Goal: Task Accomplishment & Management: Use online tool/utility

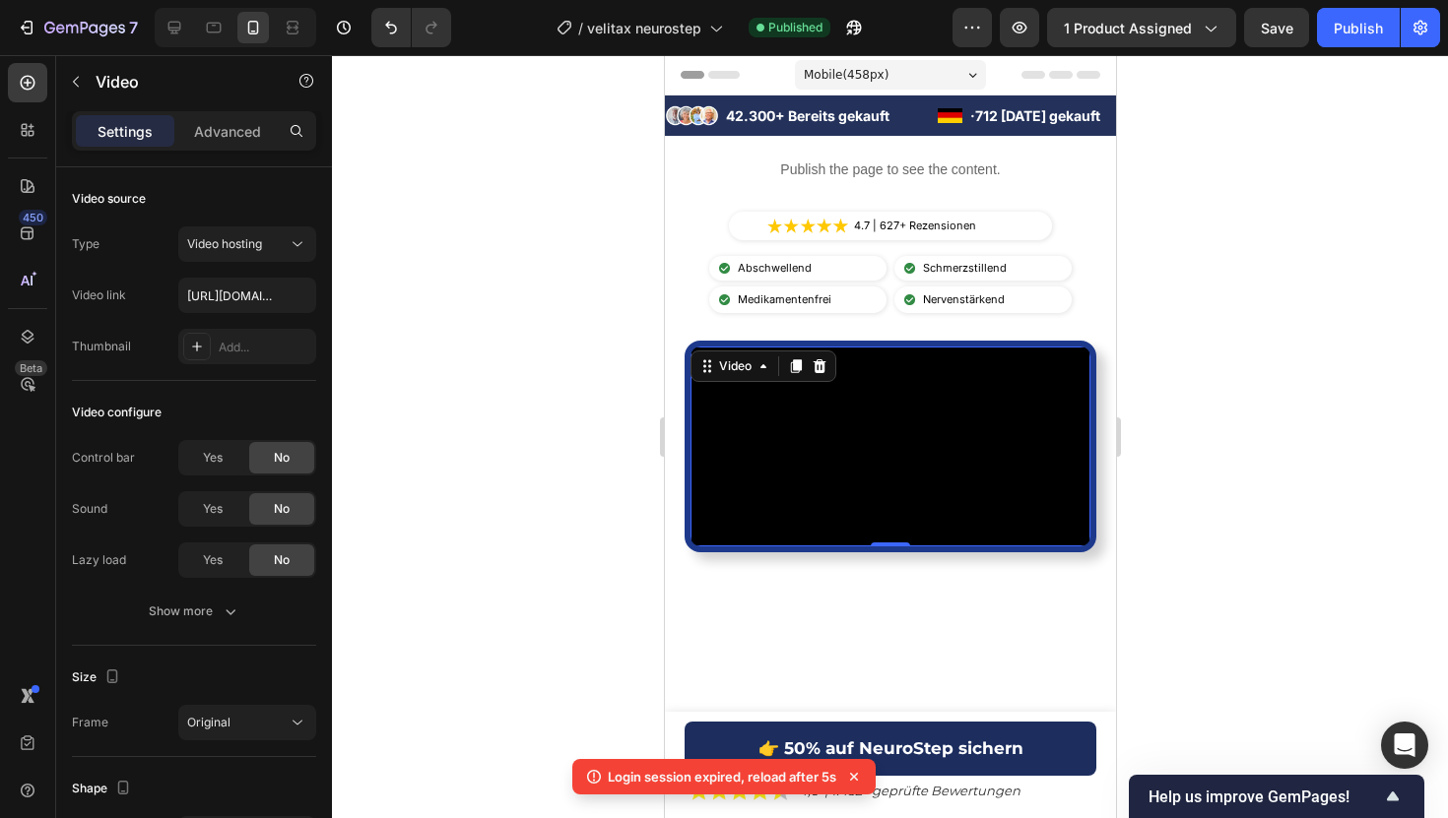
scroll to position [230, 0]
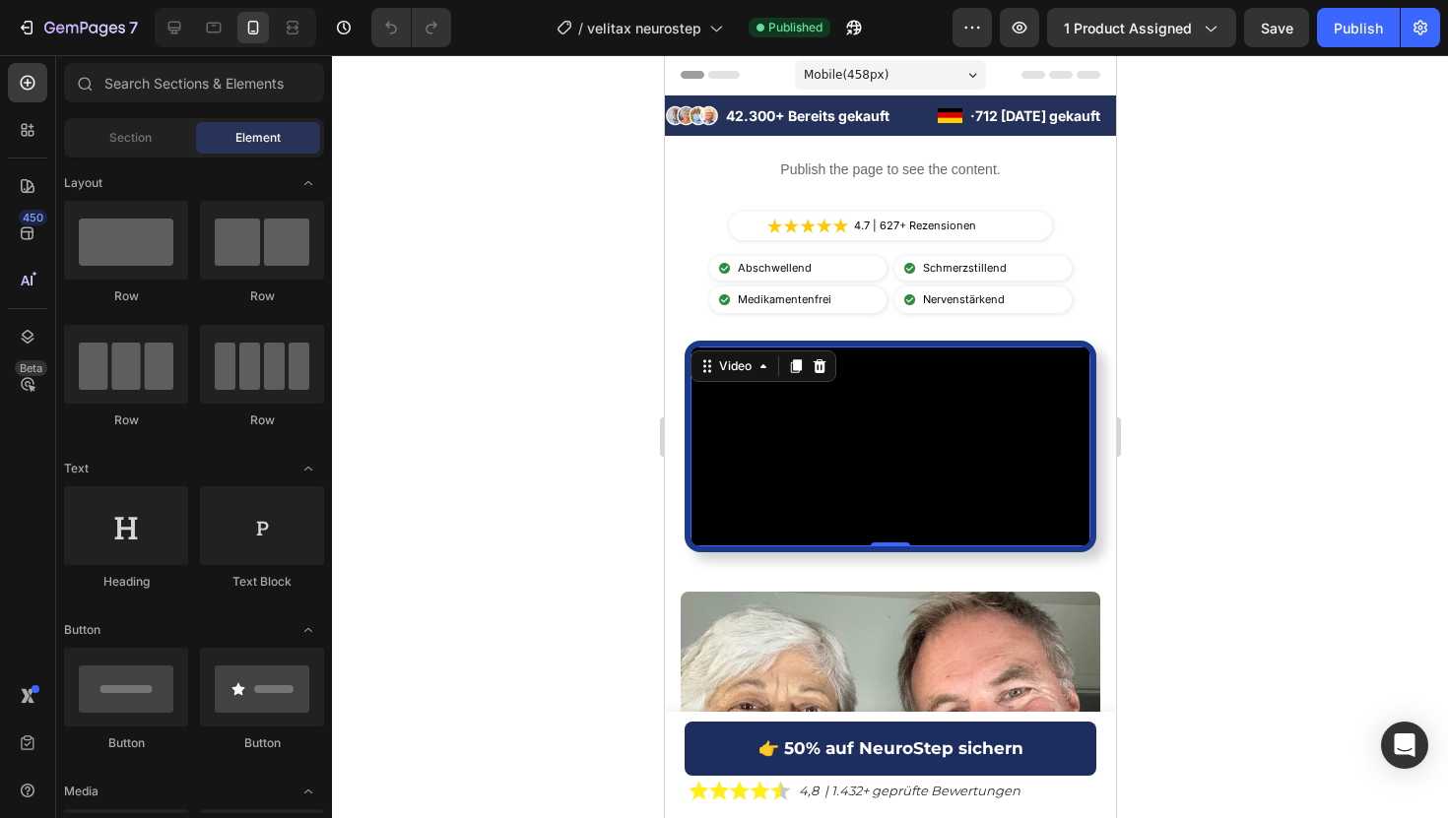
click at [991, 411] on video at bounding box center [889, 447] width 400 height 200
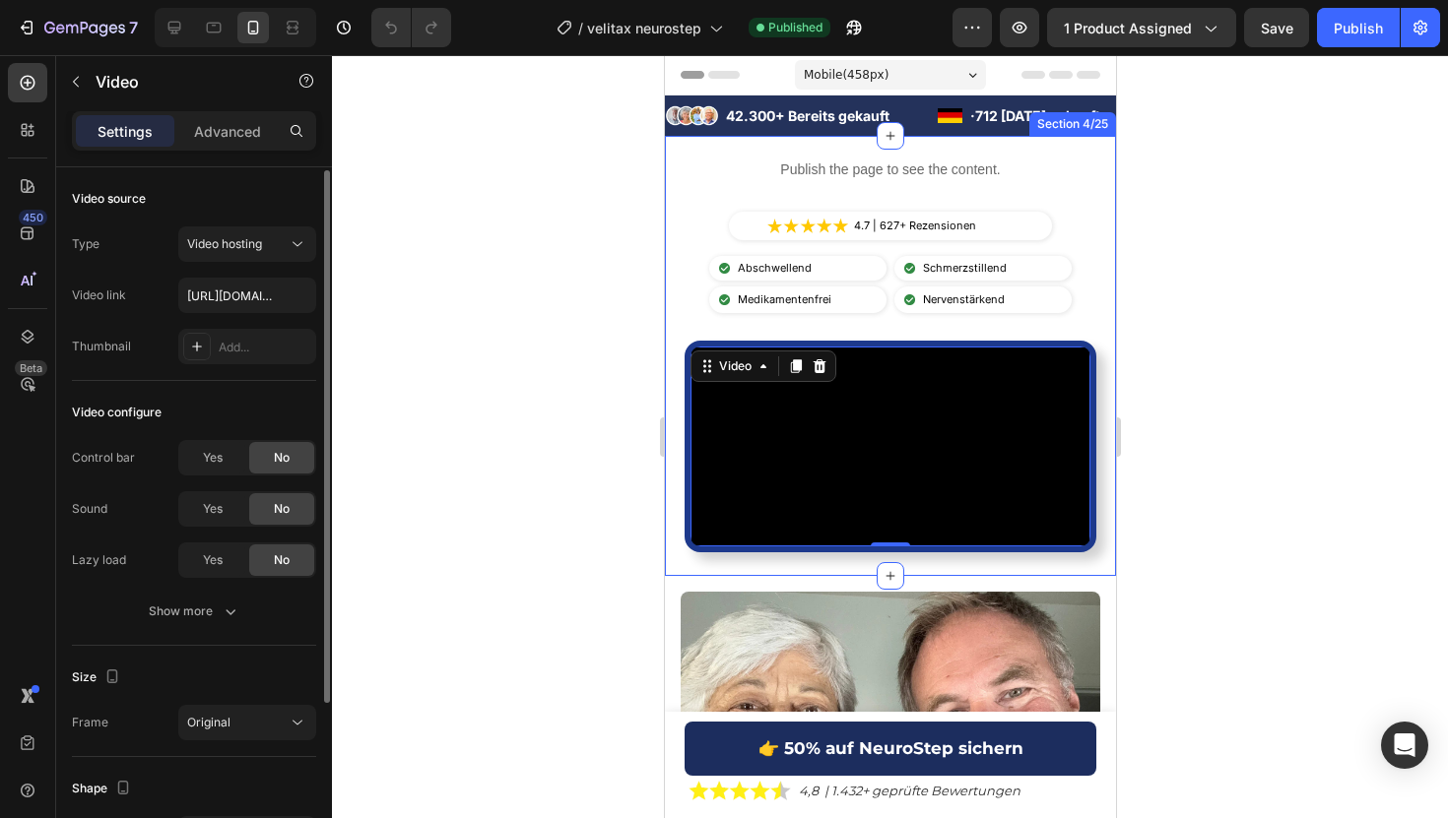
scroll to position [230, 0]
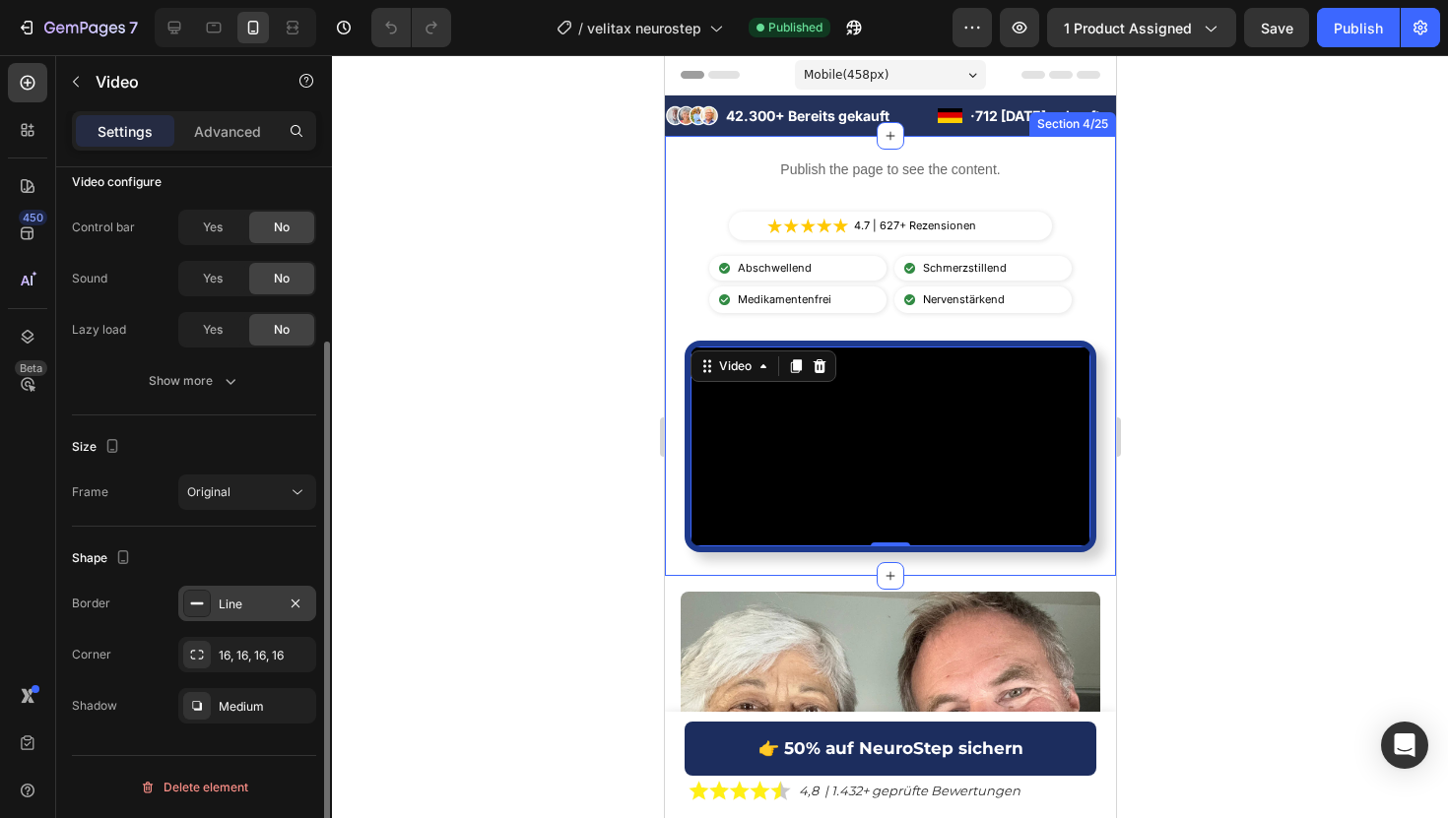
click at [249, 606] on div "Line" at bounding box center [247, 605] width 57 height 18
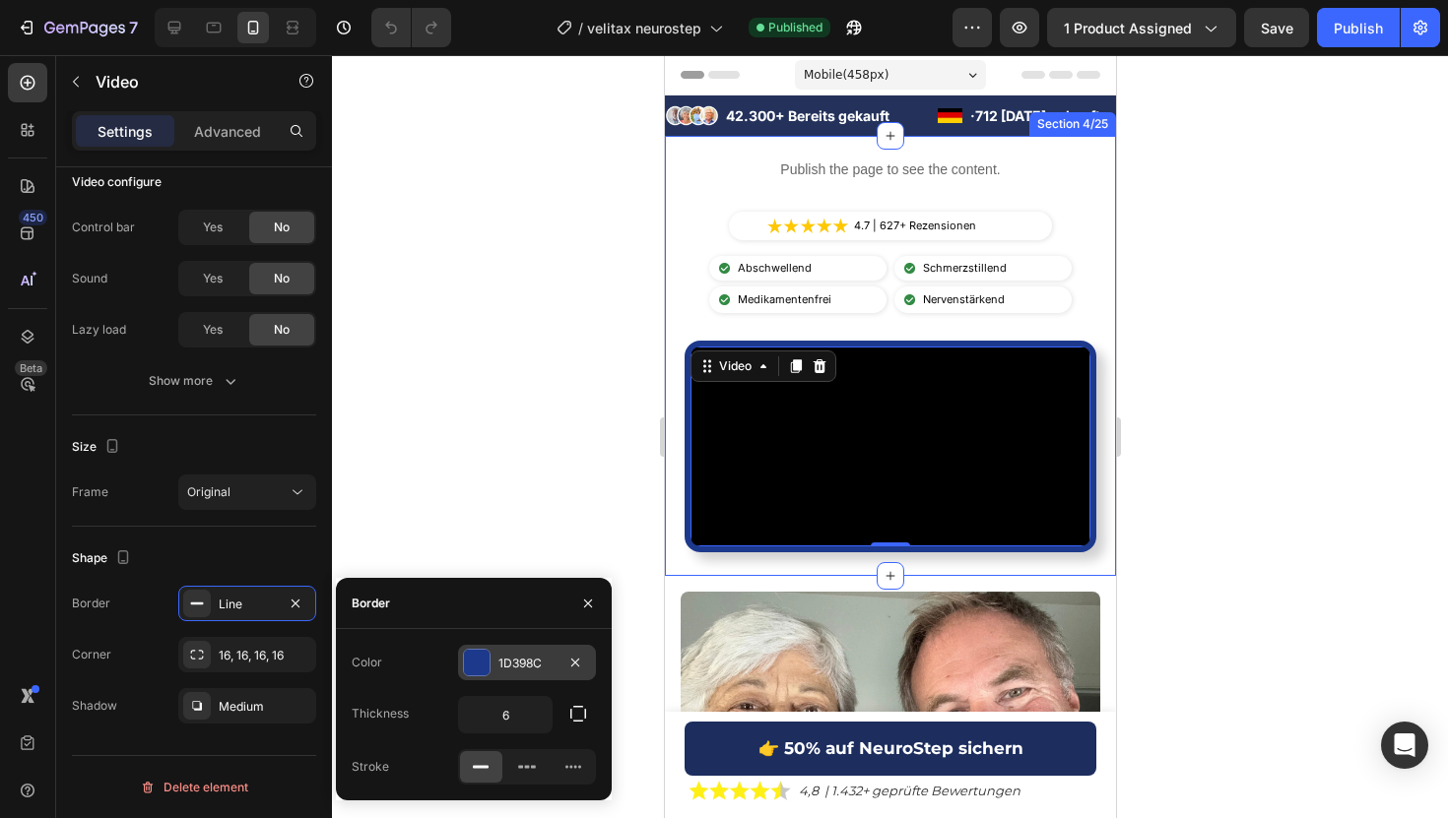
click at [474, 652] on div at bounding box center [477, 663] width 26 height 26
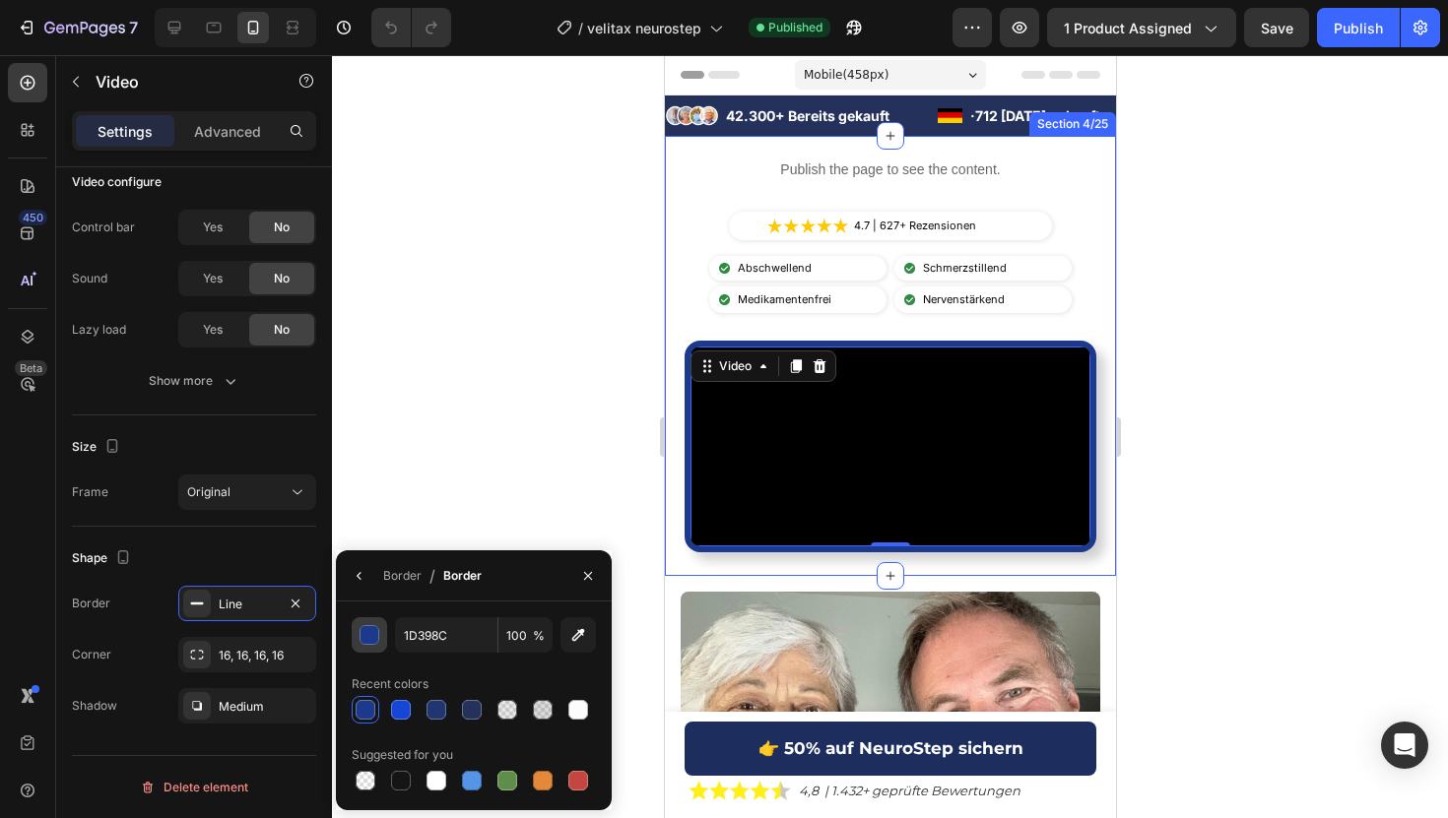
click at [378, 641] on div "button" at bounding box center [369, 635] width 20 height 20
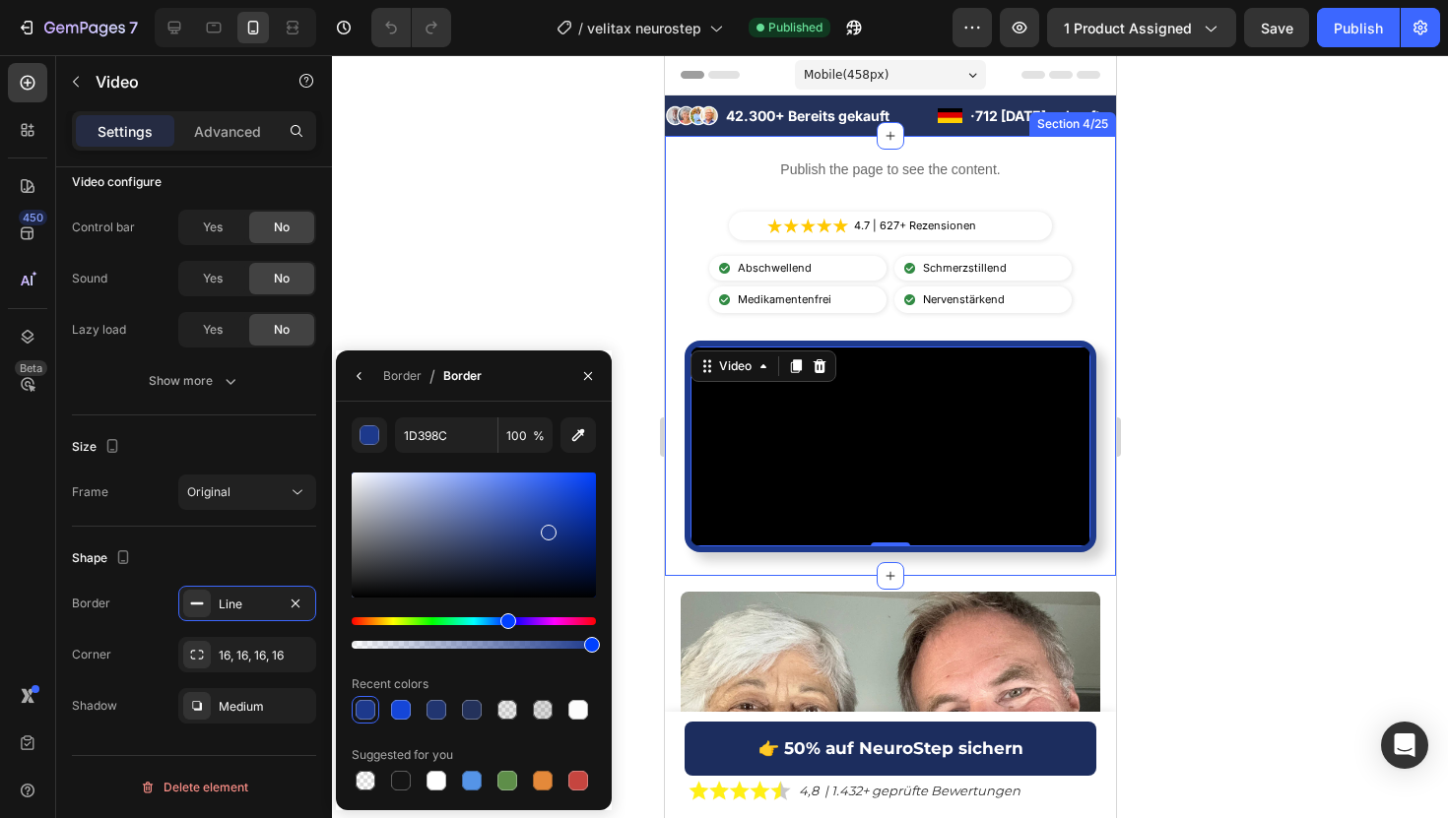
click at [579, 496] on div at bounding box center [474, 535] width 244 height 125
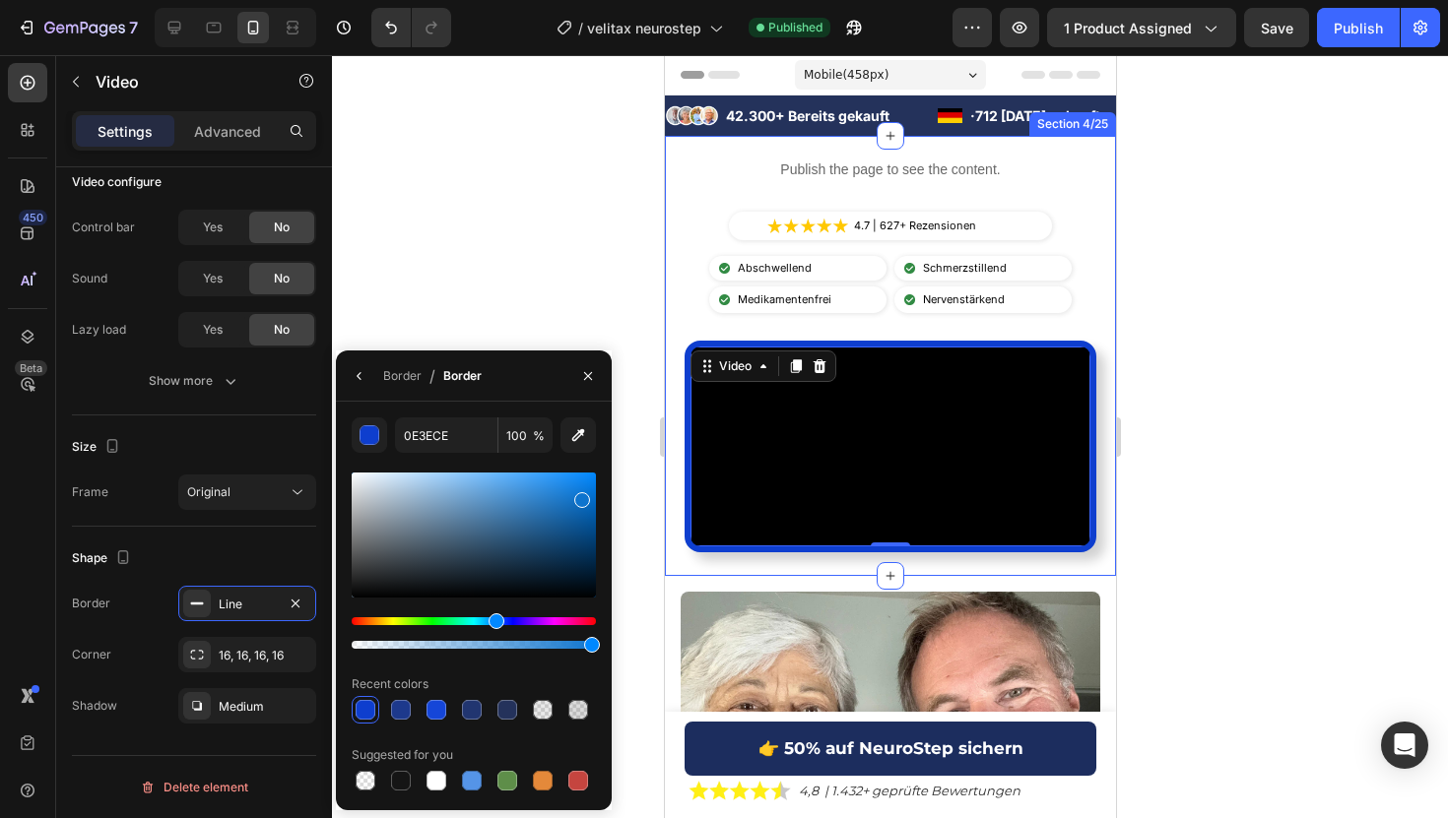
click at [493, 618] on div "Hue" at bounding box center [474, 621] width 244 height 8
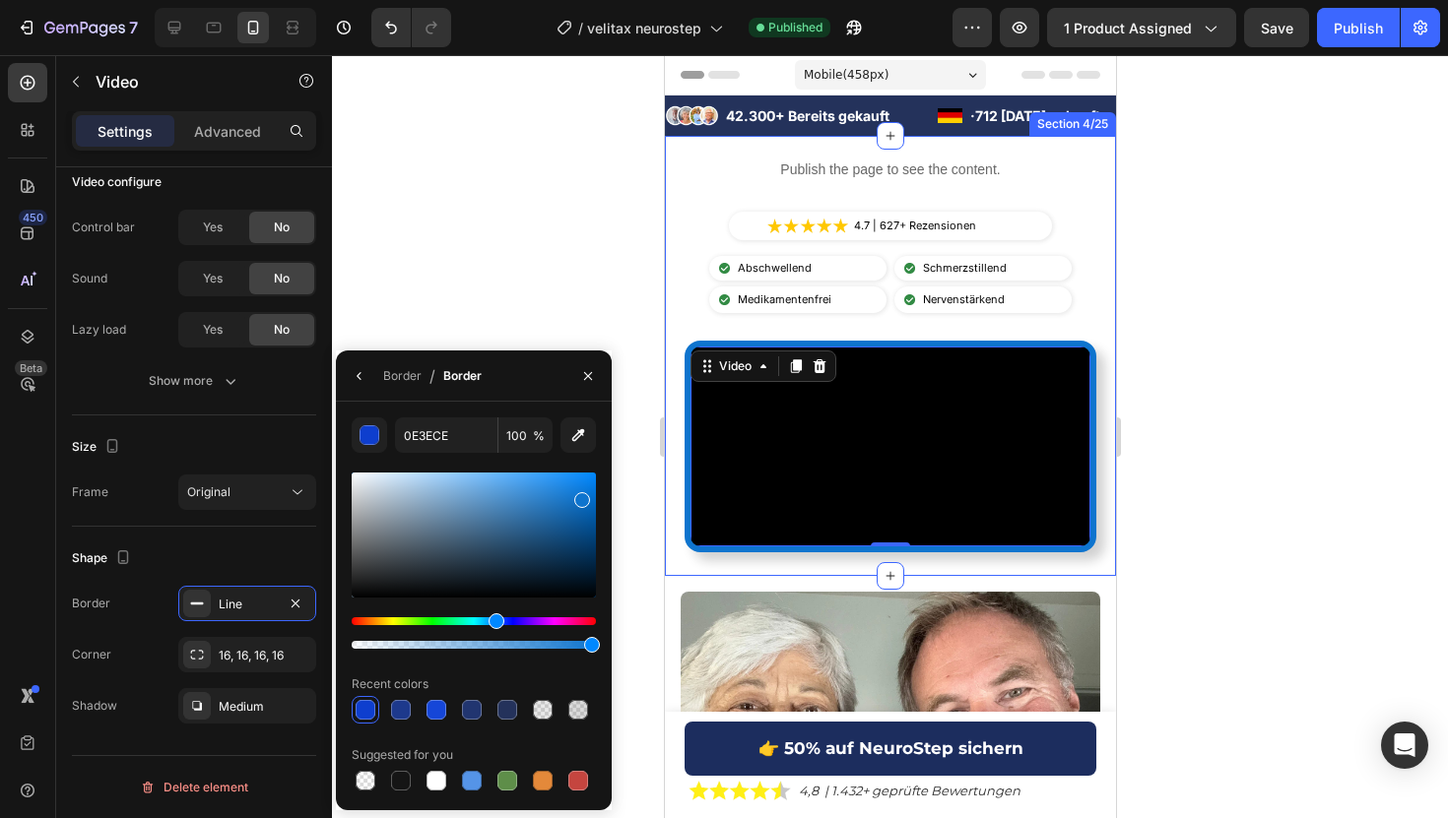
type input "0E74CE"
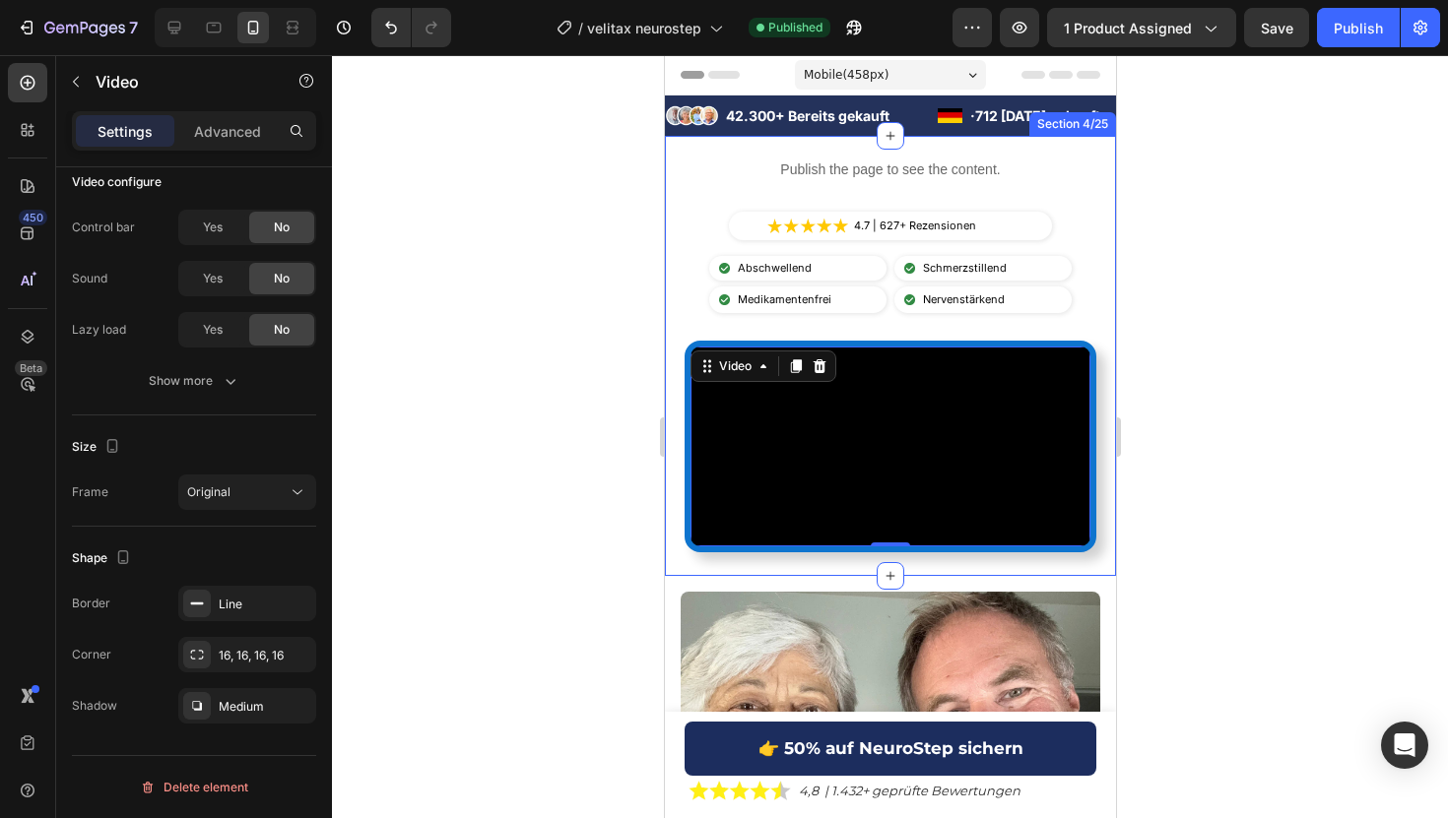
click at [471, 271] on div at bounding box center [890, 436] width 1116 height 763
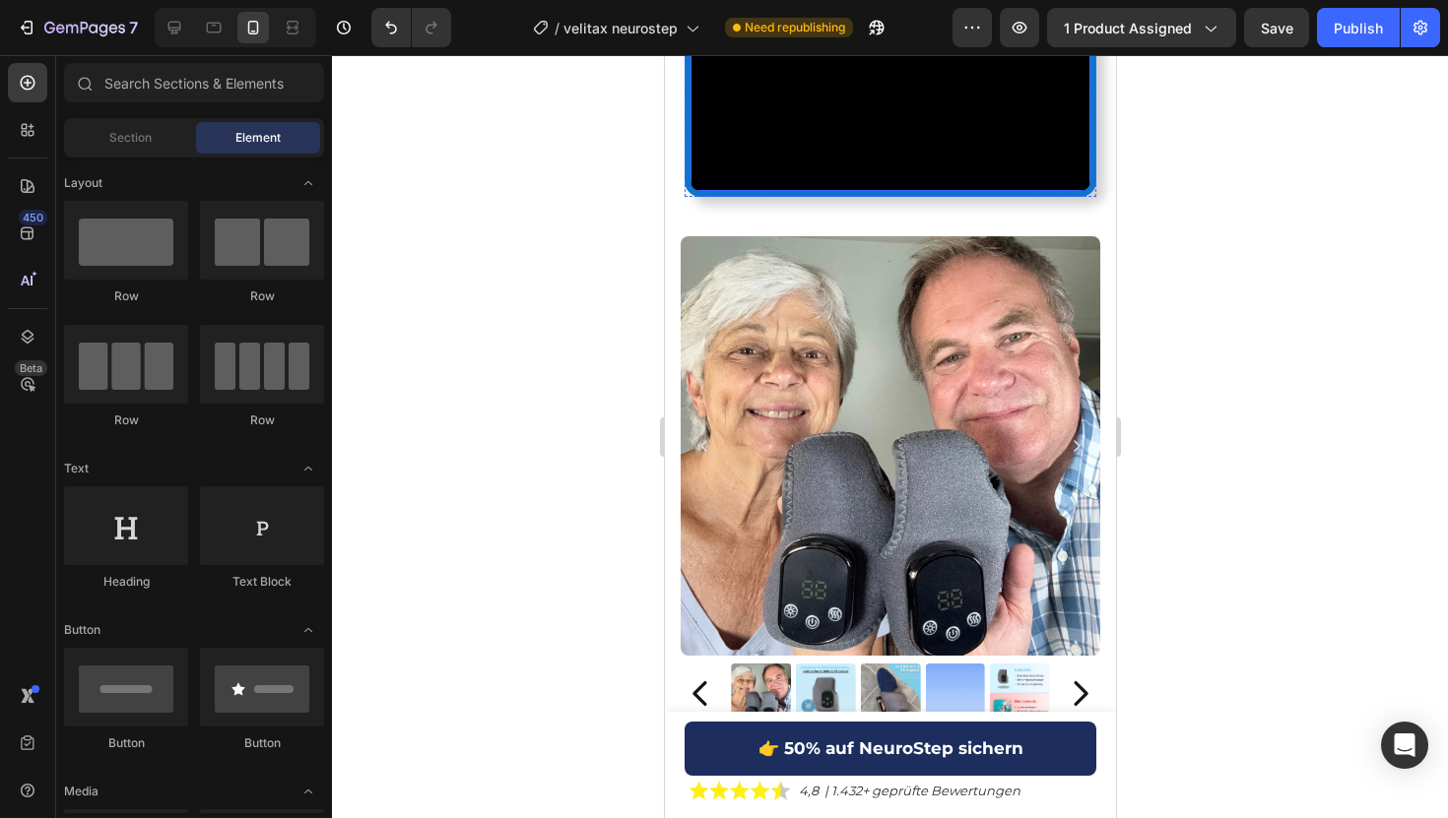
scroll to position [833, 0]
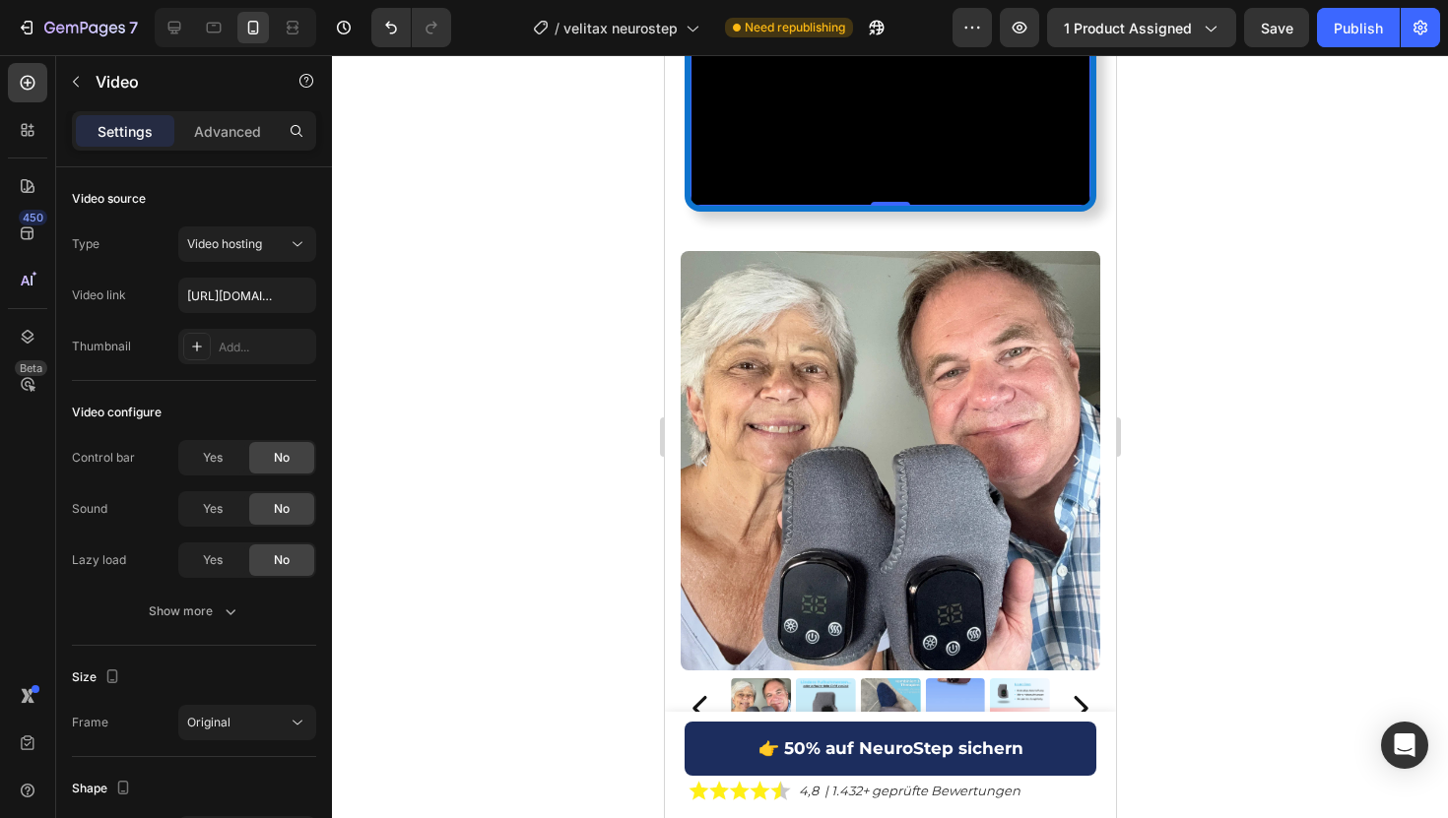
click at [806, 206] on video at bounding box center [889, 106] width 400 height 200
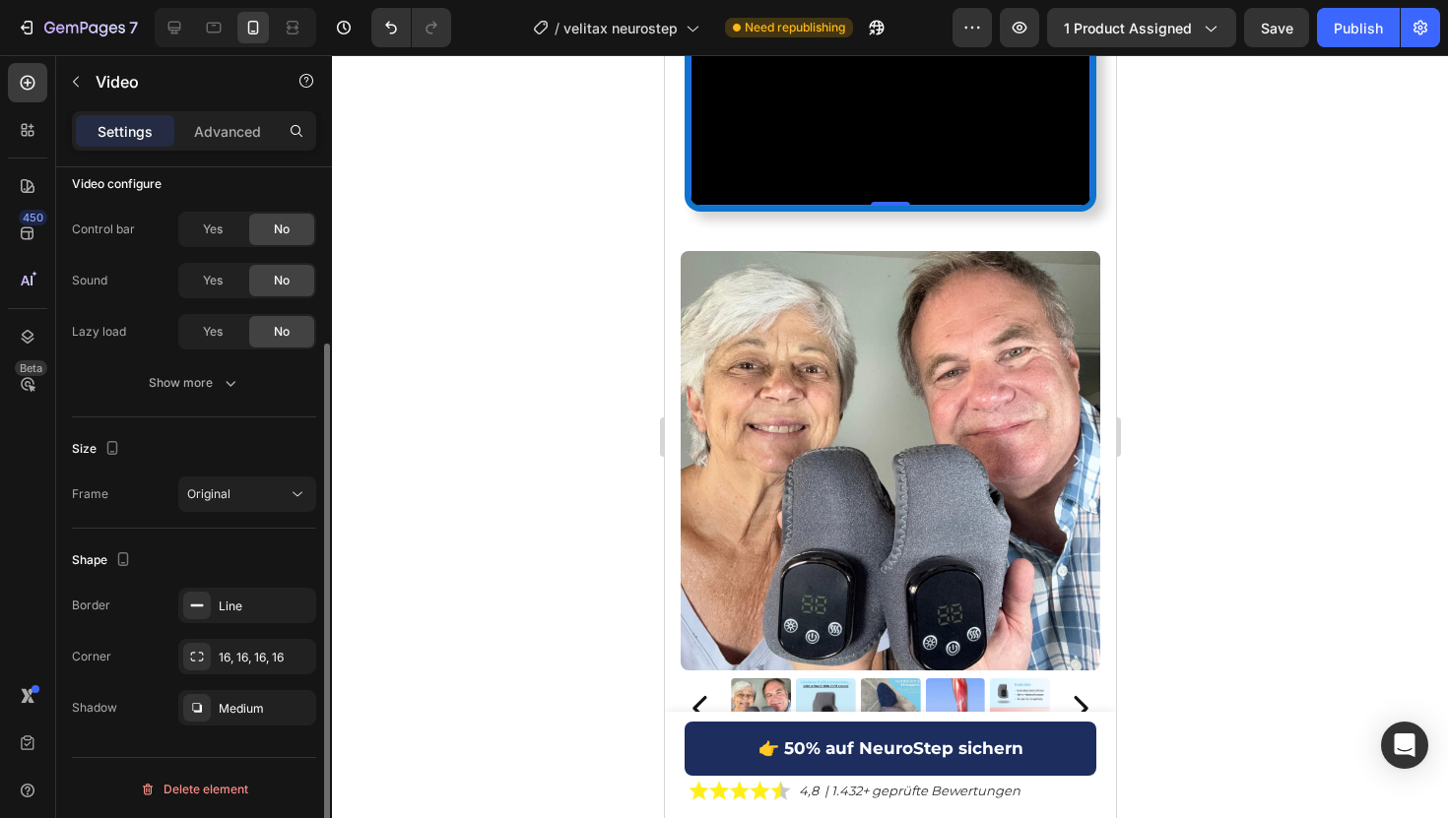
scroll to position [230, 0]
click at [246, 716] on div "Medium" at bounding box center [247, 705] width 138 height 35
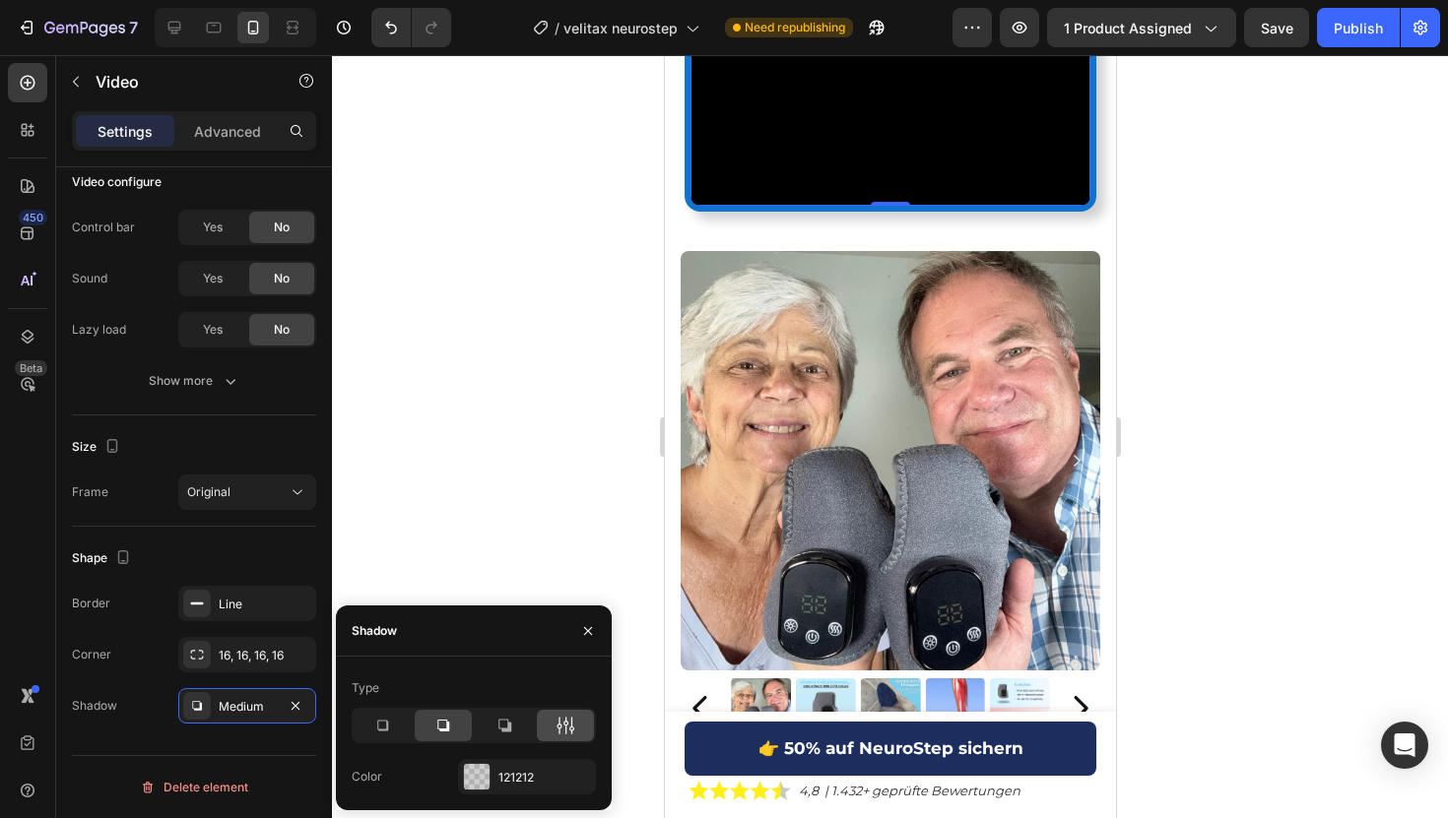
click at [550, 730] on div at bounding box center [565, 726] width 57 height 32
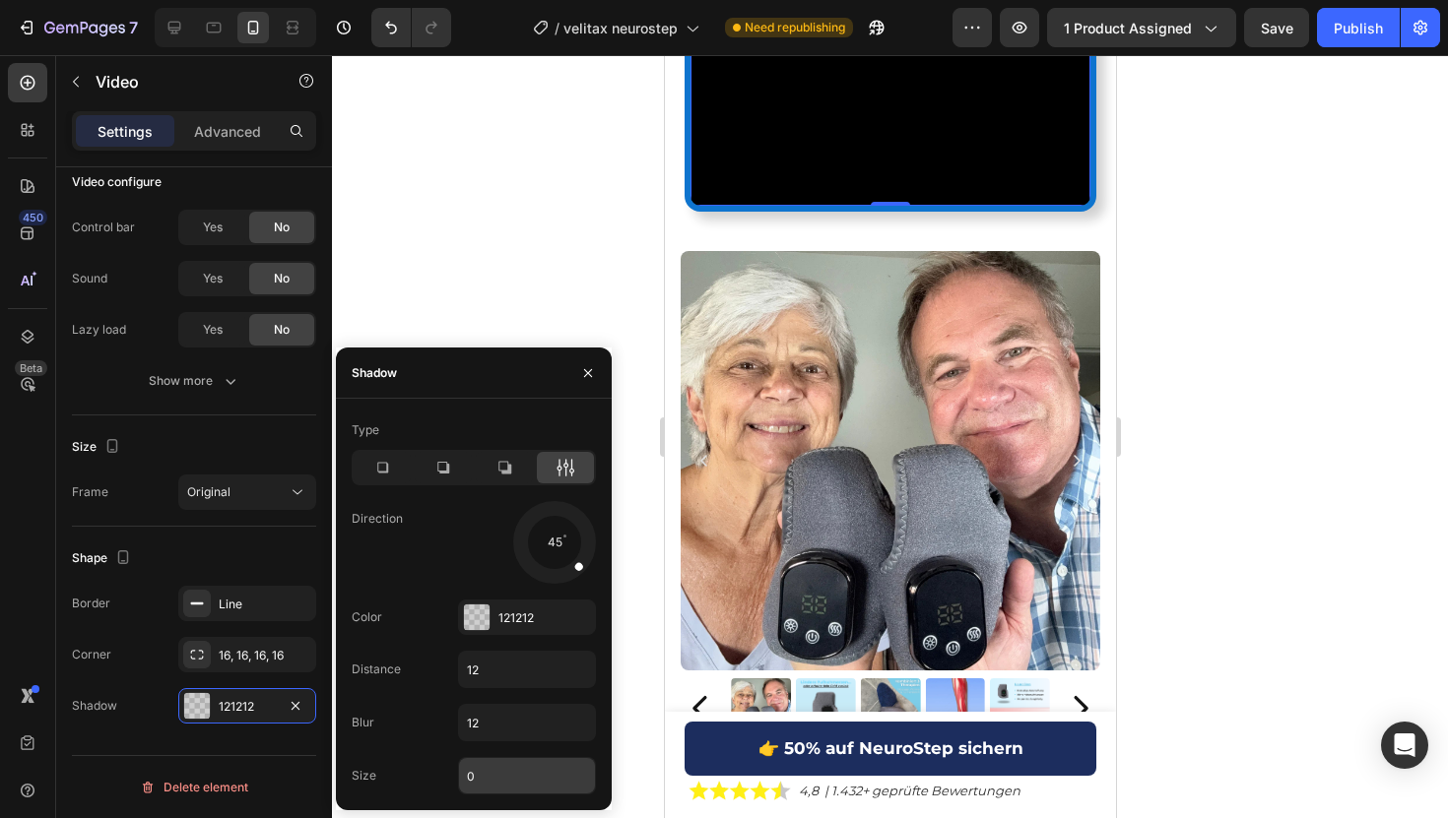
click at [500, 765] on input "0" at bounding box center [527, 775] width 136 height 35
type input "4"
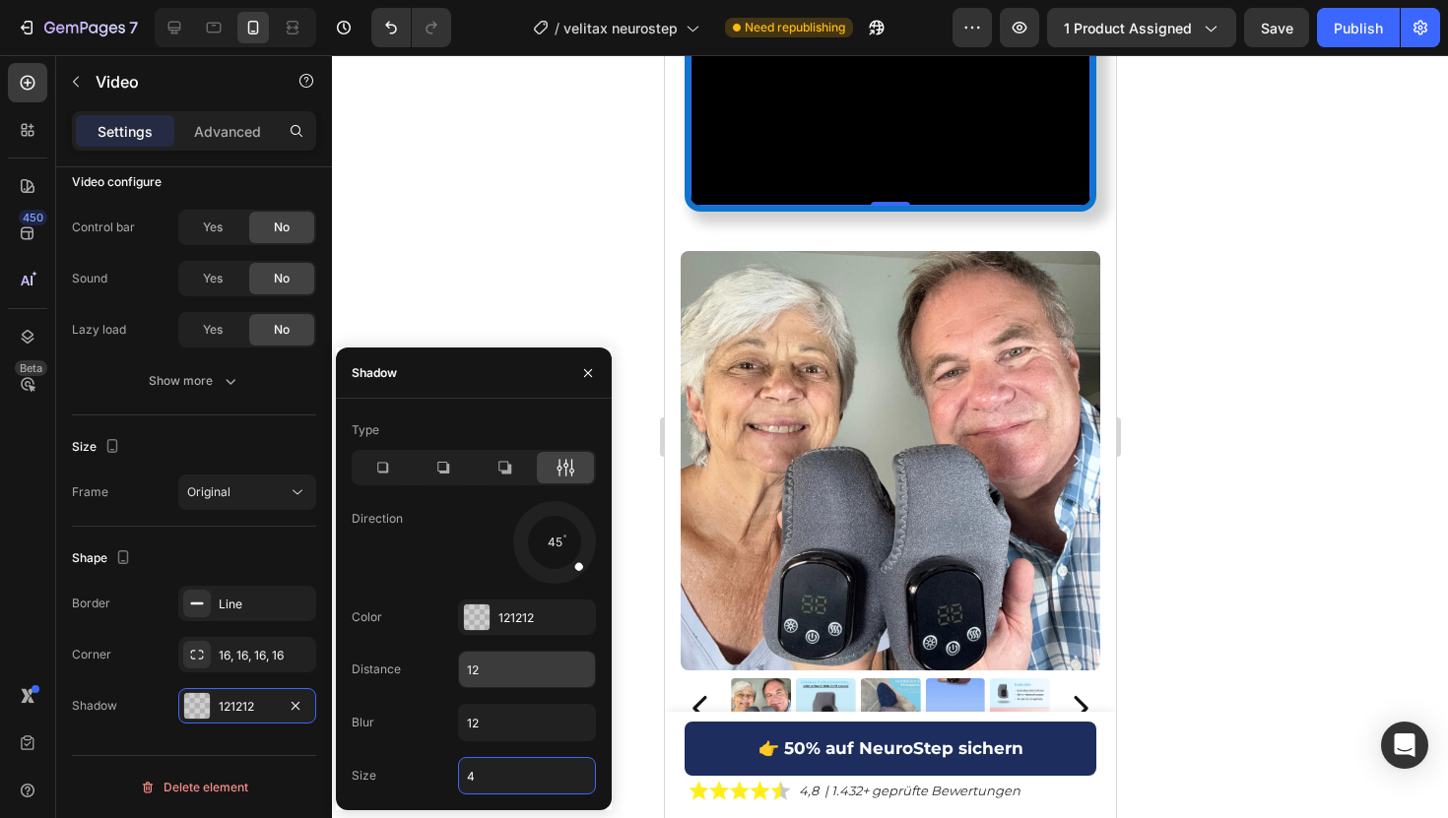
click at [474, 664] on input "12" at bounding box center [527, 669] width 136 height 35
type input "0"
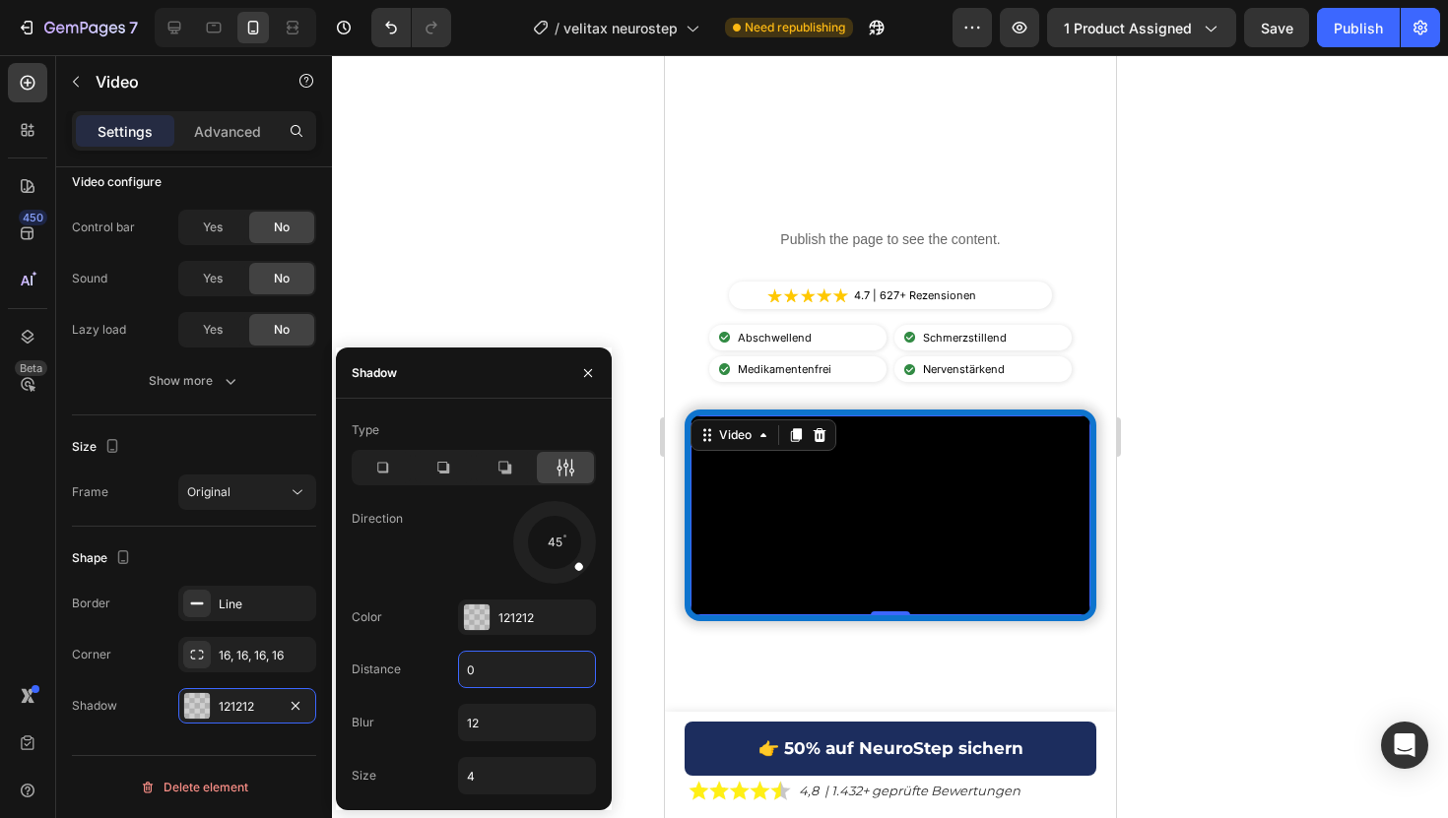
scroll to position [441, 0]
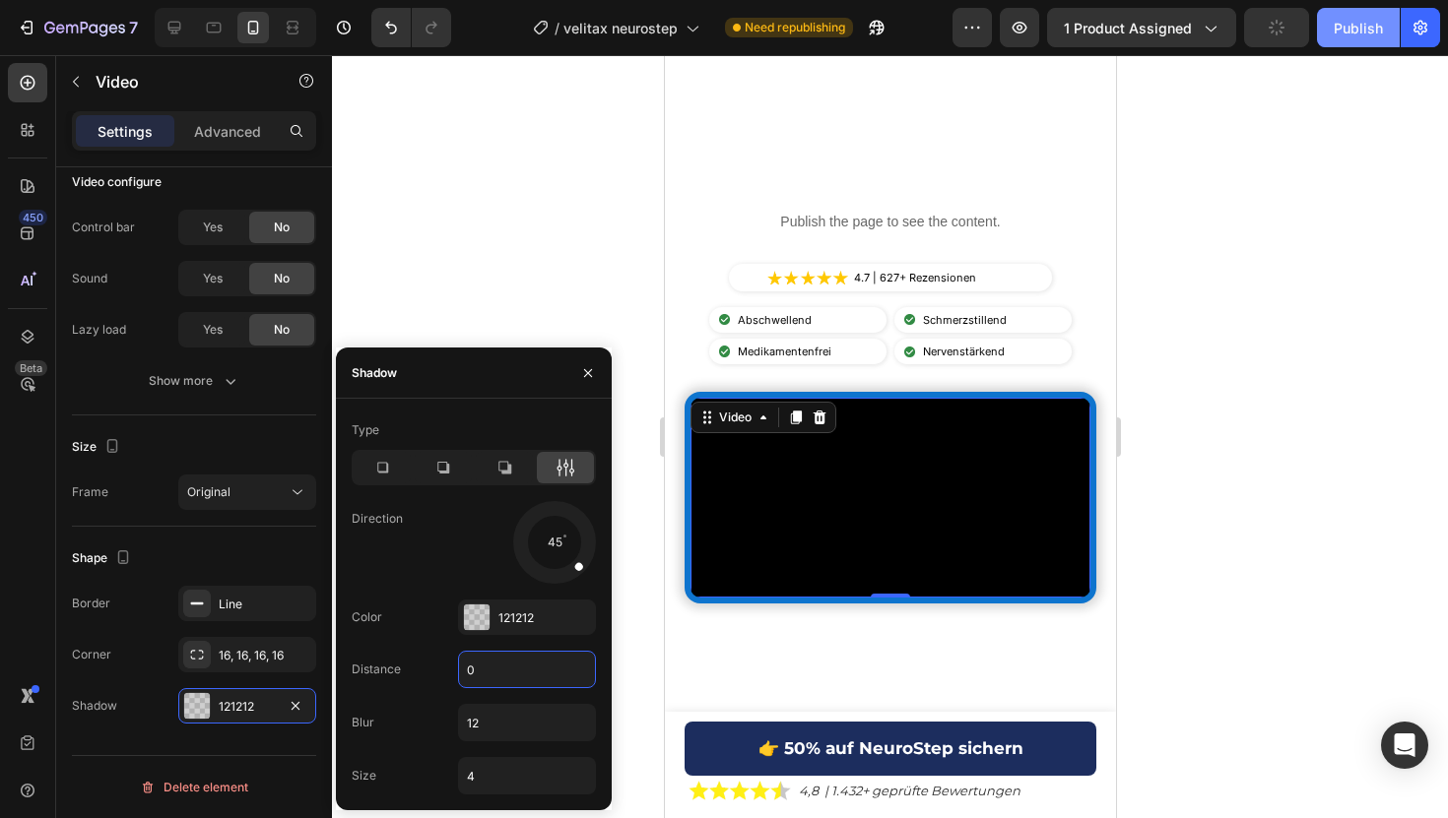
click at [1366, 44] on button "Publish" at bounding box center [1358, 27] width 83 height 39
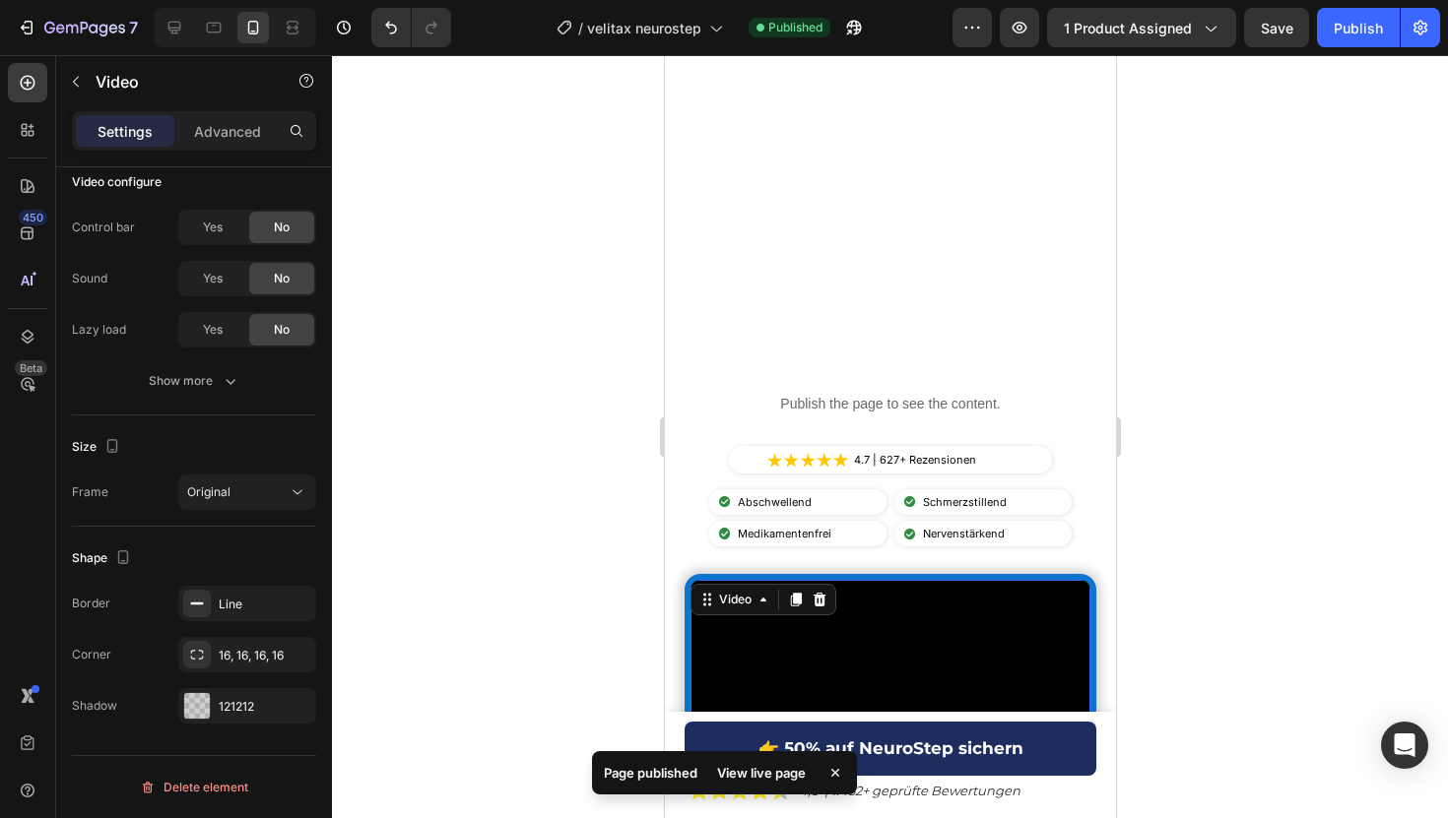
scroll to position [258, 0]
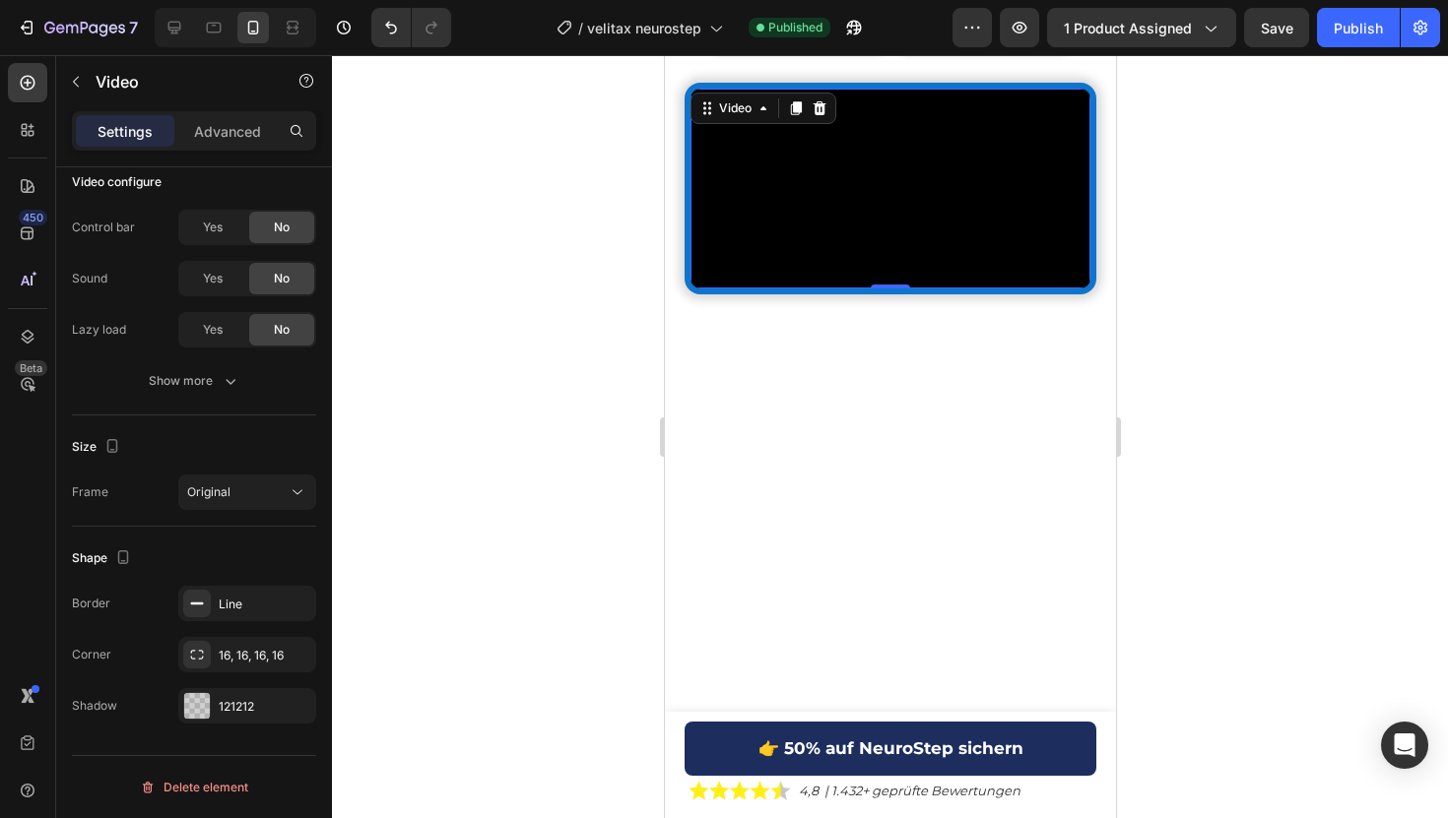
click at [708, 289] on video at bounding box center [889, 189] width 400 height 200
click at [223, 606] on div "Line" at bounding box center [247, 607] width 57 height 18
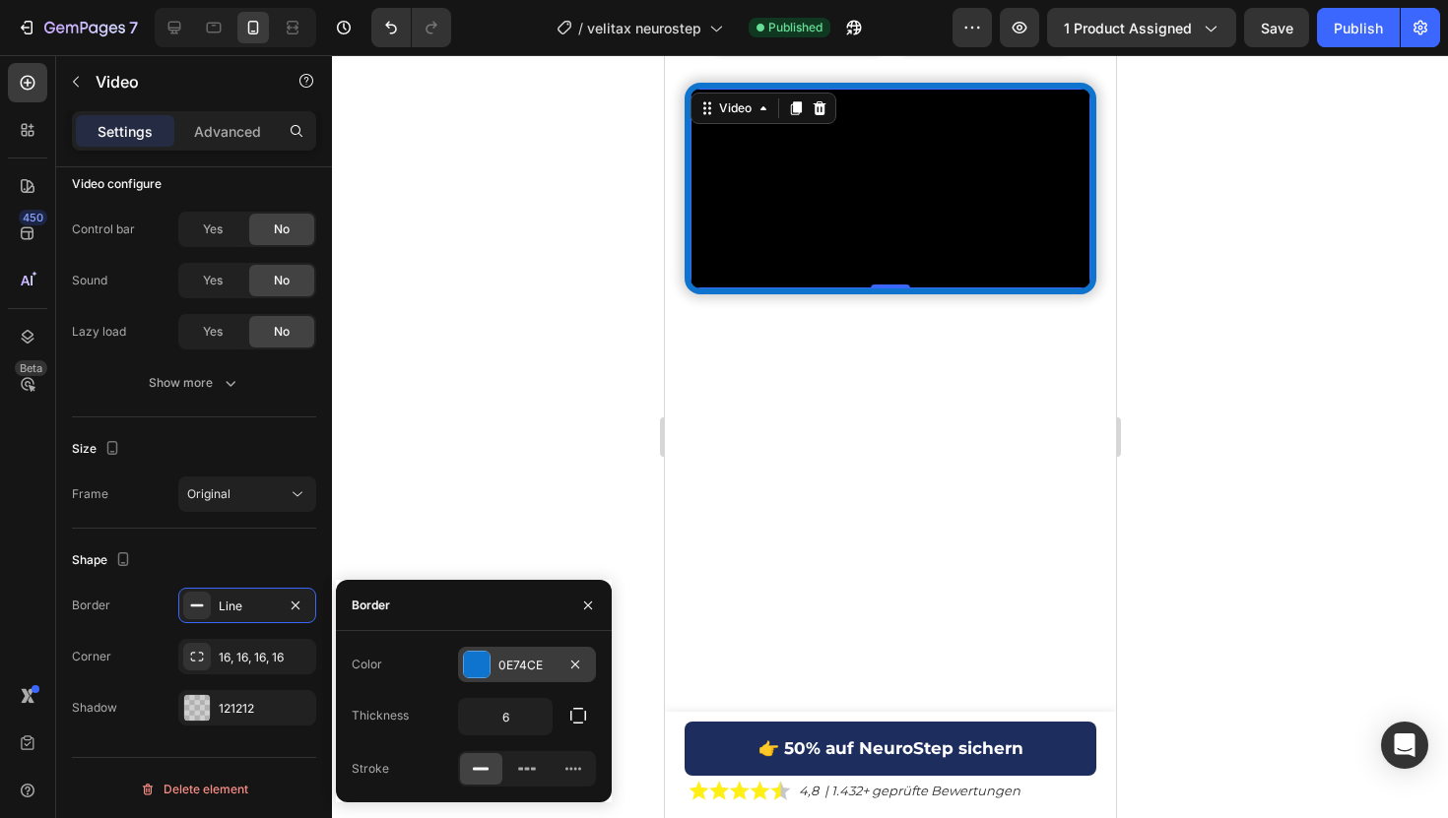
click at [478, 677] on div at bounding box center [477, 665] width 26 height 26
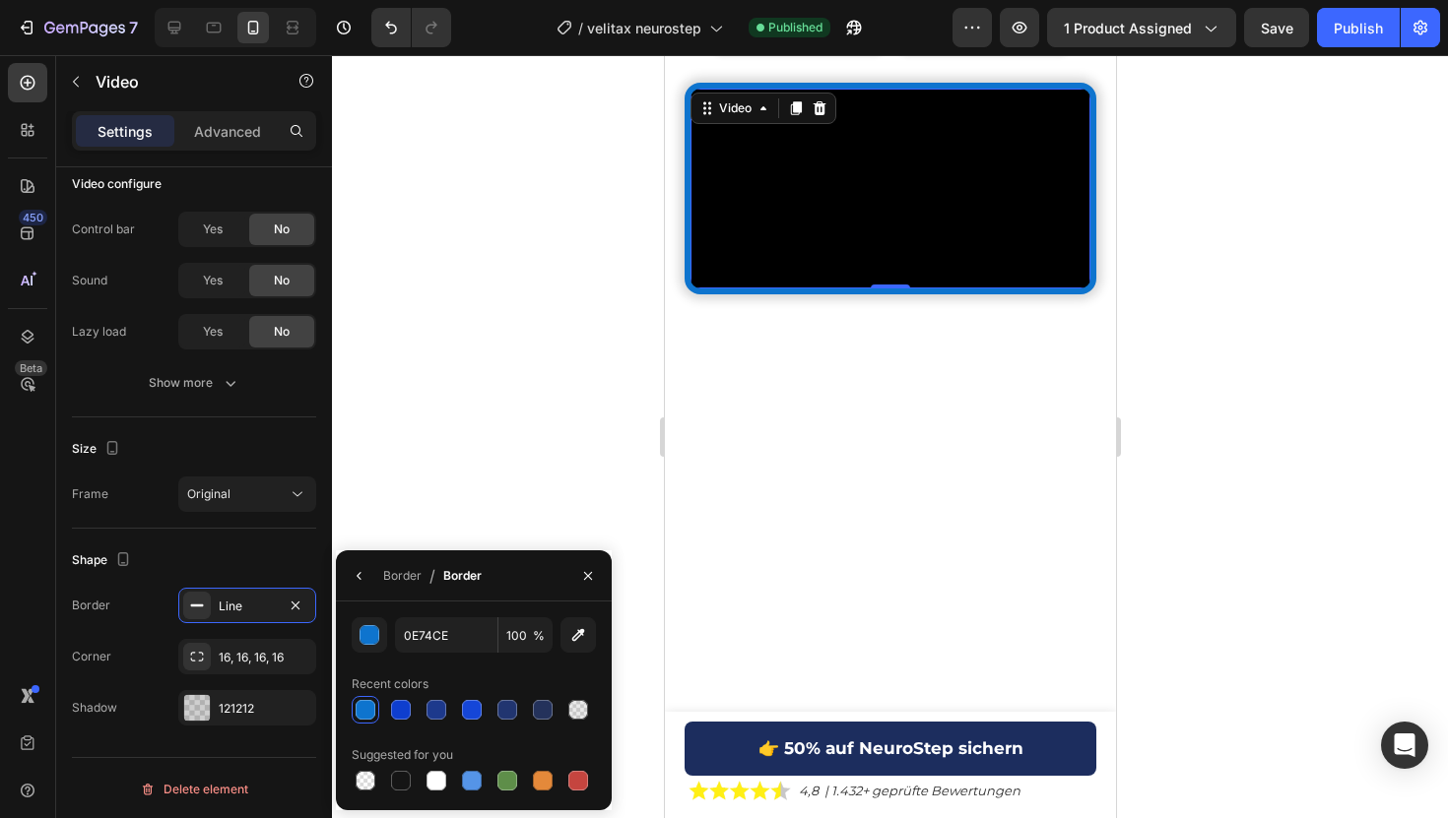
click at [509, 724] on div "0E74CE 100 % Recent colors Suggested for you" at bounding box center [474, 705] width 244 height 177
click at [509, 721] on div at bounding box center [507, 710] width 24 height 24
type input "213570"
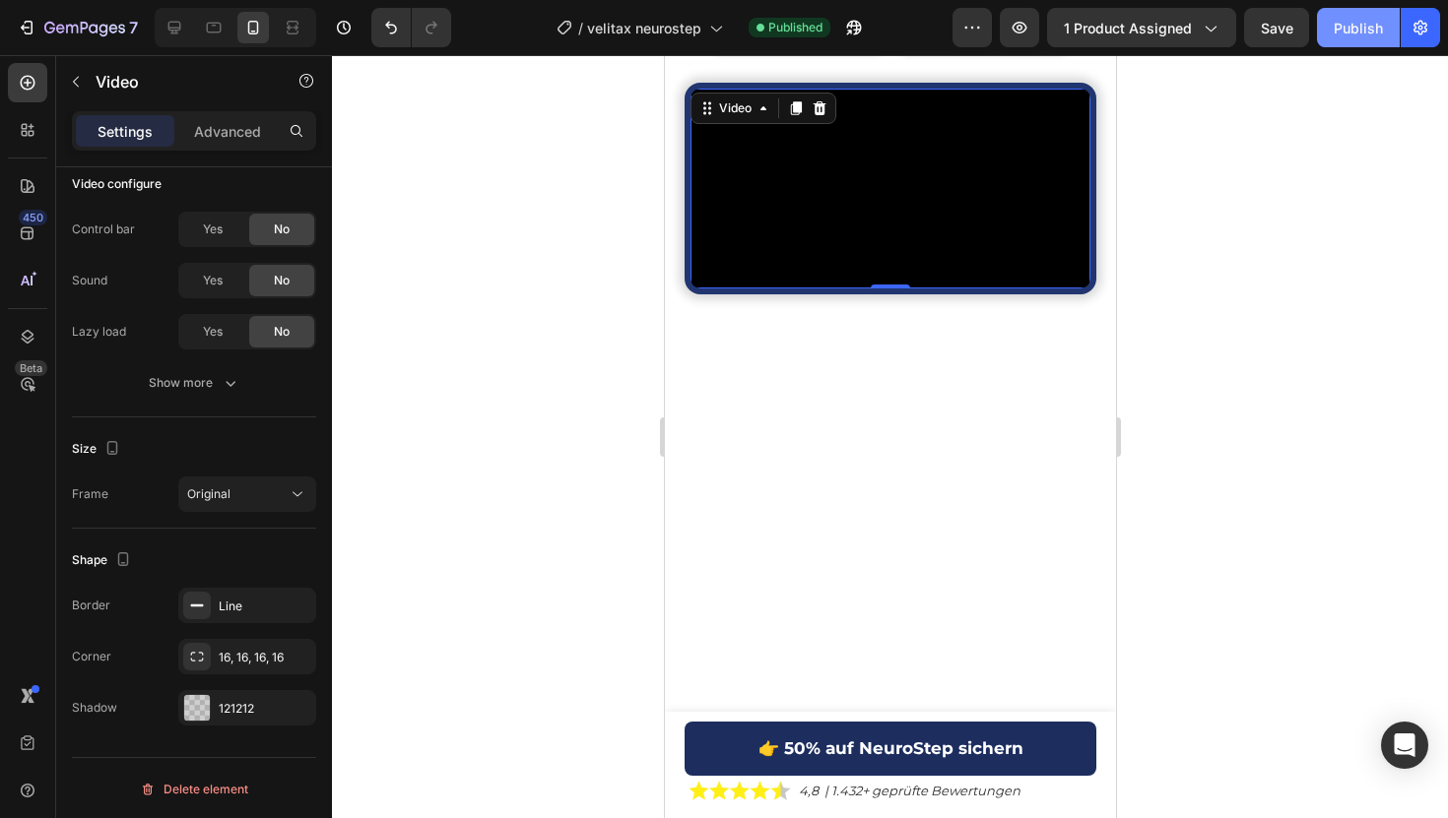
click at [1322, 32] on button "Publish" at bounding box center [1358, 27] width 83 height 39
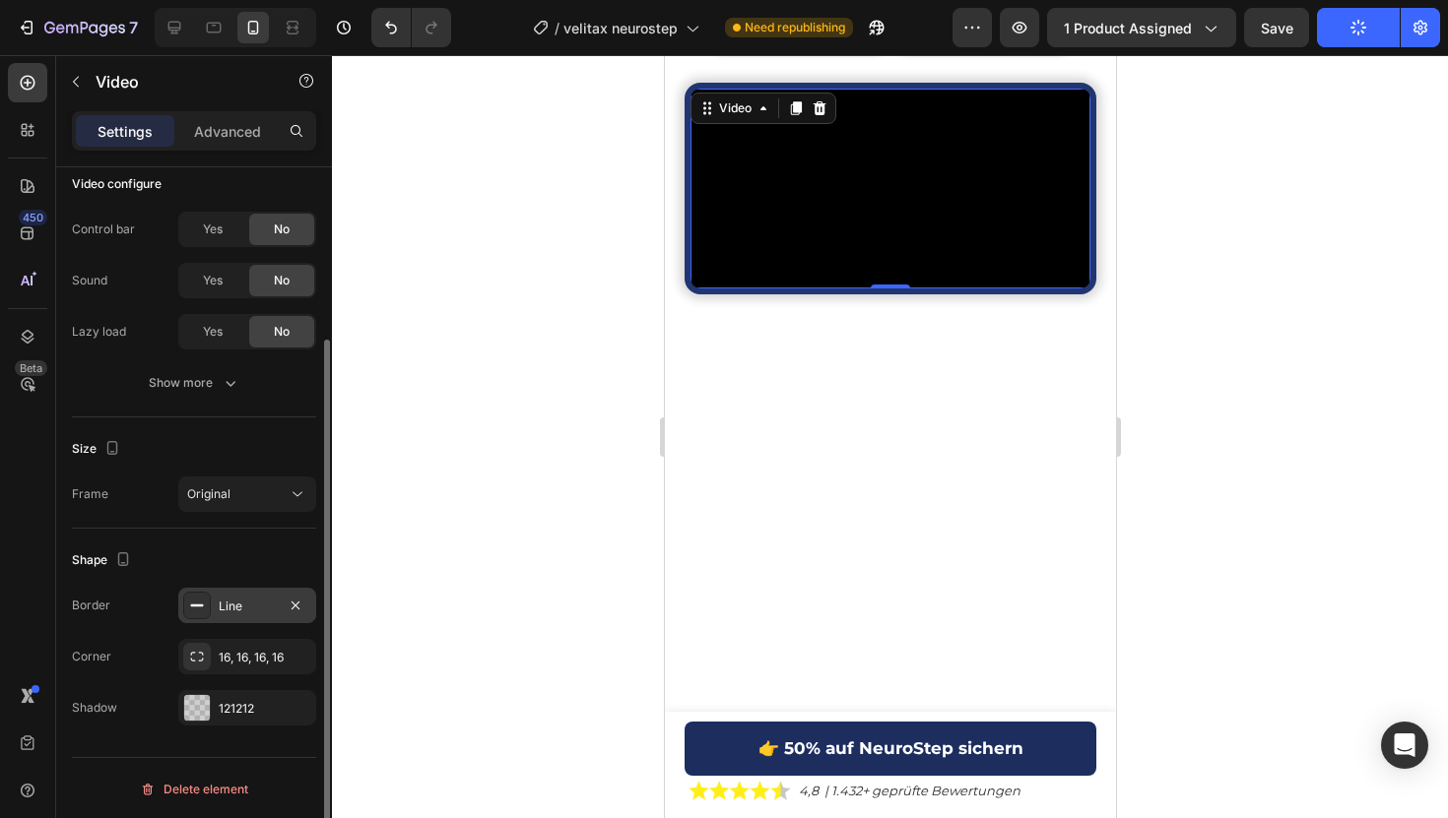
click at [228, 611] on div "Line" at bounding box center [247, 607] width 57 height 18
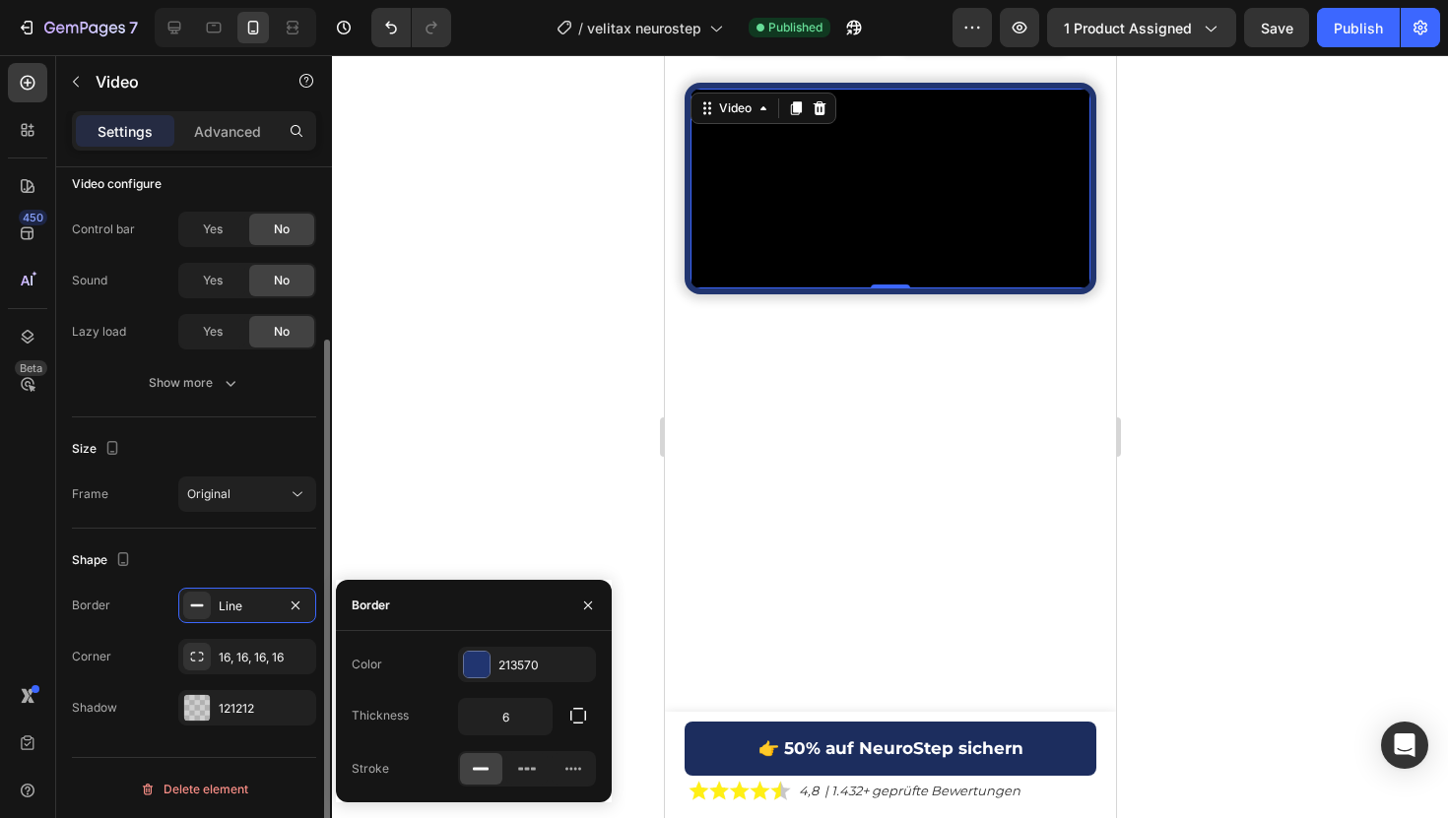
click at [241, 740] on div "Shape Border Line Corner 16, 16, 16, 16 Shadow 121212" at bounding box center [194, 635] width 244 height 213
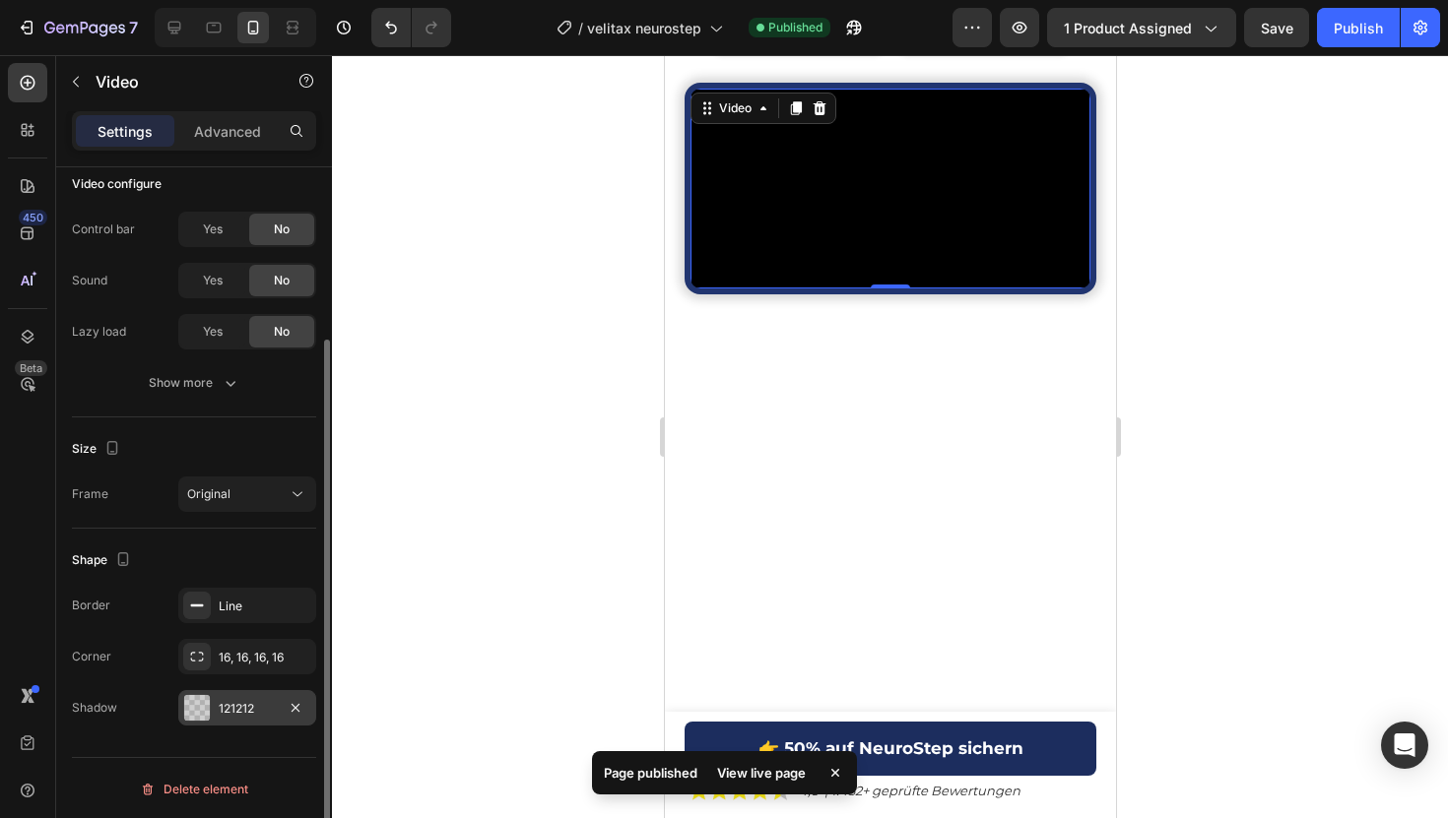
click at [241, 708] on div "121212" at bounding box center [247, 709] width 57 height 18
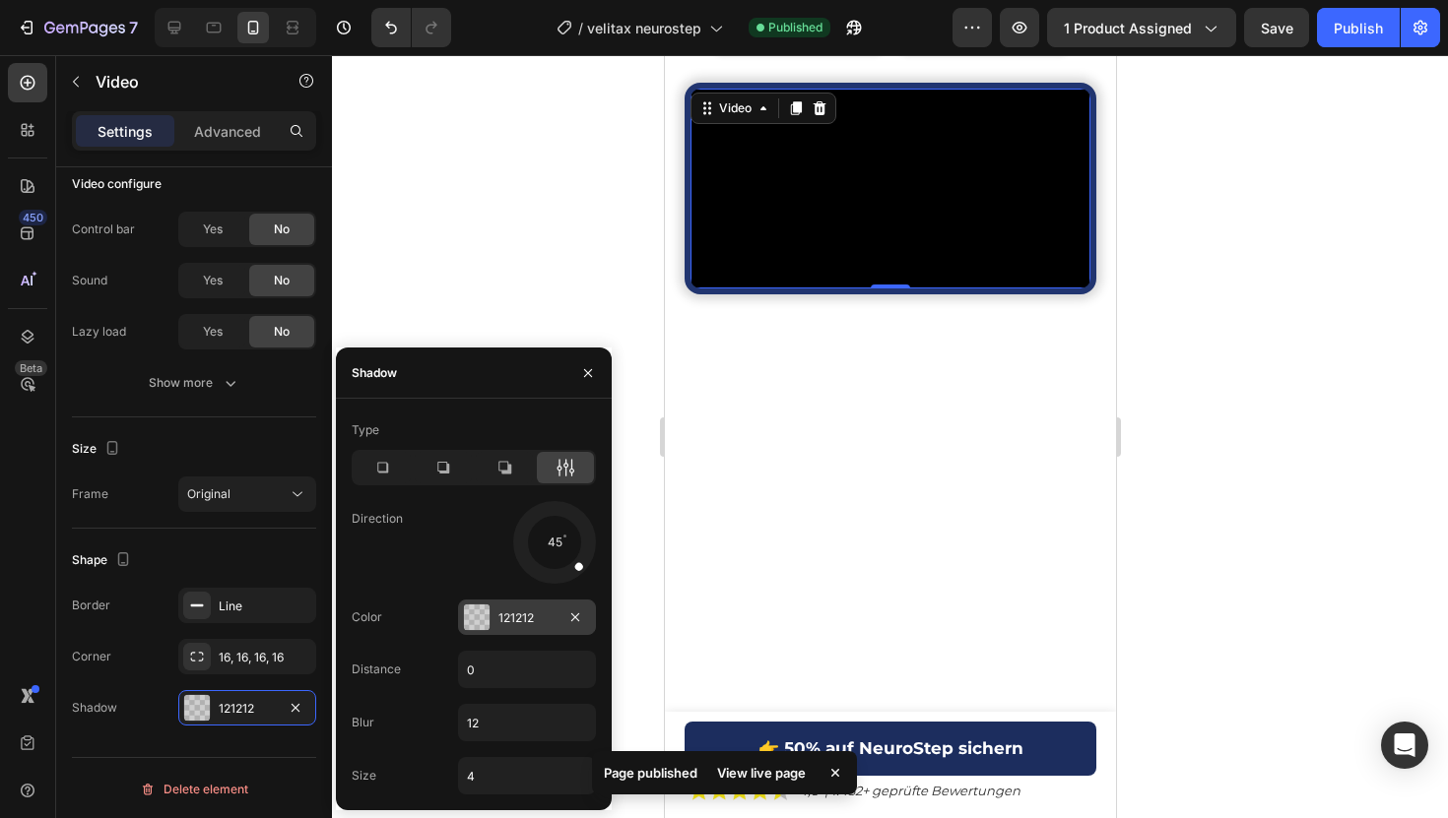
click at [494, 627] on div "121212" at bounding box center [527, 617] width 138 height 35
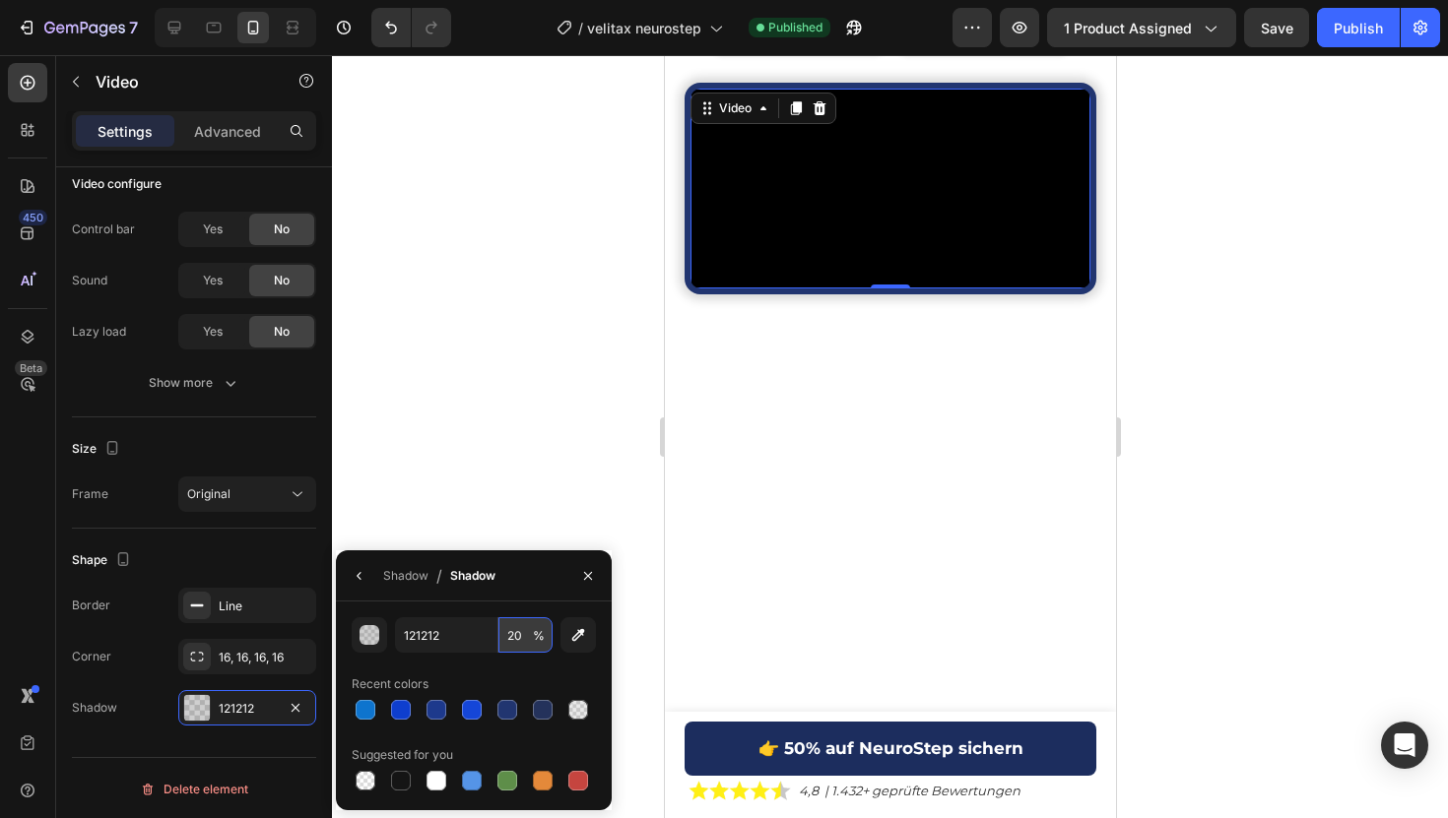
click at [509, 635] on input "20" at bounding box center [525, 634] width 54 height 35
type input "30"
click at [1366, 24] on div "Publish" at bounding box center [1357, 28] width 49 height 21
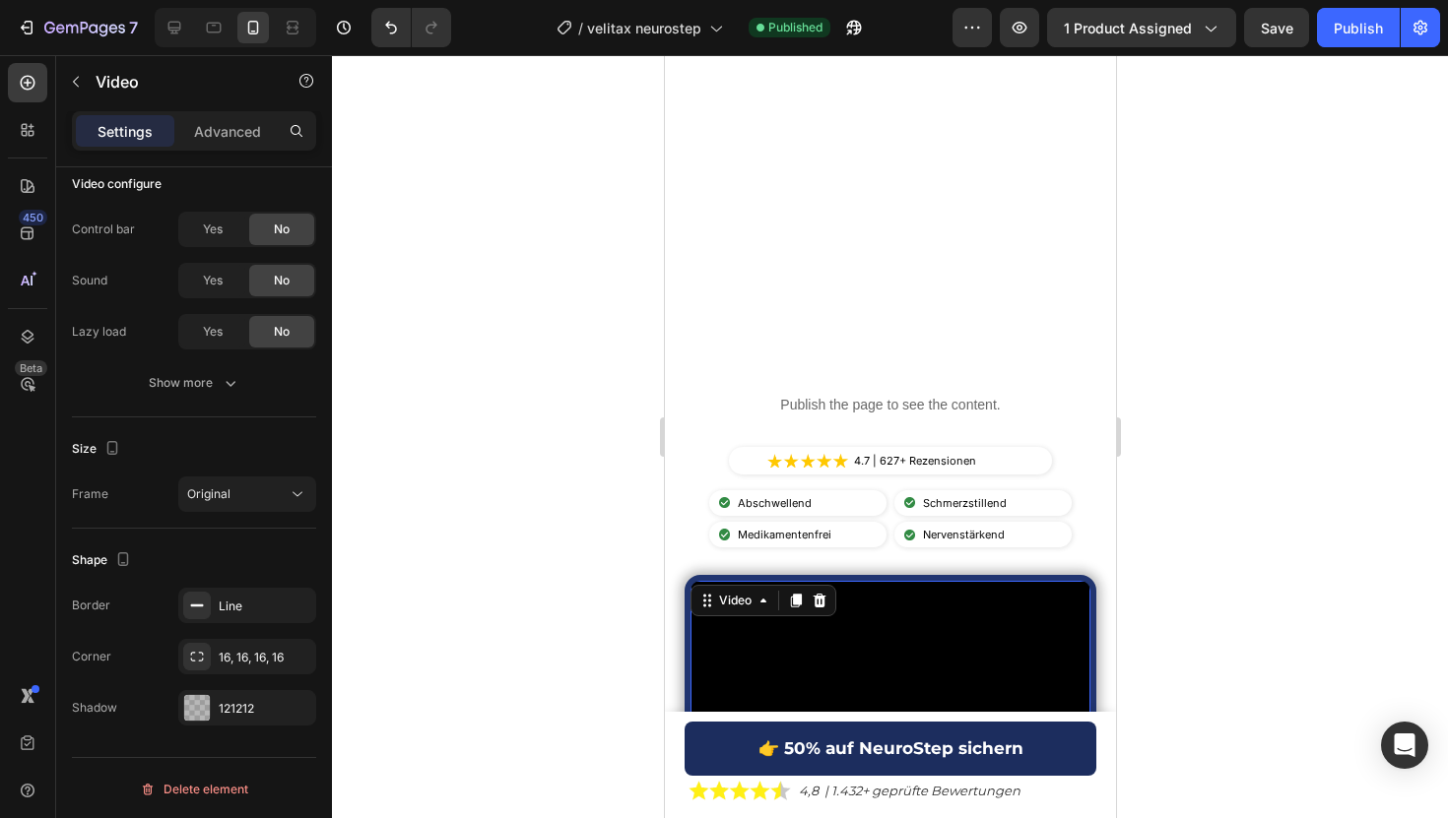
scroll to position [0, 0]
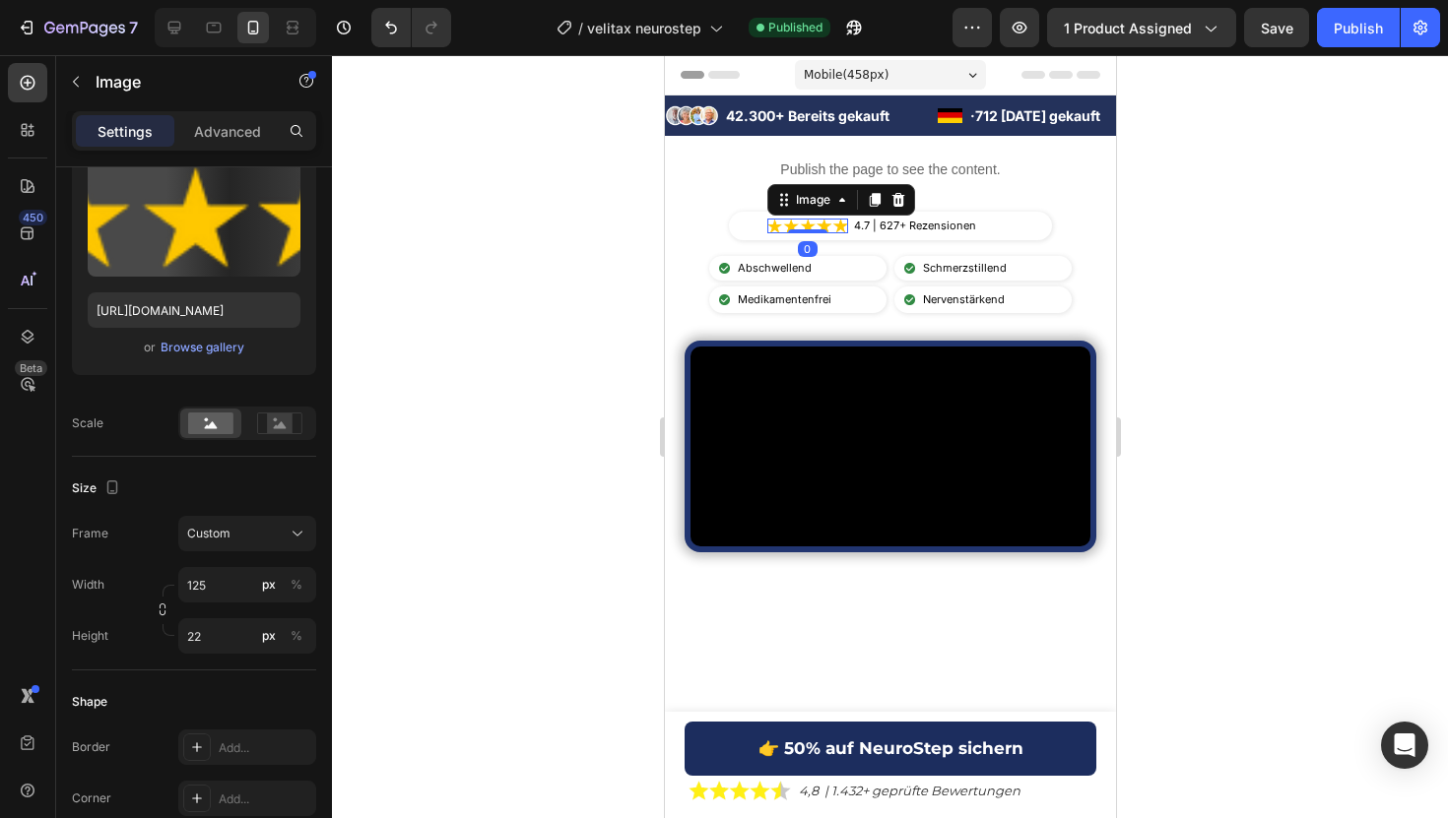
click at [774, 229] on img at bounding box center [807, 226] width 82 height 15
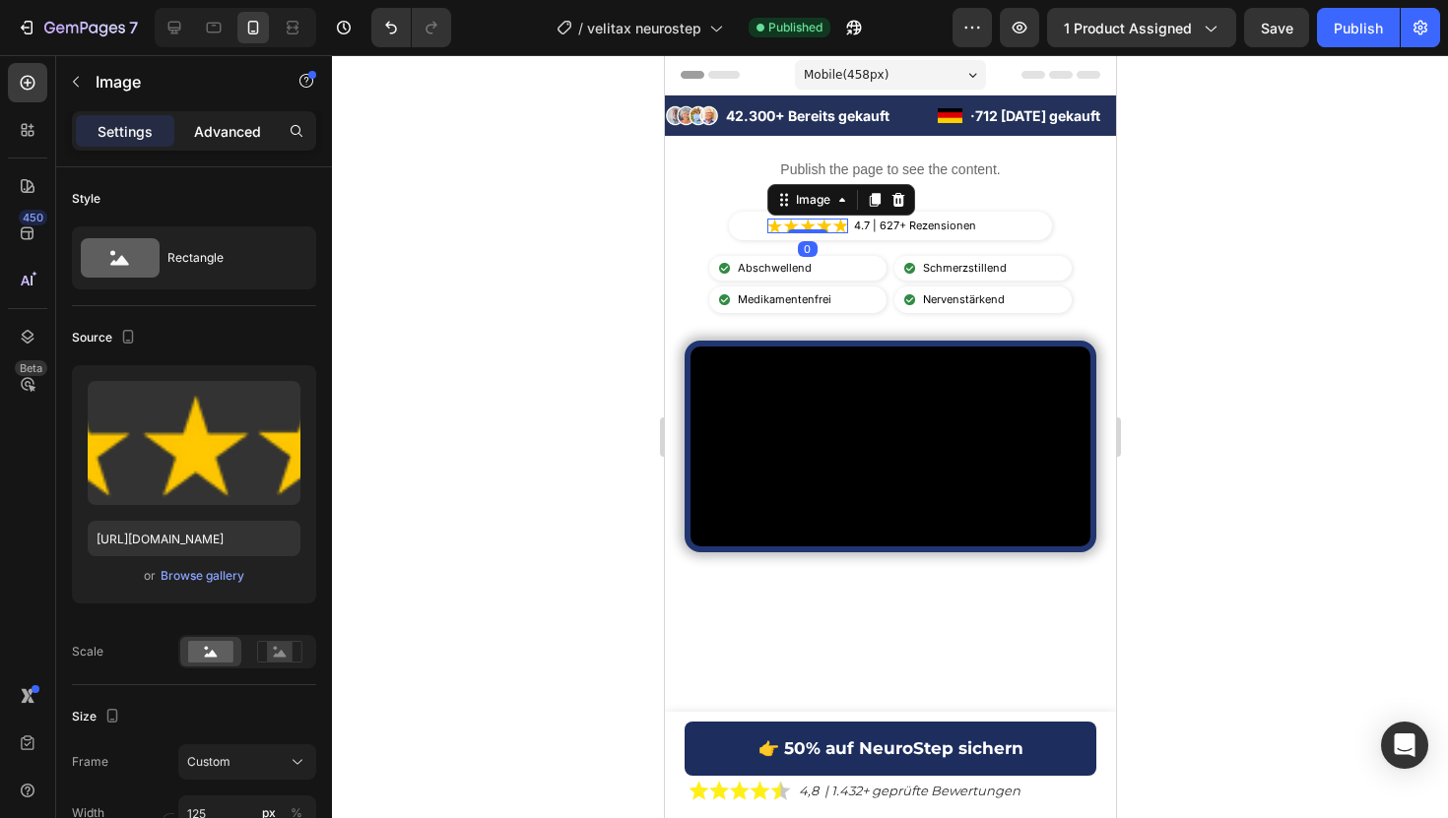
click at [190, 131] on div "Advanced" at bounding box center [227, 131] width 98 height 32
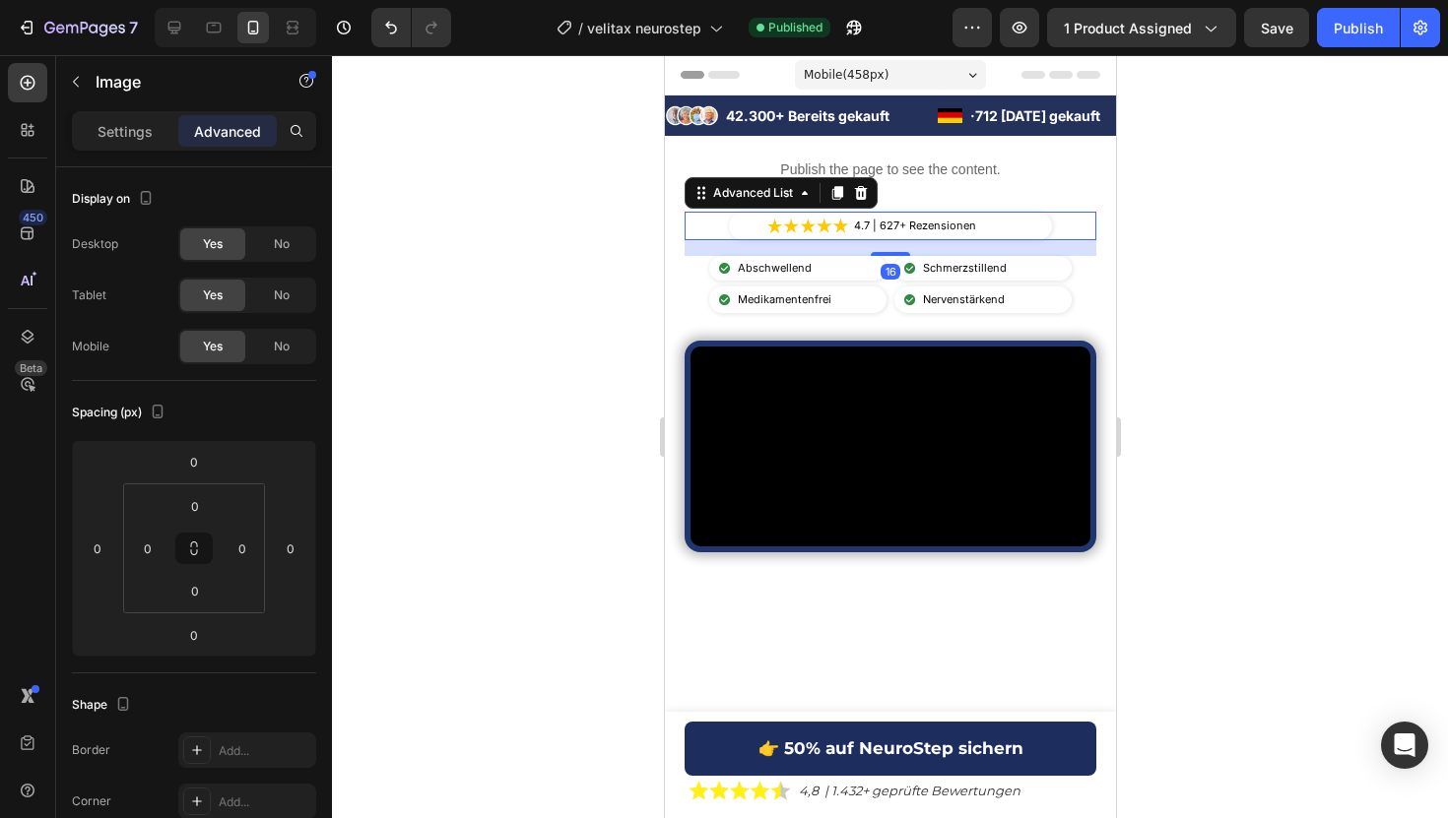
click at [745, 226] on div "Image 4.7 | 627+ Rezensionen Text Block" at bounding box center [889, 226] width 323 height 29
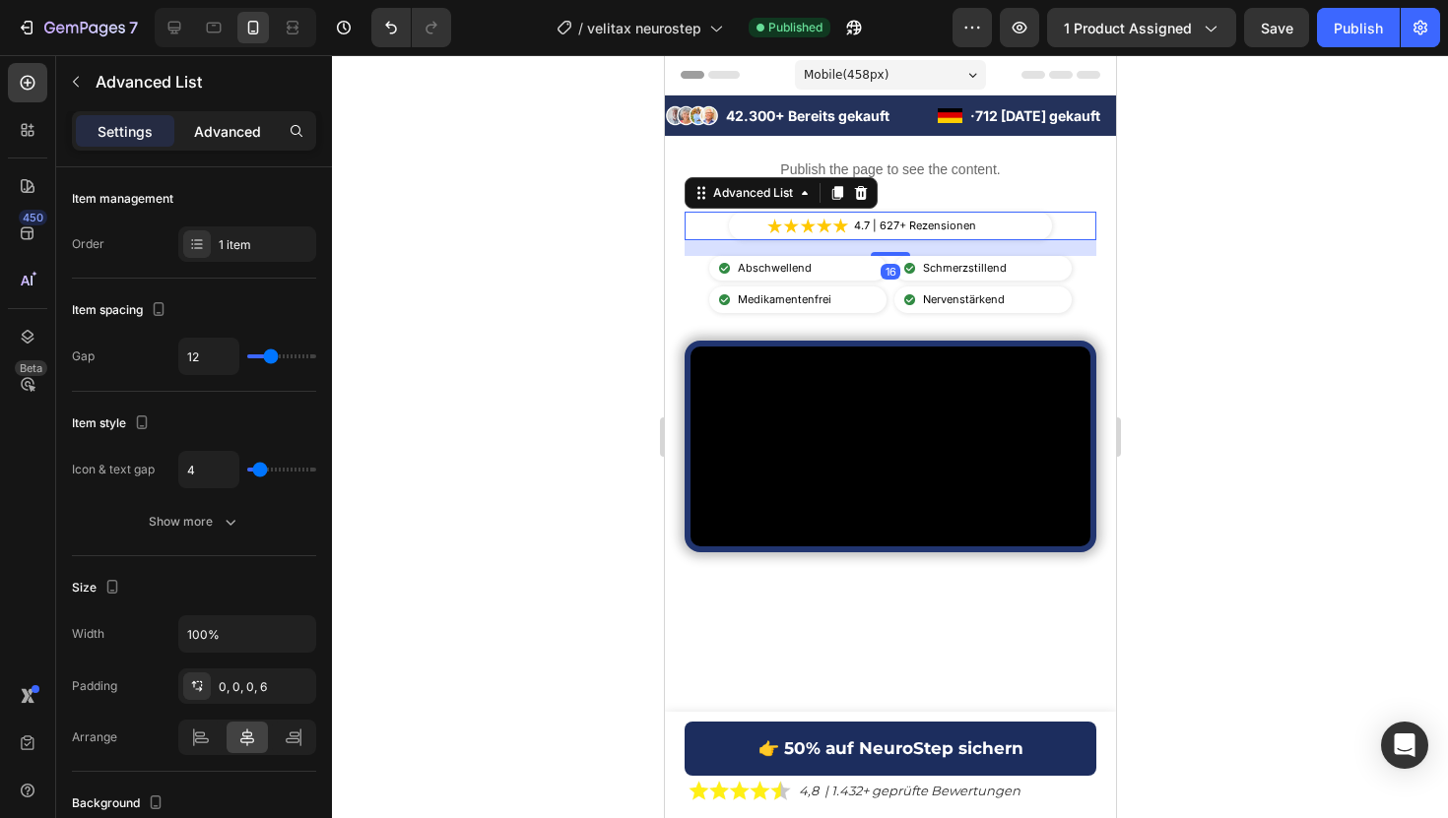
click at [253, 131] on p "Advanced" at bounding box center [227, 131] width 67 height 21
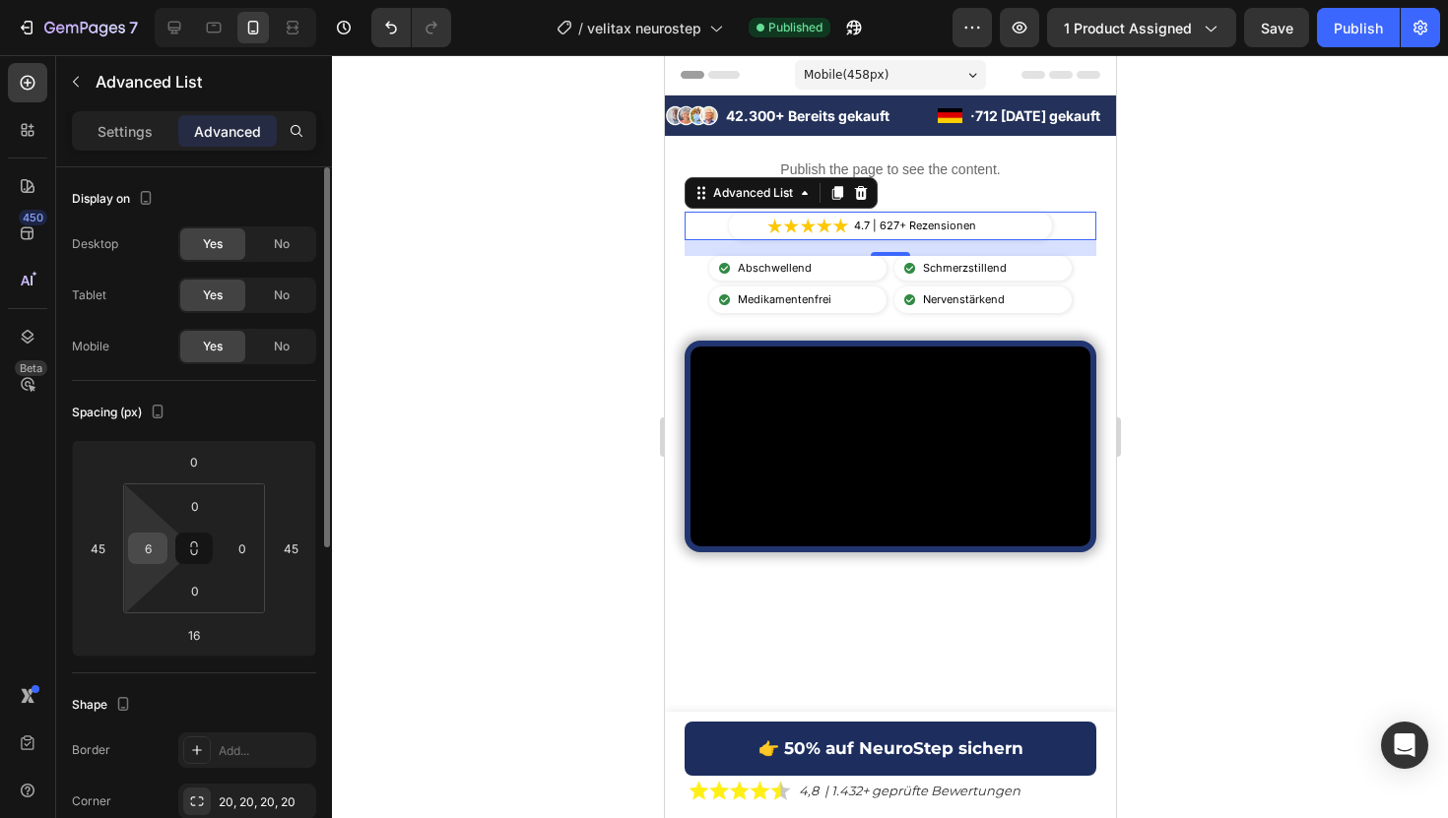
click at [156, 538] on input "6" at bounding box center [148, 549] width 30 height 30
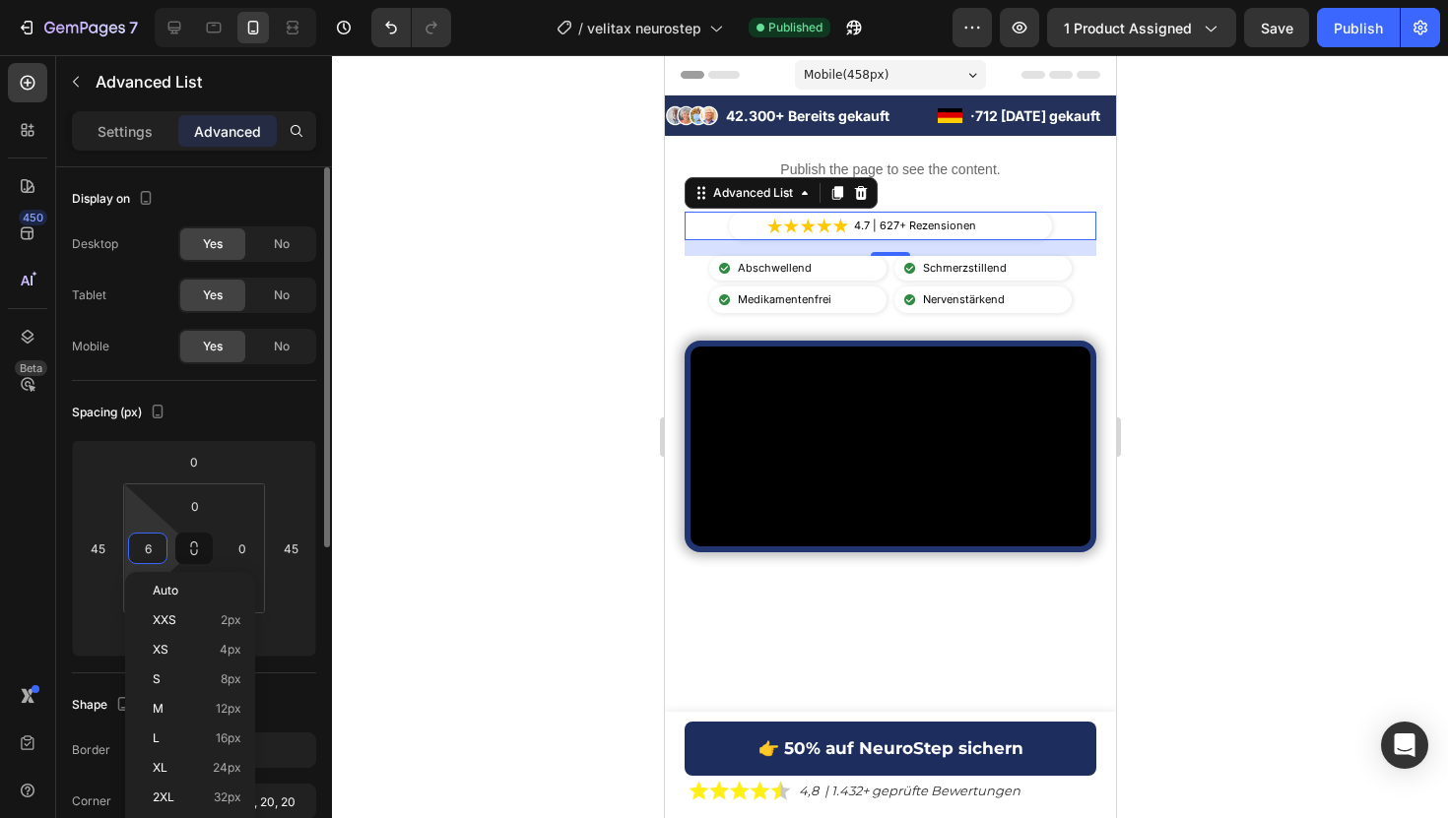
click at [156, 538] on input "6" at bounding box center [148, 549] width 30 height 30
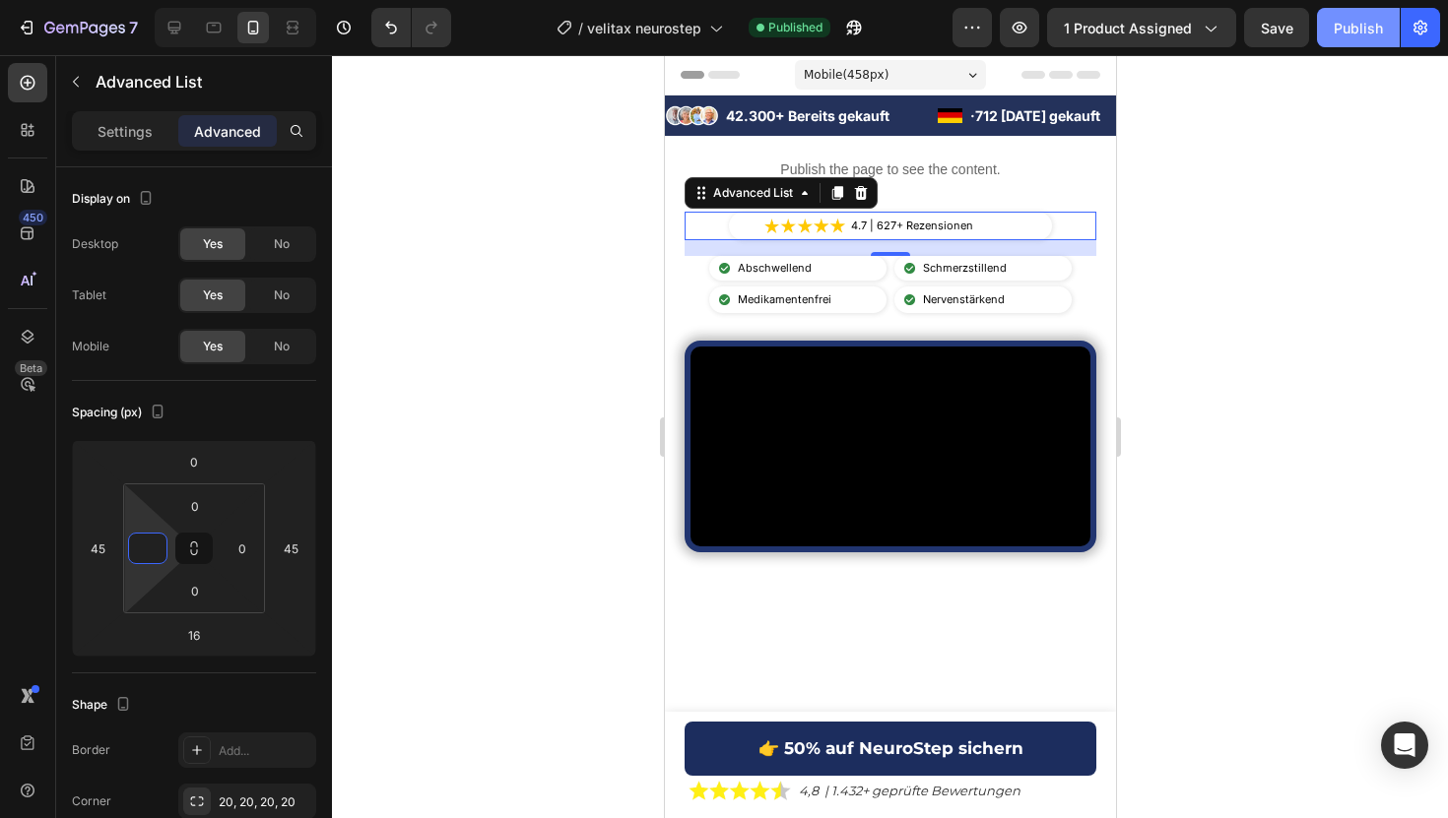
type input "0"
click at [1345, 32] on div "Publish" at bounding box center [1357, 28] width 49 height 21
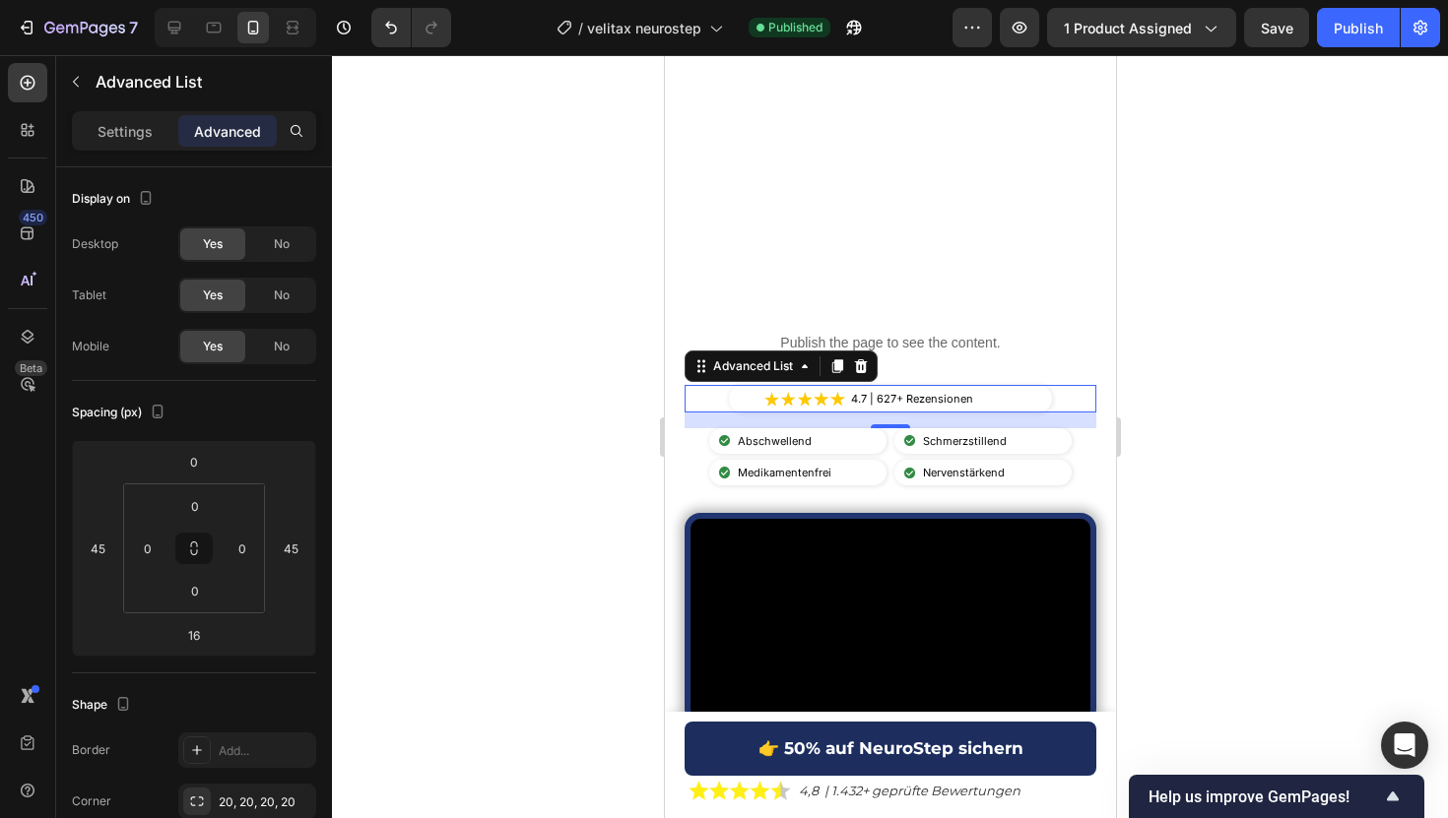
scroll to position [702, 0]
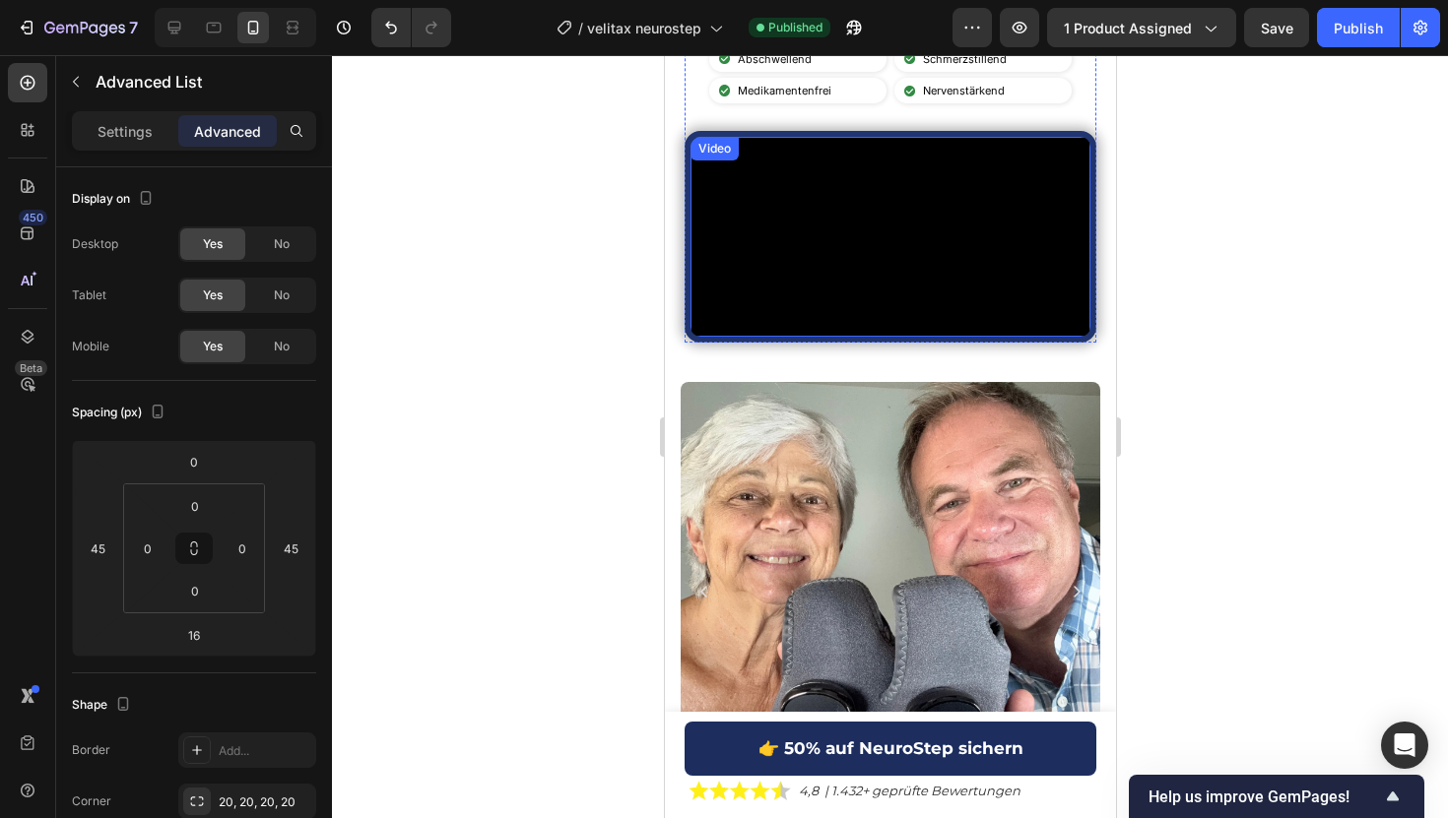
click at [782, 337] on video at bounding box center [889, 237] width 400 height 200
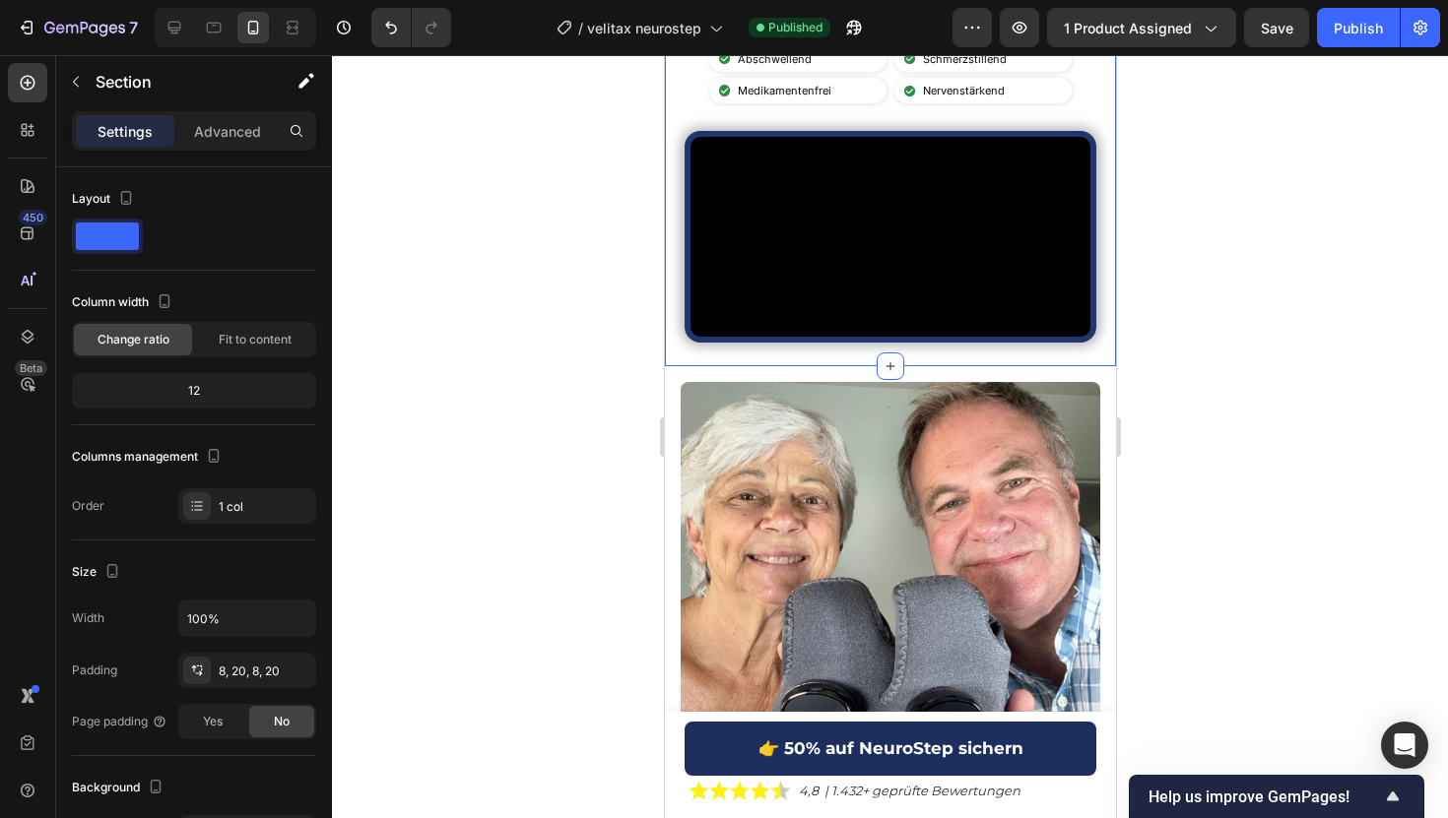
click at [679, 367] on div "Publish the page to see the content. Custom Code Image 4.7 | 627+ Rezensionen T…" at bounding box center [889, 147] width 451 height 440
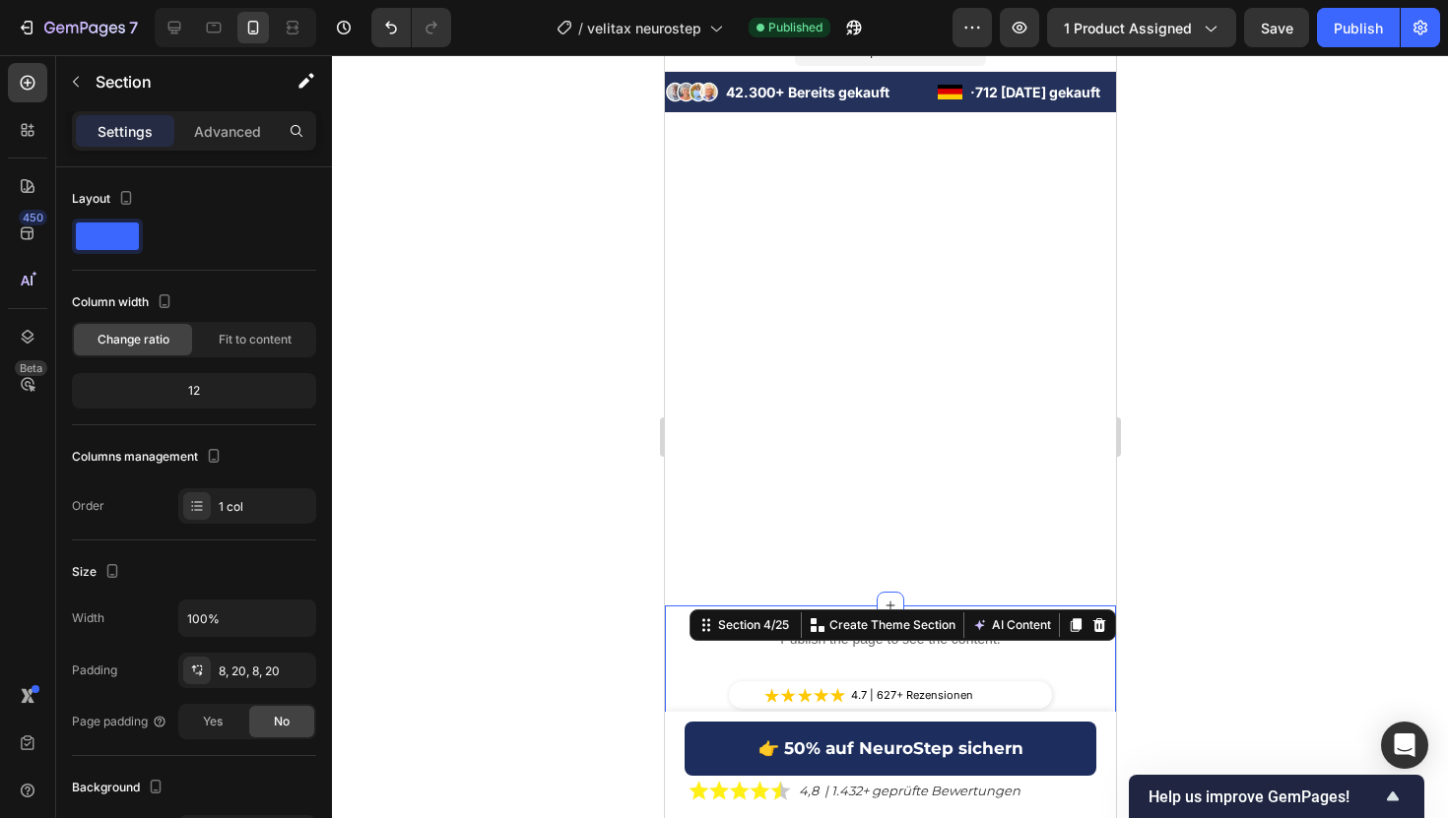
scroll to position [17, 0]
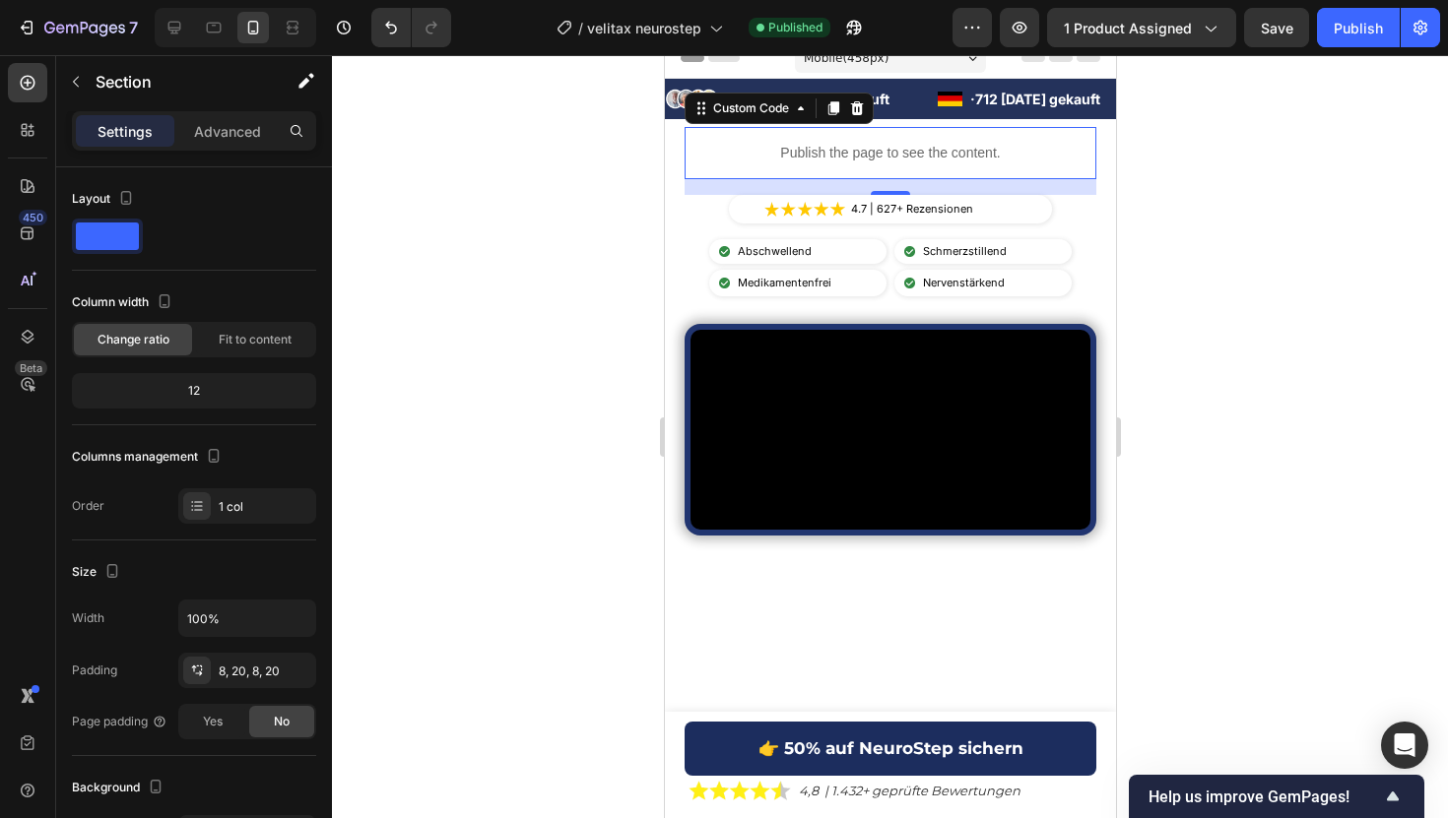
click at [683, 166] on div "Publish the page to see the content." at bounding box center [889, 153] width 412 height 52
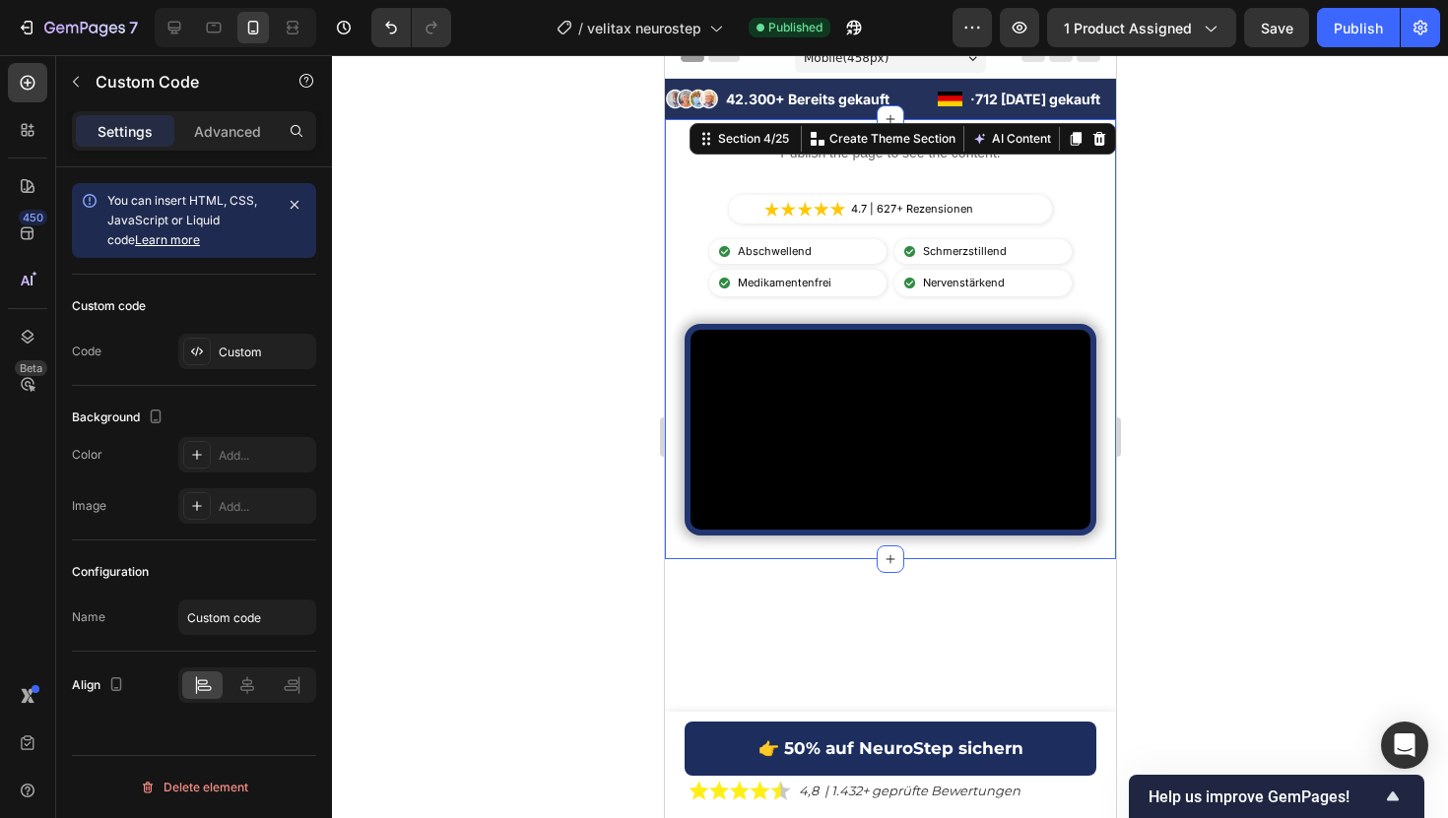
click at [669, 164] on div "Publish the page to see the content. Custom Code Image 4.7 | 627+ Rezensionen T…" at bounding box center [889, 339] width 451 height 440
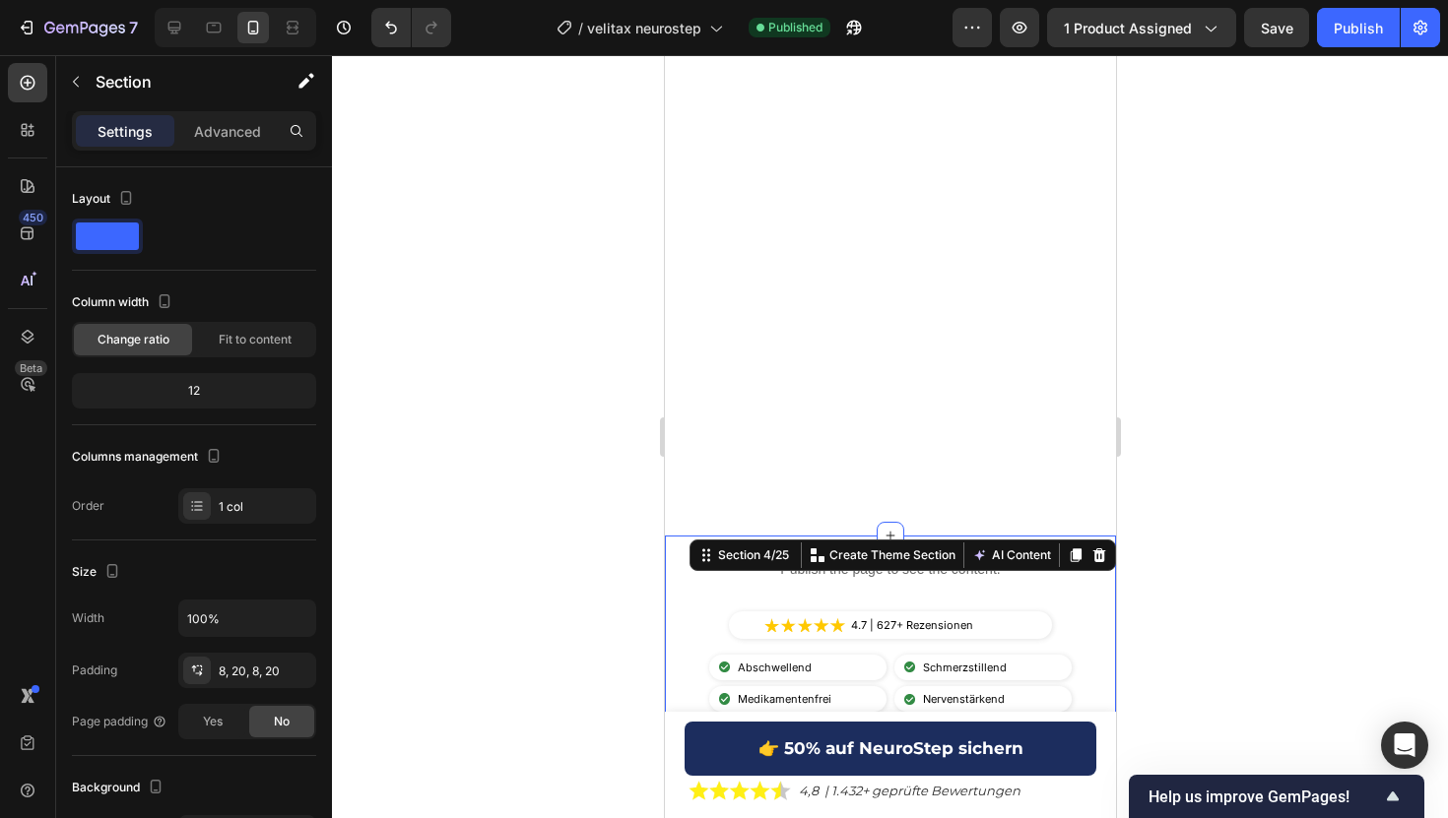
scroll to position [0, 0]
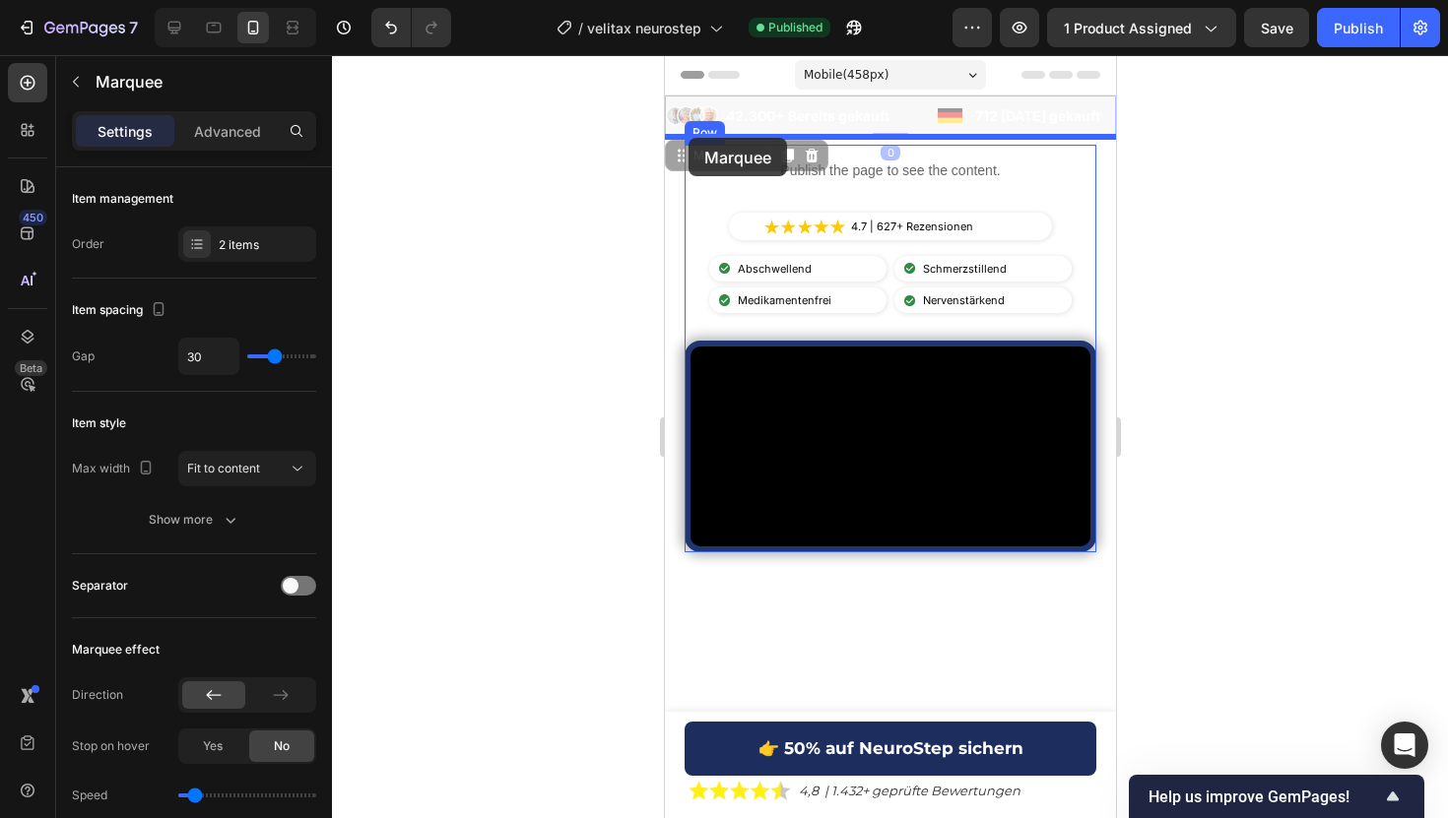
drag, startPoint x: 671, startPoint y: 97, endPoint x: 687, endPoint y: 137, distance: 42.8
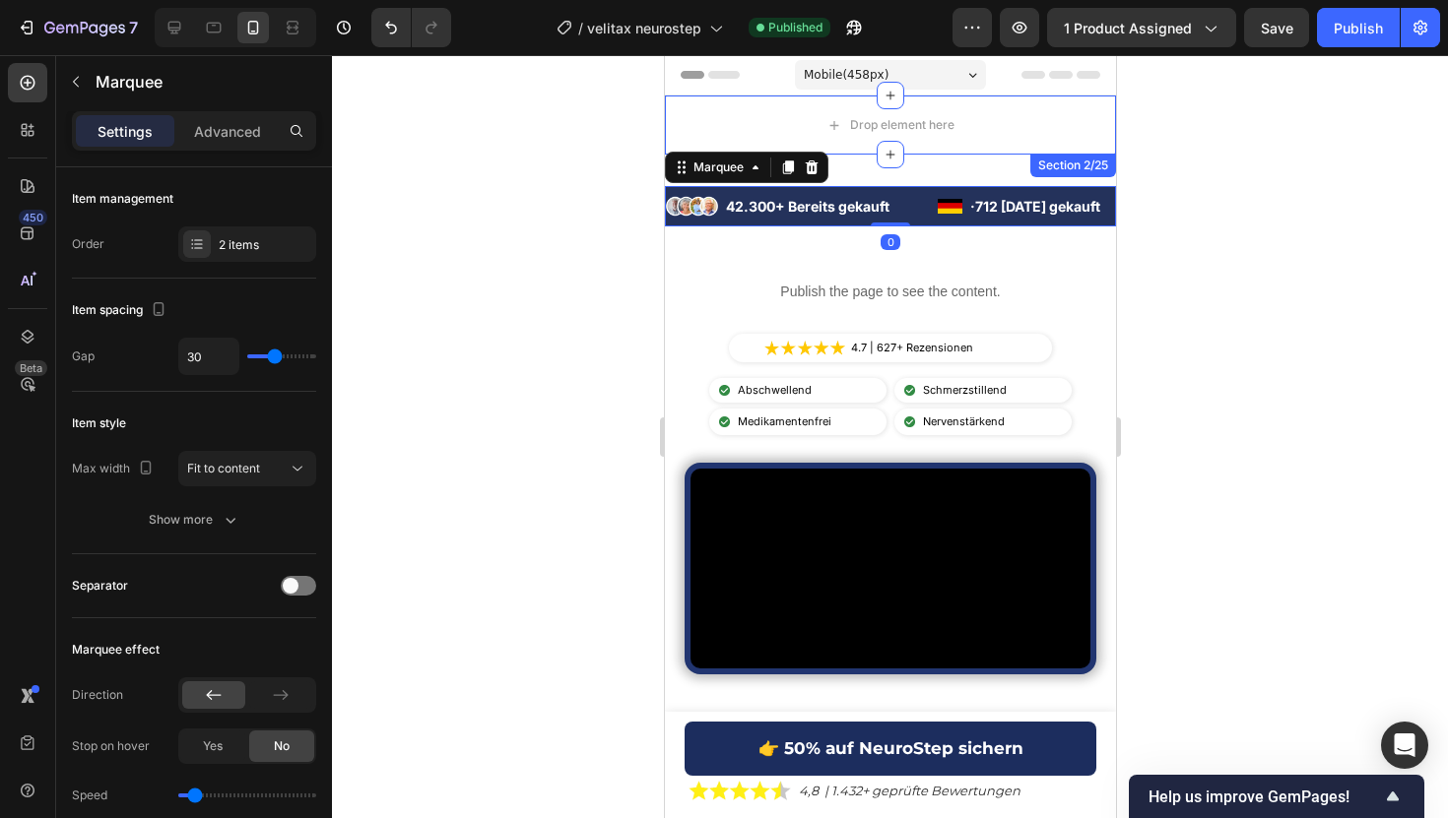
click at [564, 123] on div at bounding box center [890, 436] width 1116 height 763
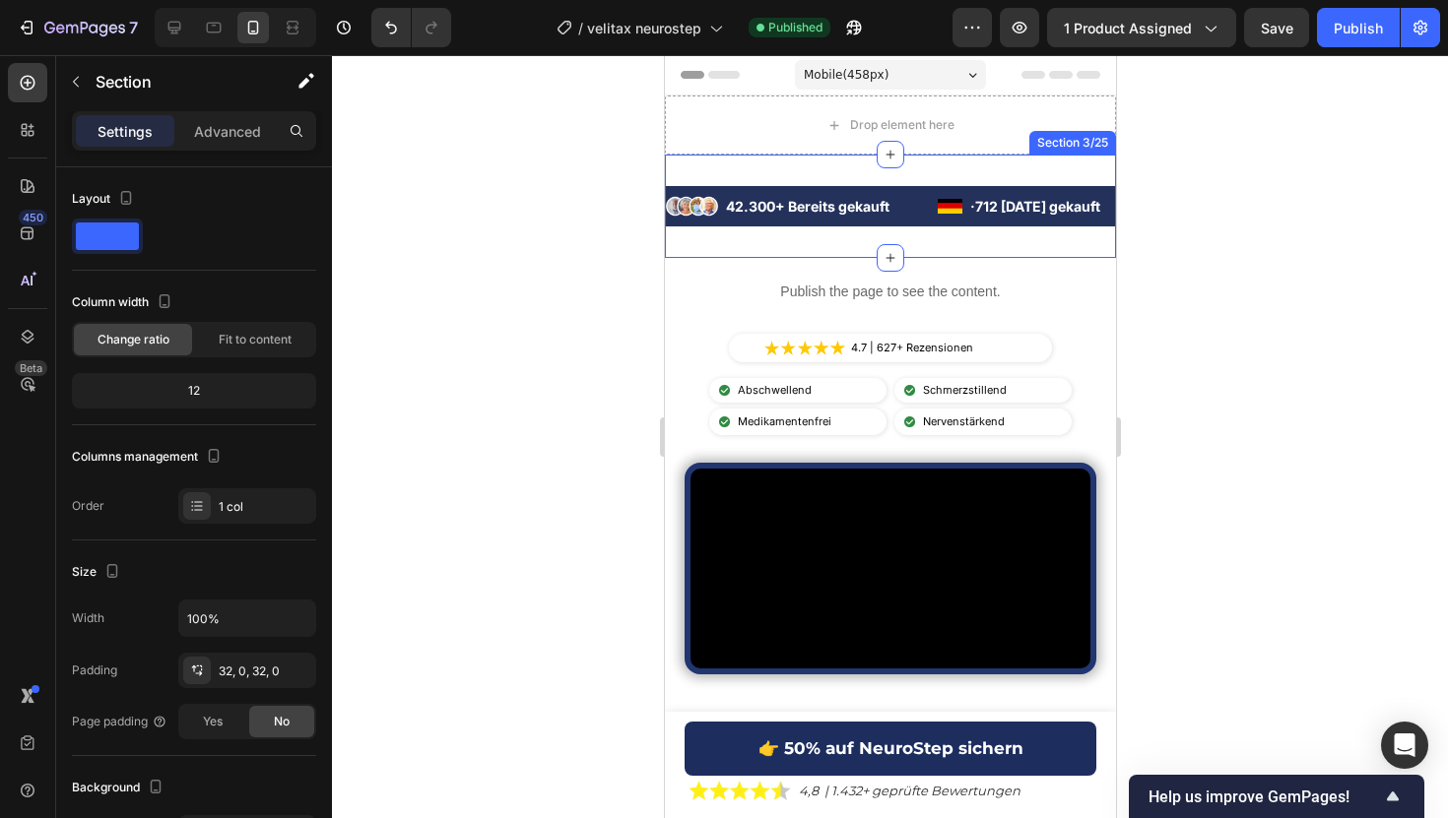
click at [694, 230] on div "Image 42.300+ Bereits gekauft Text Block Advanced List Image · 712 [DATE] gekau…" at bounding box center [889, 206] width 451 height 103
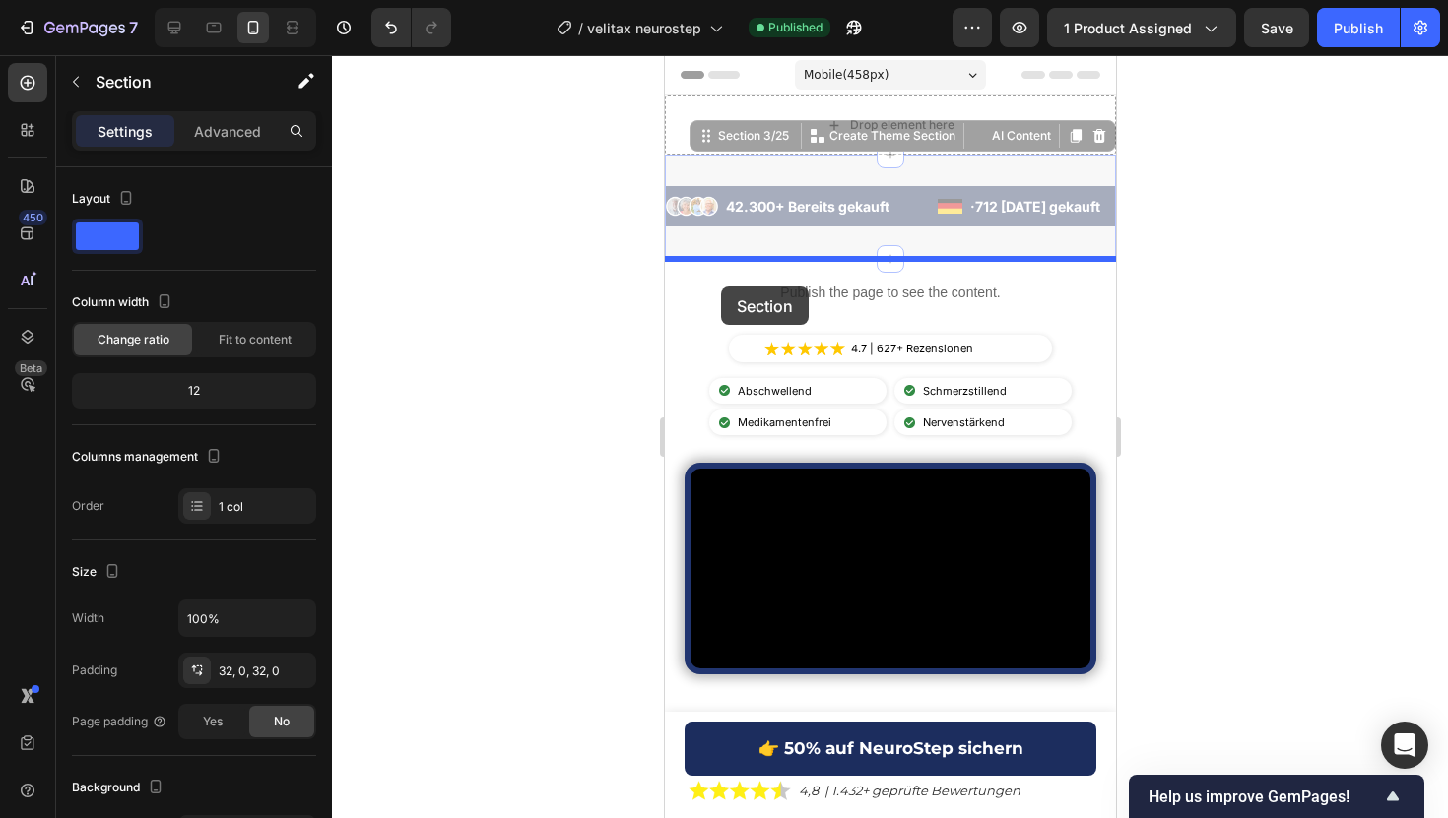
drag, startPoint x: 694, startPoint y: 230, endPoint x: 718, endPoint y: 284, distance: 58.2
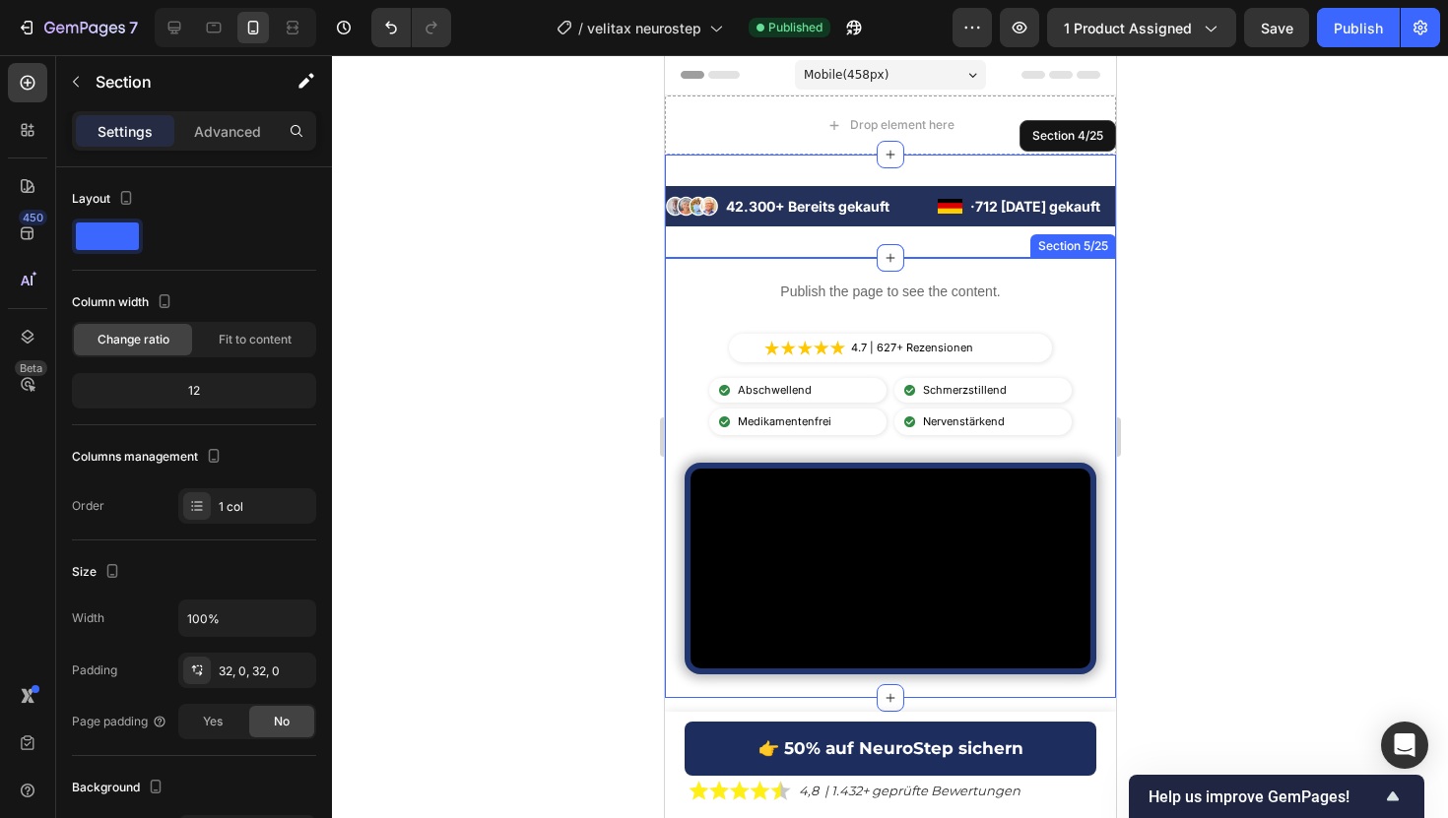
click at [679, 319] on div "Publish the page to see the content. Custom Code Image 4.7 | 627+ Rezensionen T…" at bounding box center [889, 478] width 451 height 440
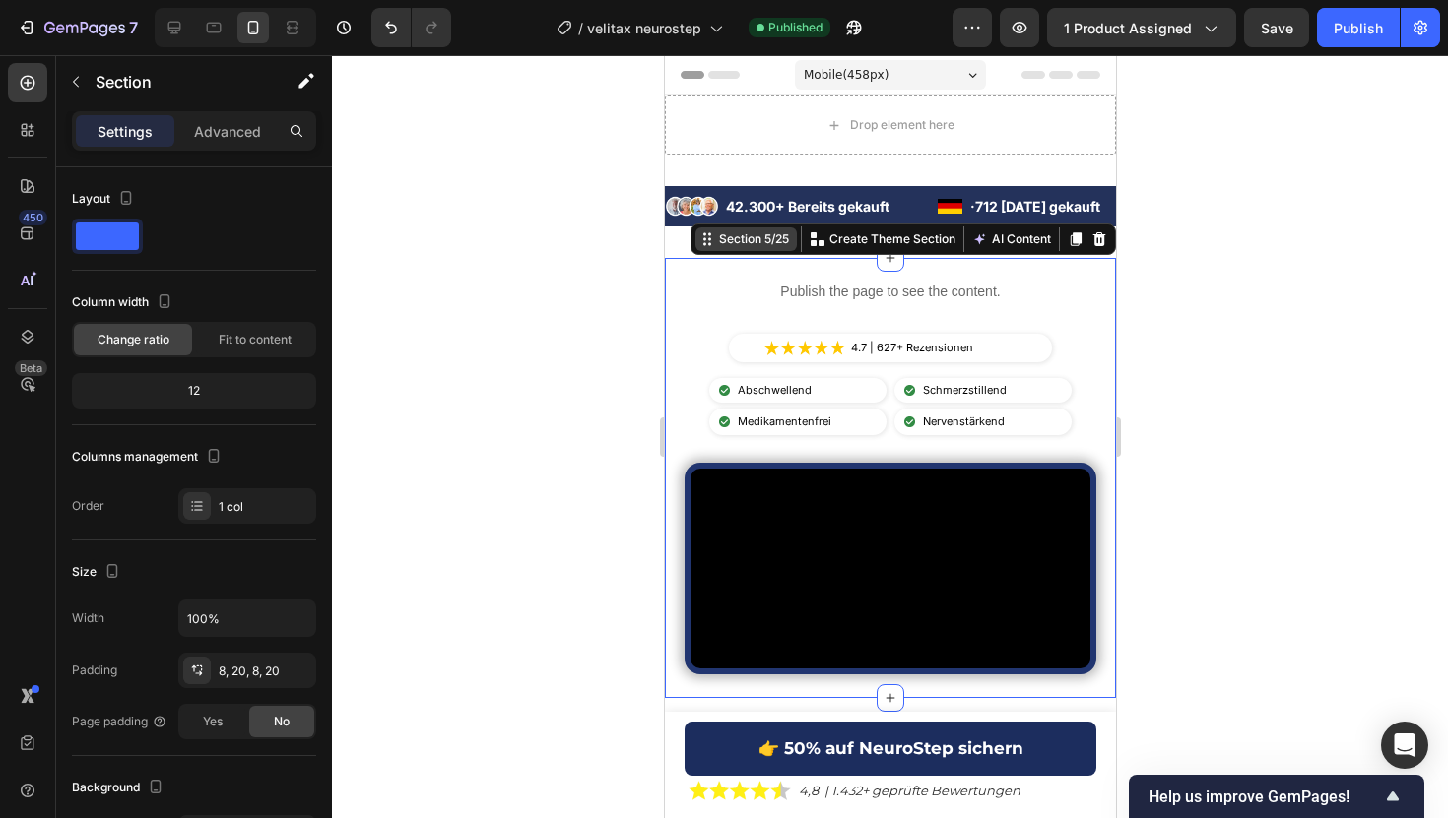
click at [715, 237] on div "Section 5/25" at bounding box center [753, 239] width 78 height 18
click at [578, 236] on div at bounding box center [890, 436] width 1116 height 763
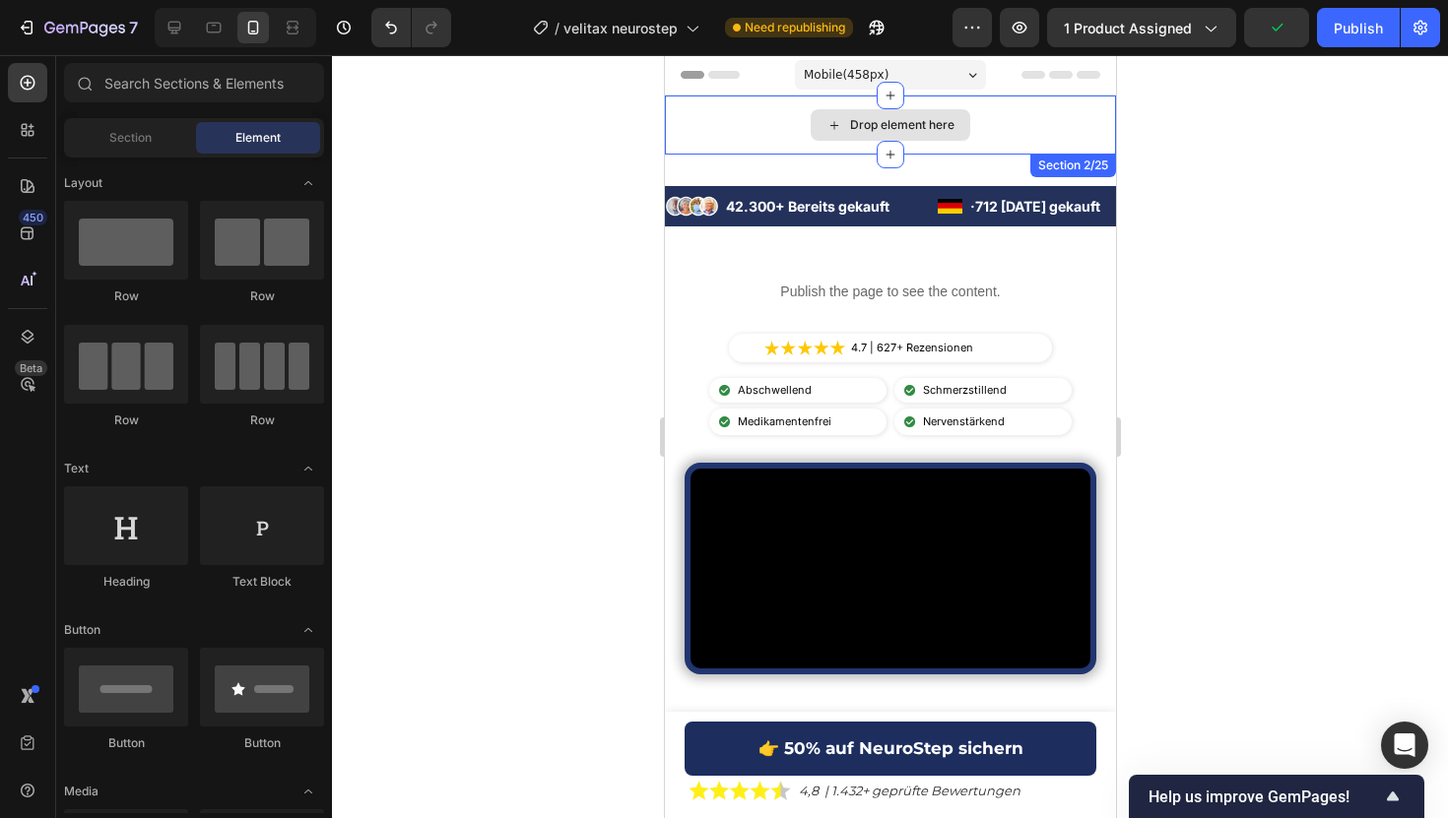
click at [717, 105] on div "Drop element here" at bounding box center [889, 125] width 451 height 59
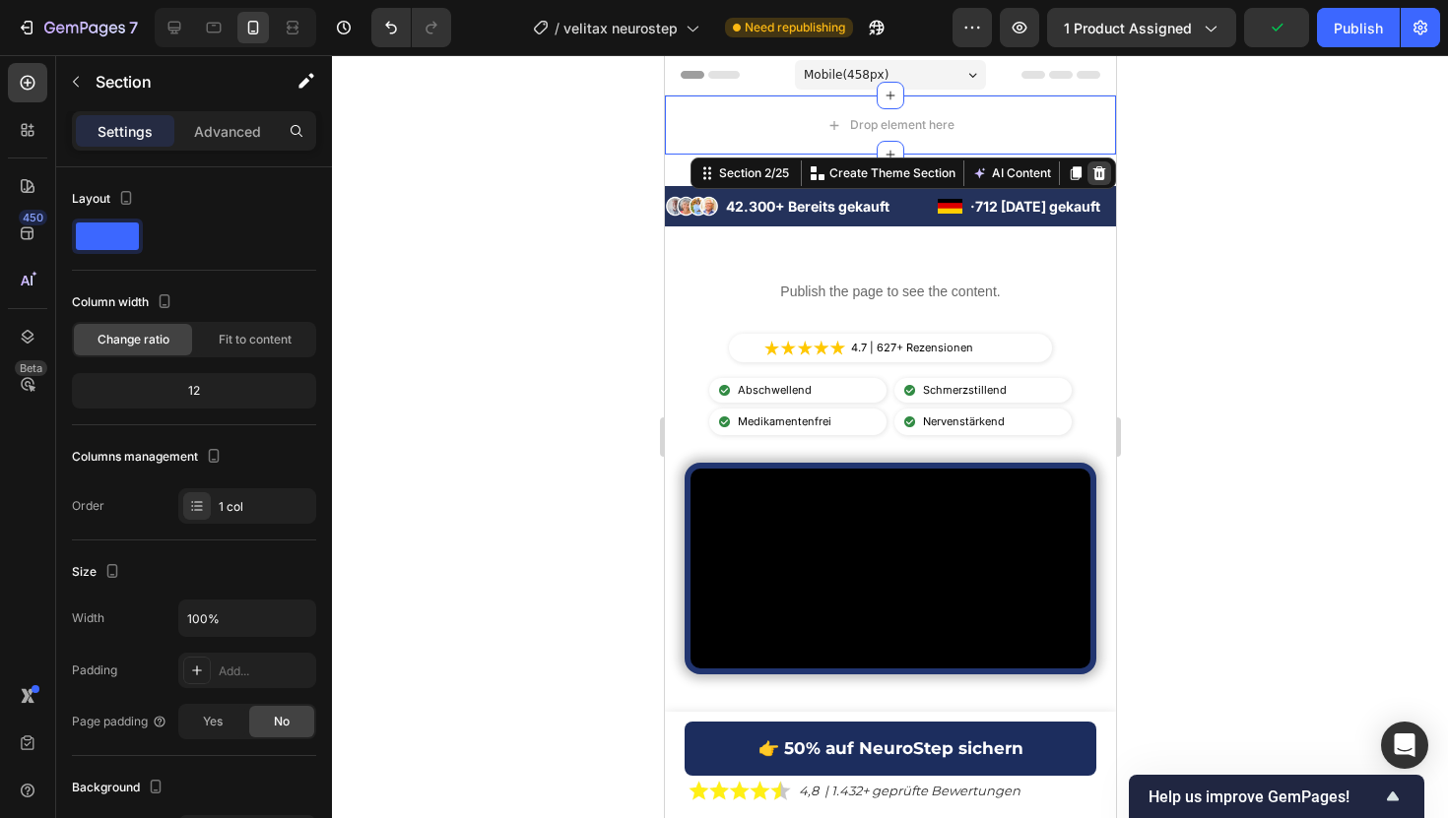
click at [1104, 162] on div at bounding box center [1098, 174] width 24 height 24
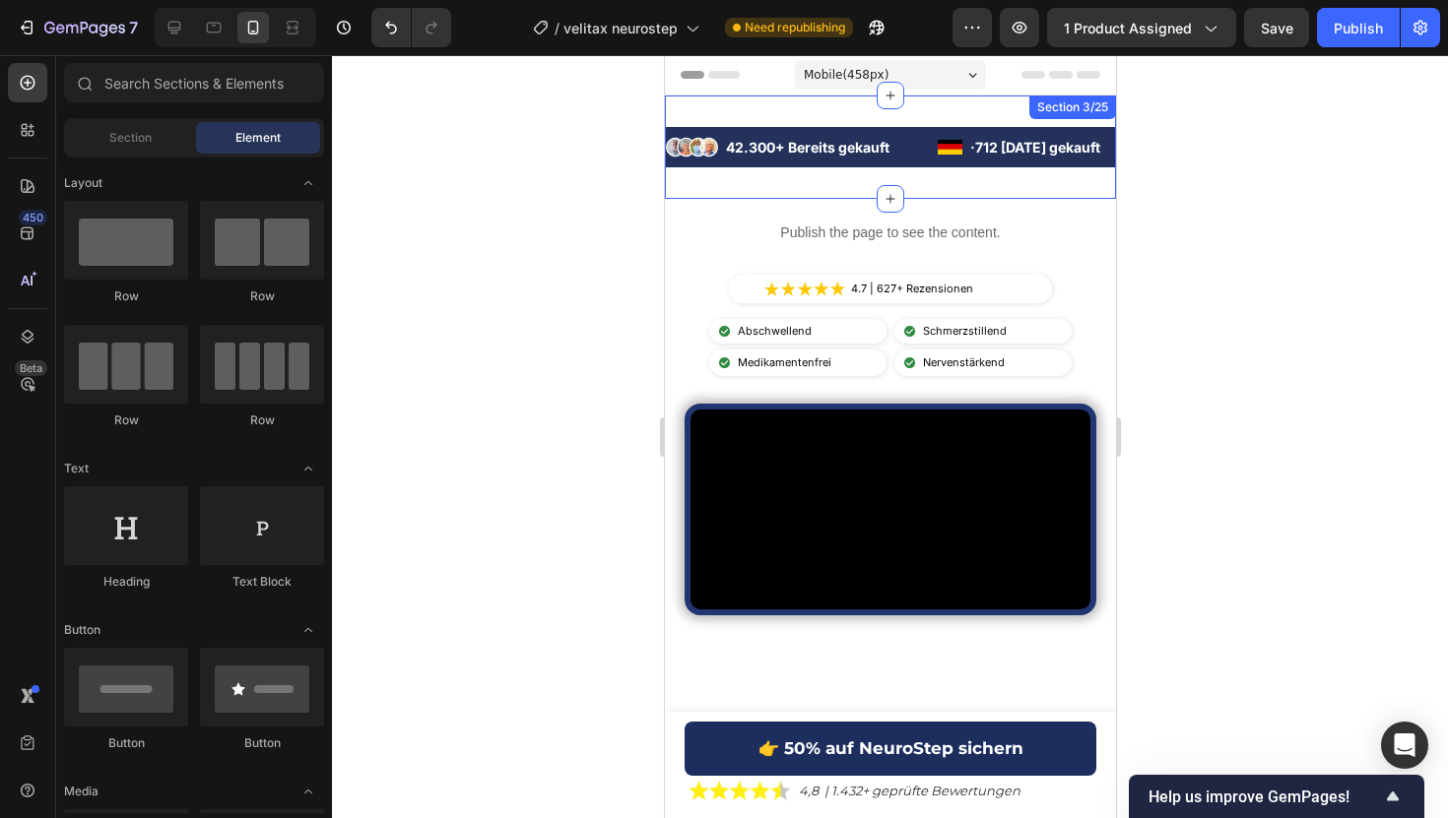
click at [676, 187] on div "Image 42.300+ Bereits gekauft Text Block Advanced List Image · 712 [DATE] gekau…" at bounding box center [889, 147] width 451 height 103
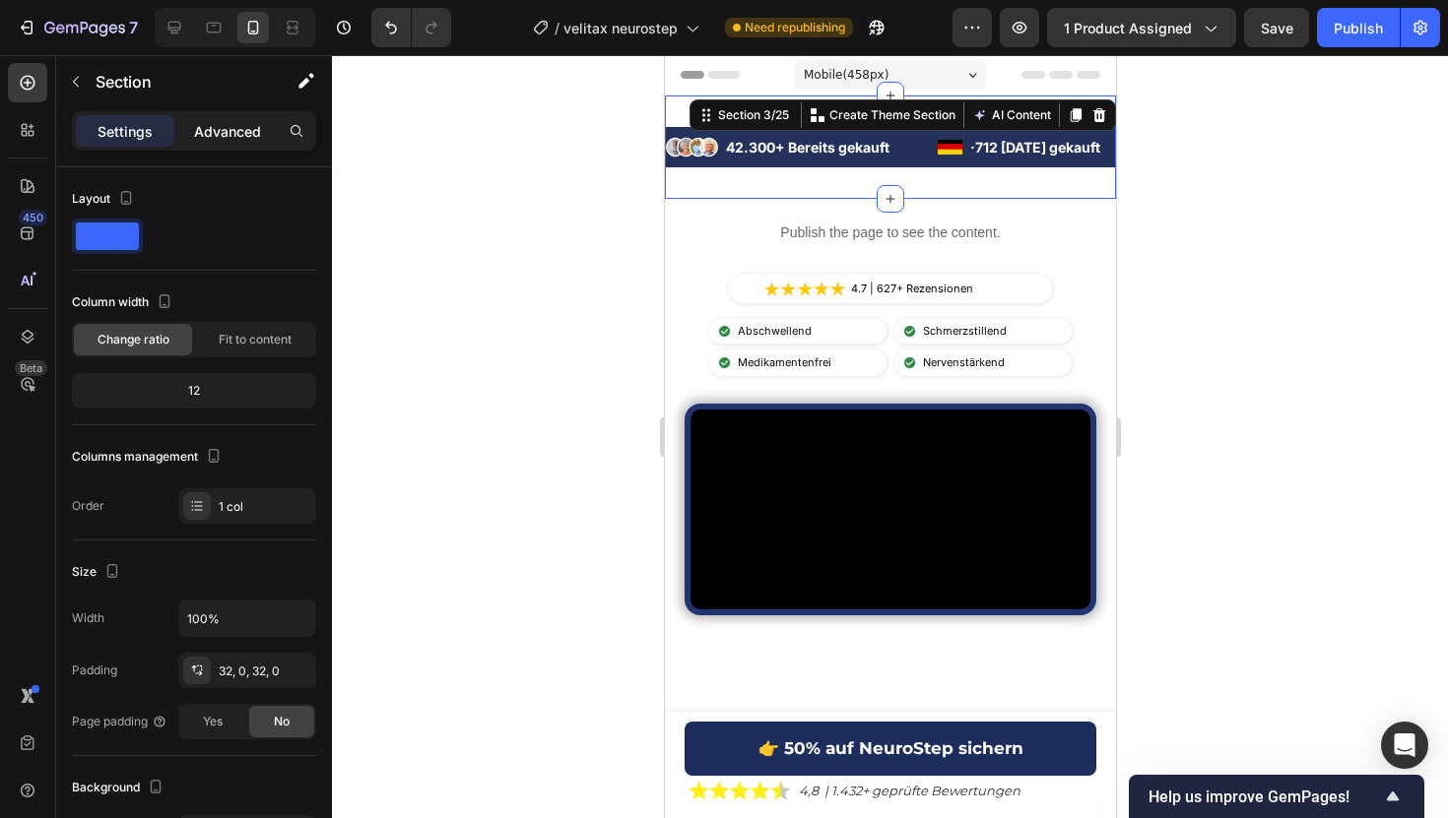
click at [248, 127] on p "Advanced" at bounding box center [227, 131] width 67 height 21
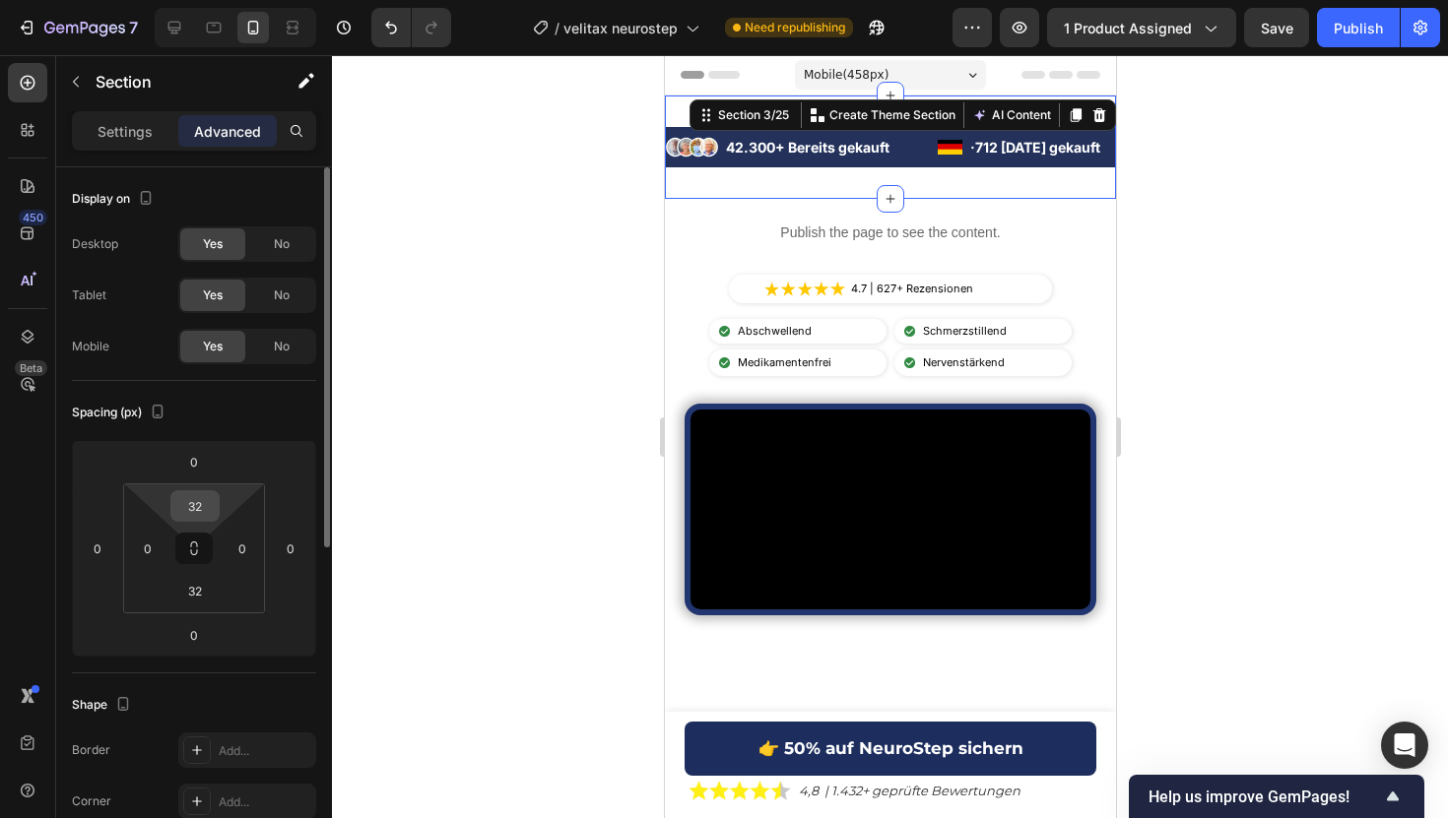
click at [204, 490] on div "32" at bounding box center [194, 506] width 49 height 32
click at [202, 504] on input "32" at bounding box center [194, 506] width 39 height 30
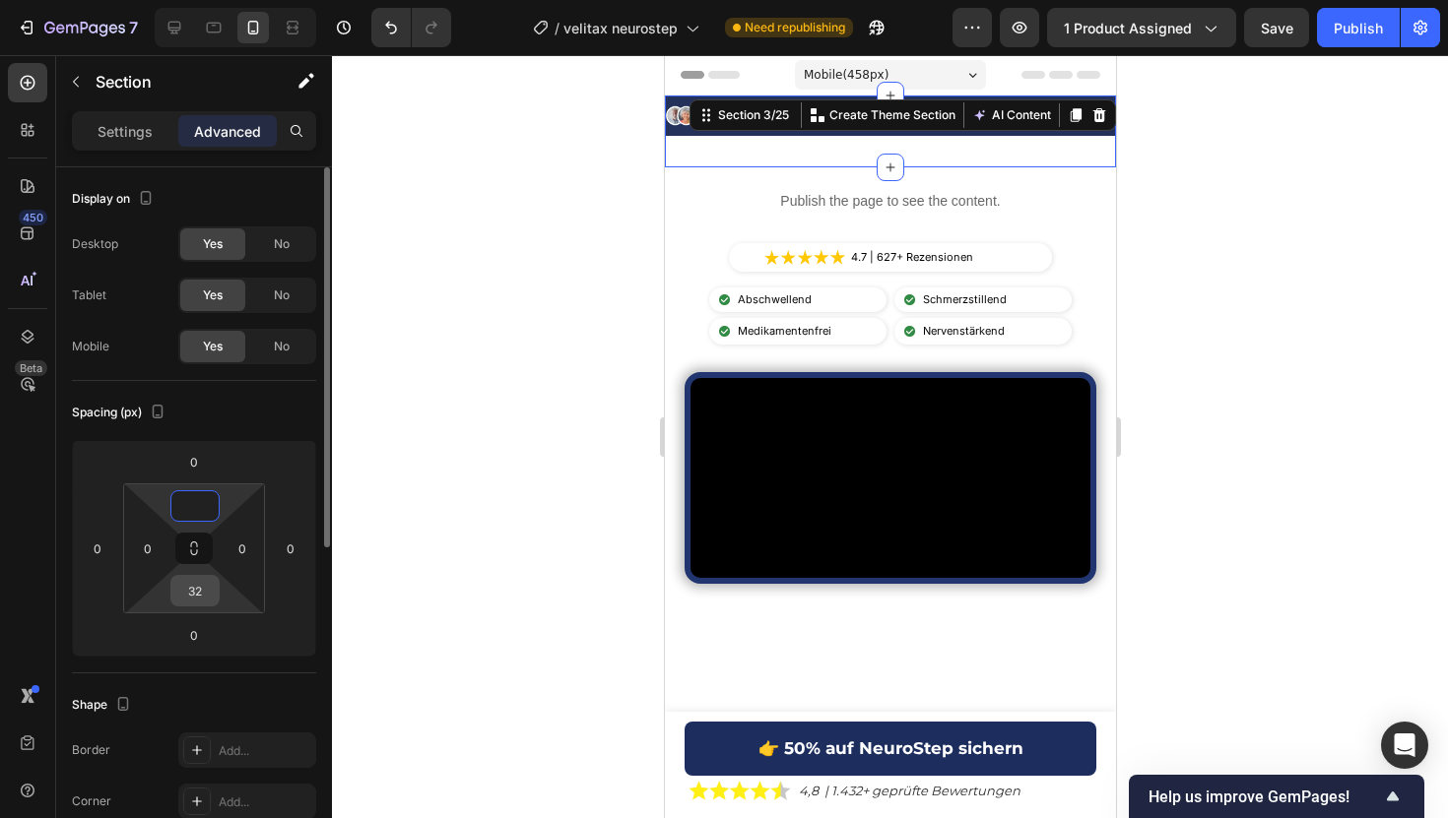
type input "0"
click at [199, 596] on input "32" at bounding box center [194, 591] width 39 height 30
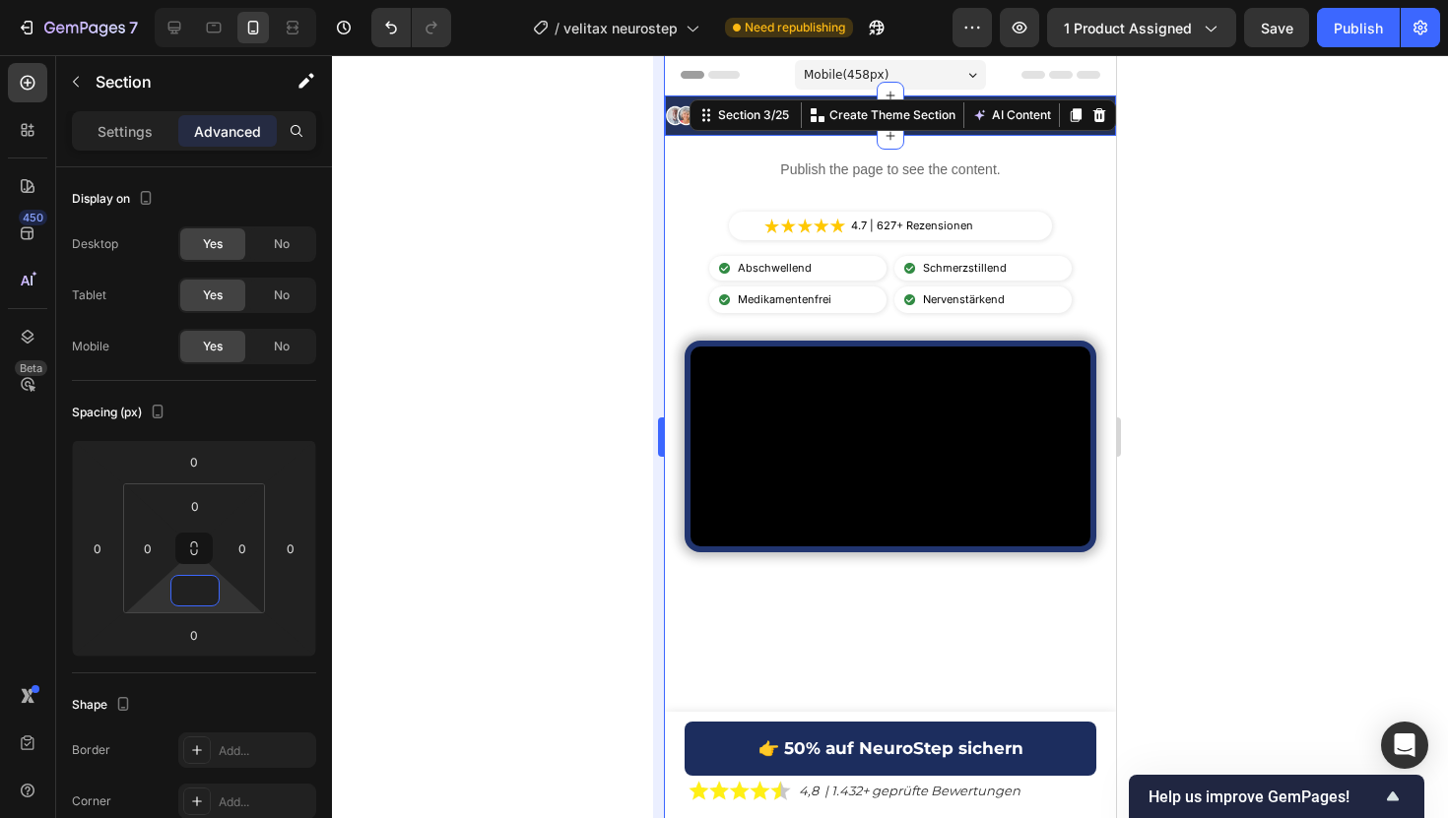
type input "0"
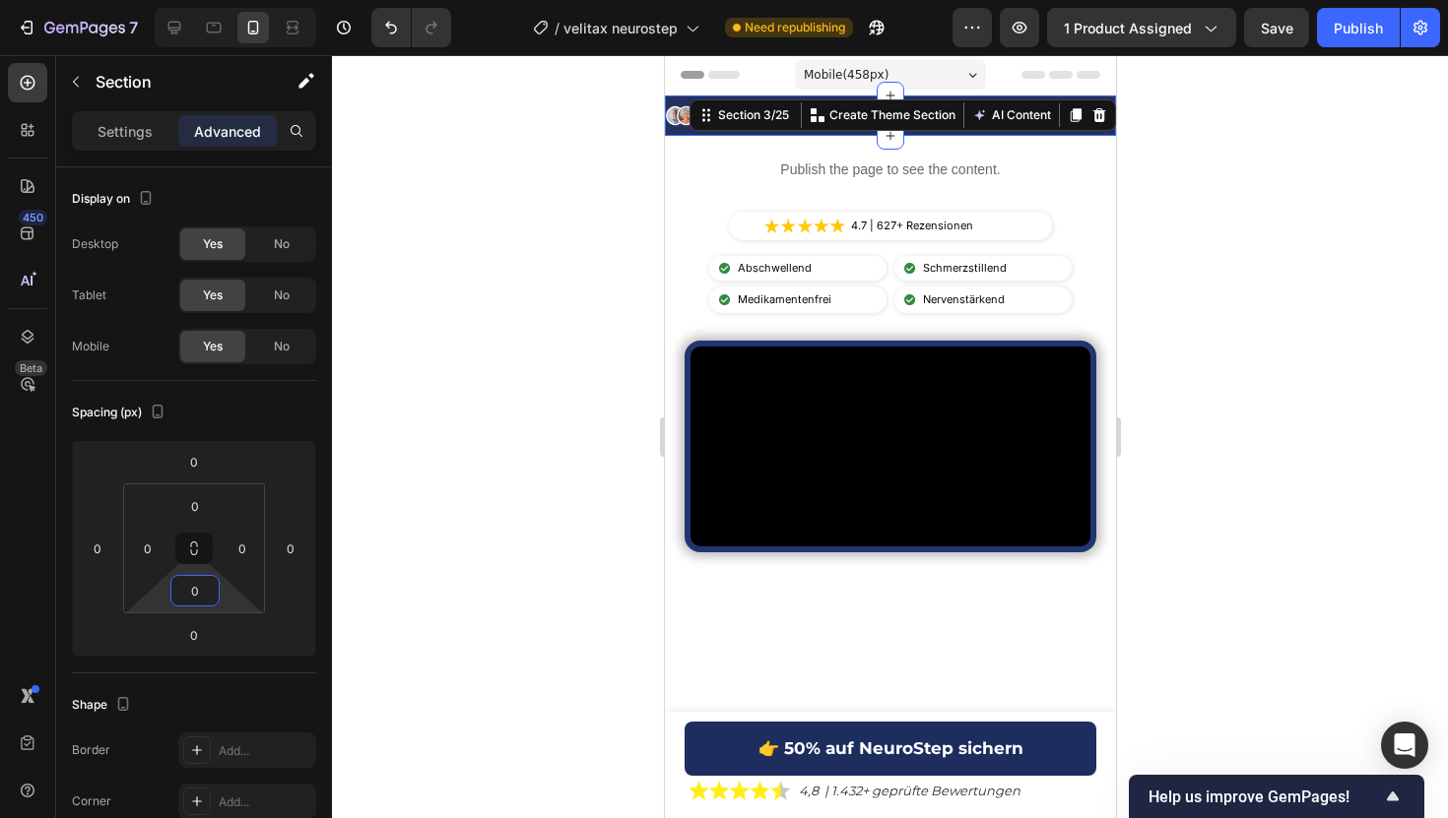
click at [570, 241] on div at bounding box center [890, 436] width 1116 height 763
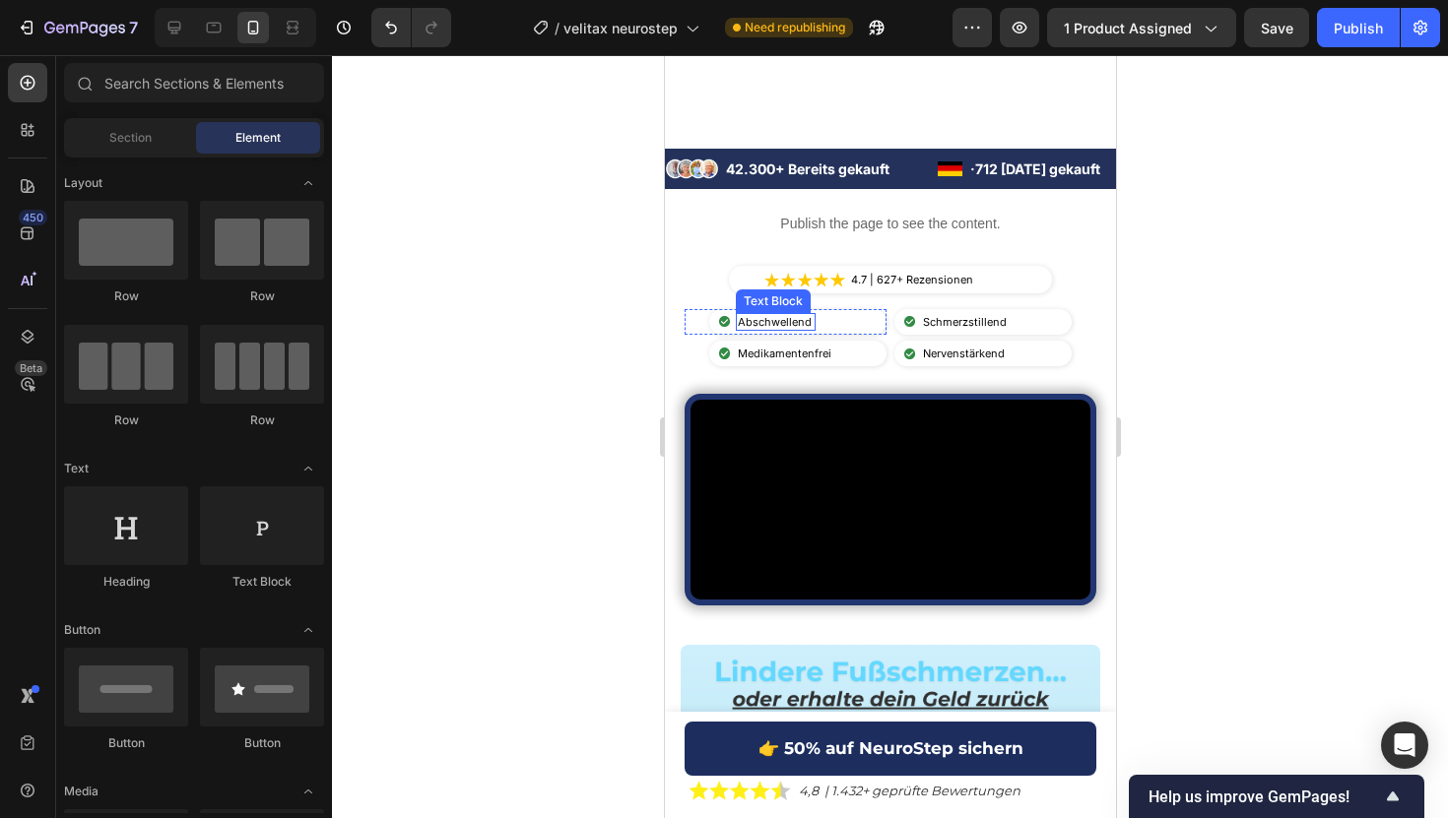
scroll to position [764, 0]
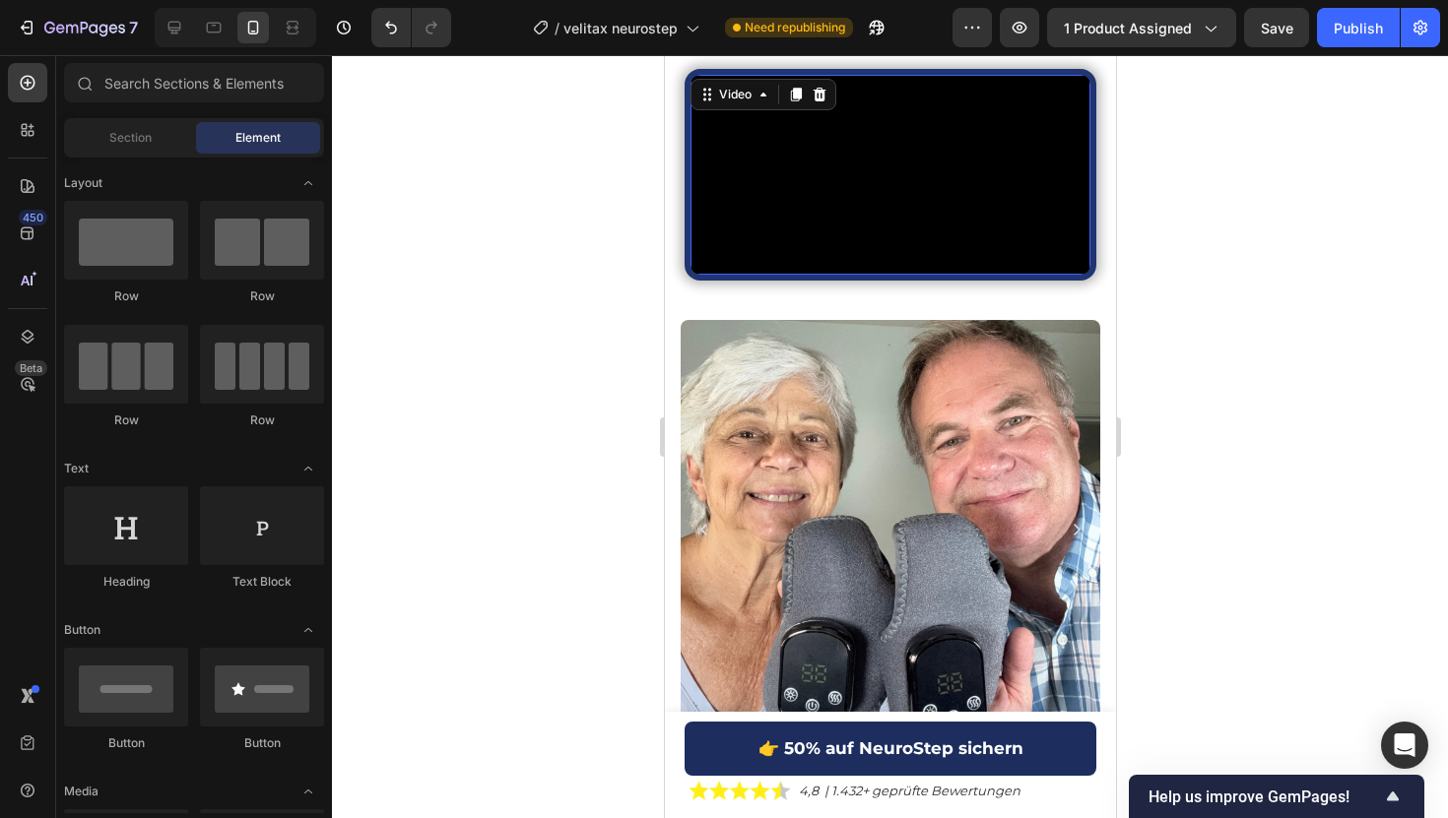
click at [706, 275] on video at bounding box center [889, 175] width 400 height 200
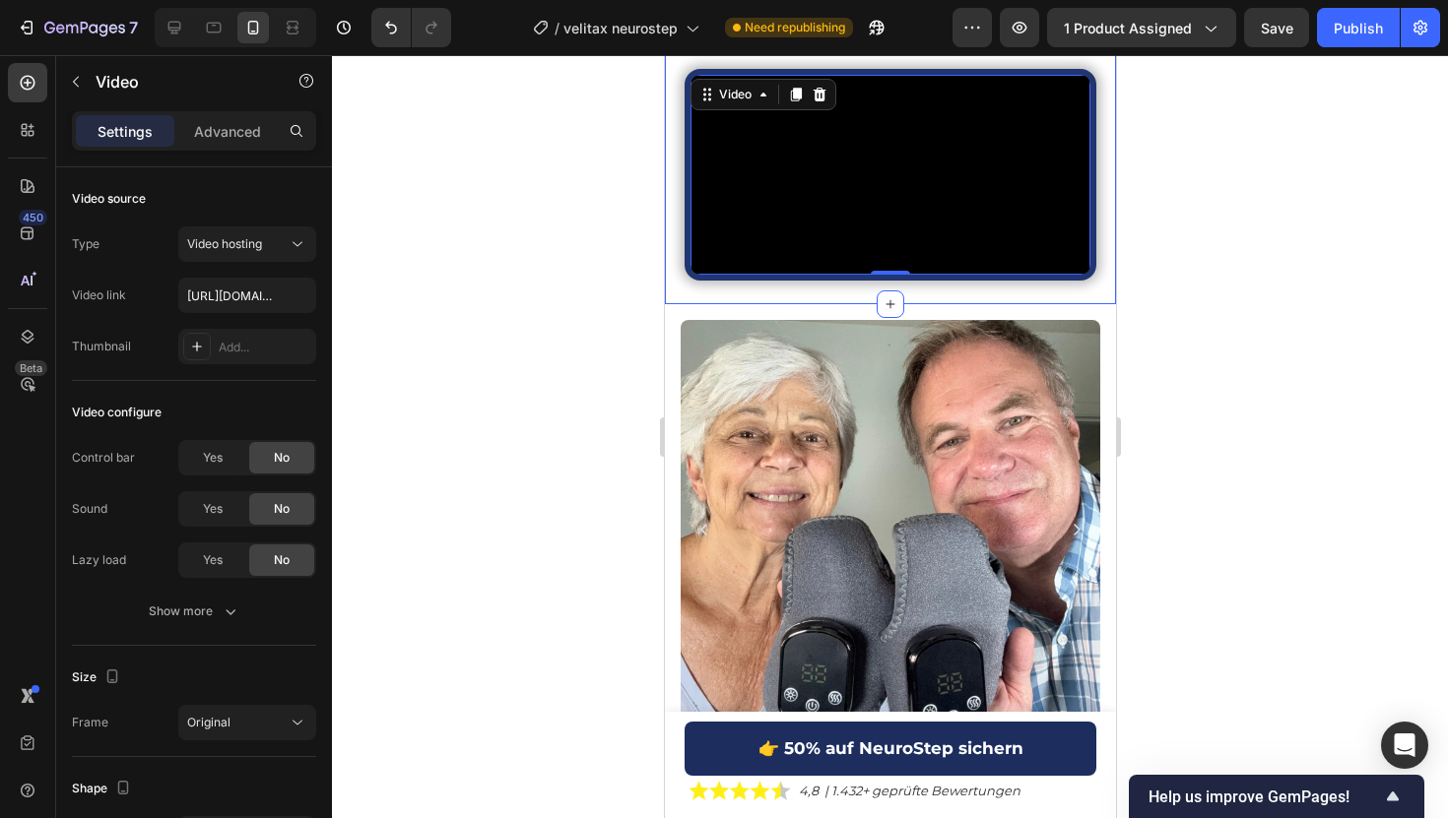
click at [668, 305] on div "Publish the page to see the content. Custom Code Image 4.7 | 627+ Rezensionen T…" at bounding box center [889, 85] width 451 height 440
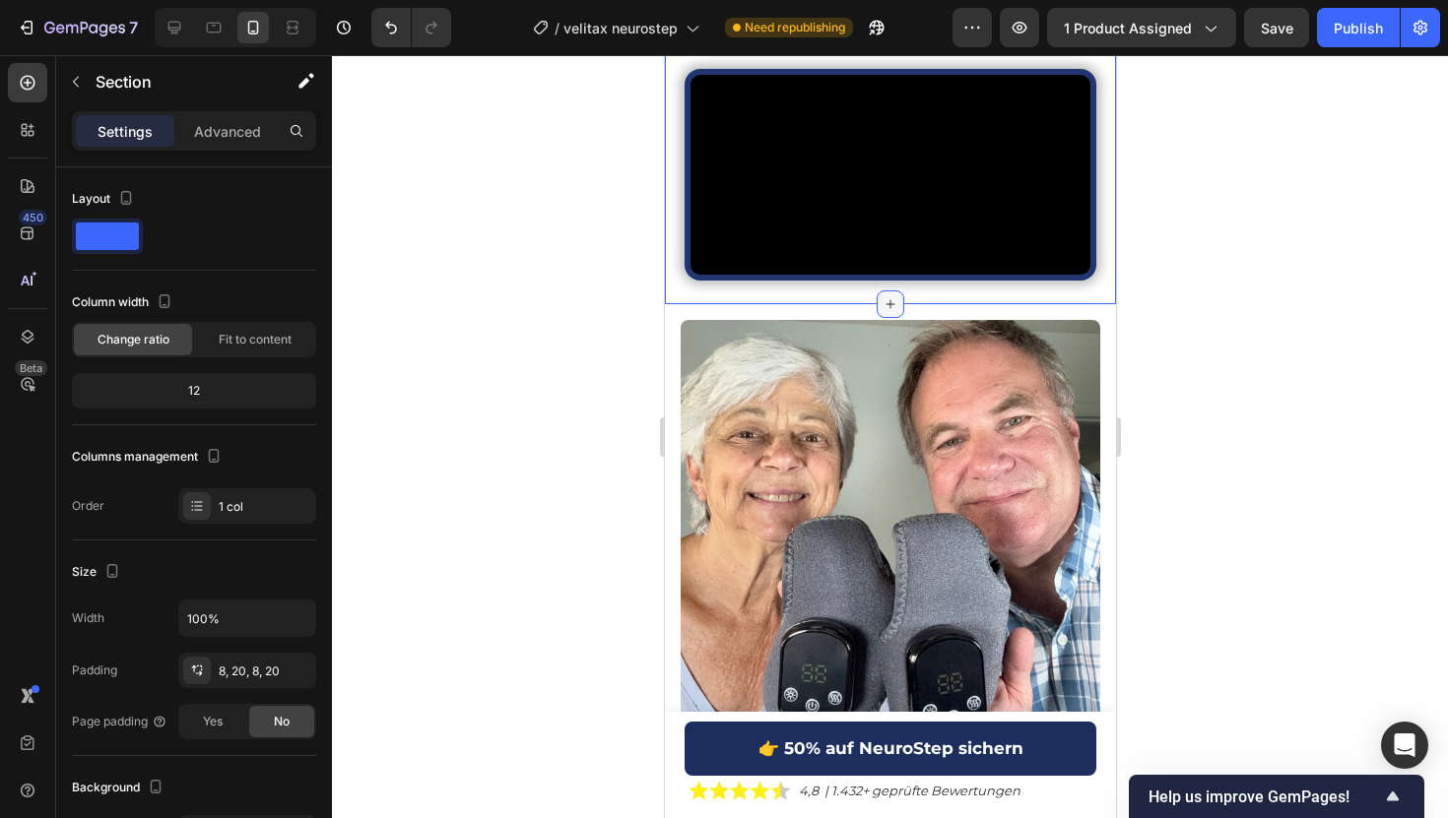
click at [893, 312] on icon at bounding box center [889, 304] width 16 height 16
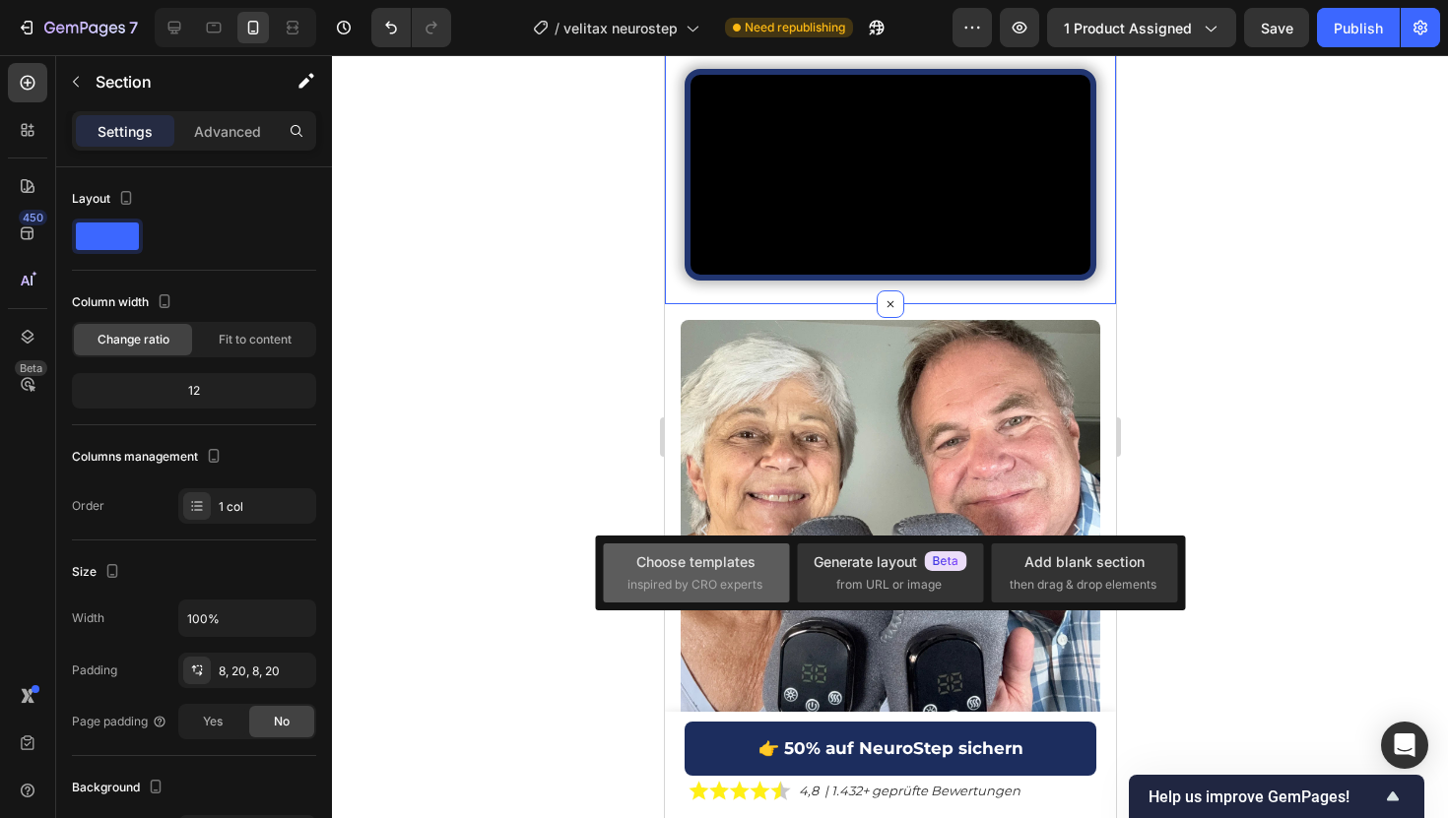
click at [727, 571] on div "Choose templates" at bounding box center [695, 561] width 119 height 21
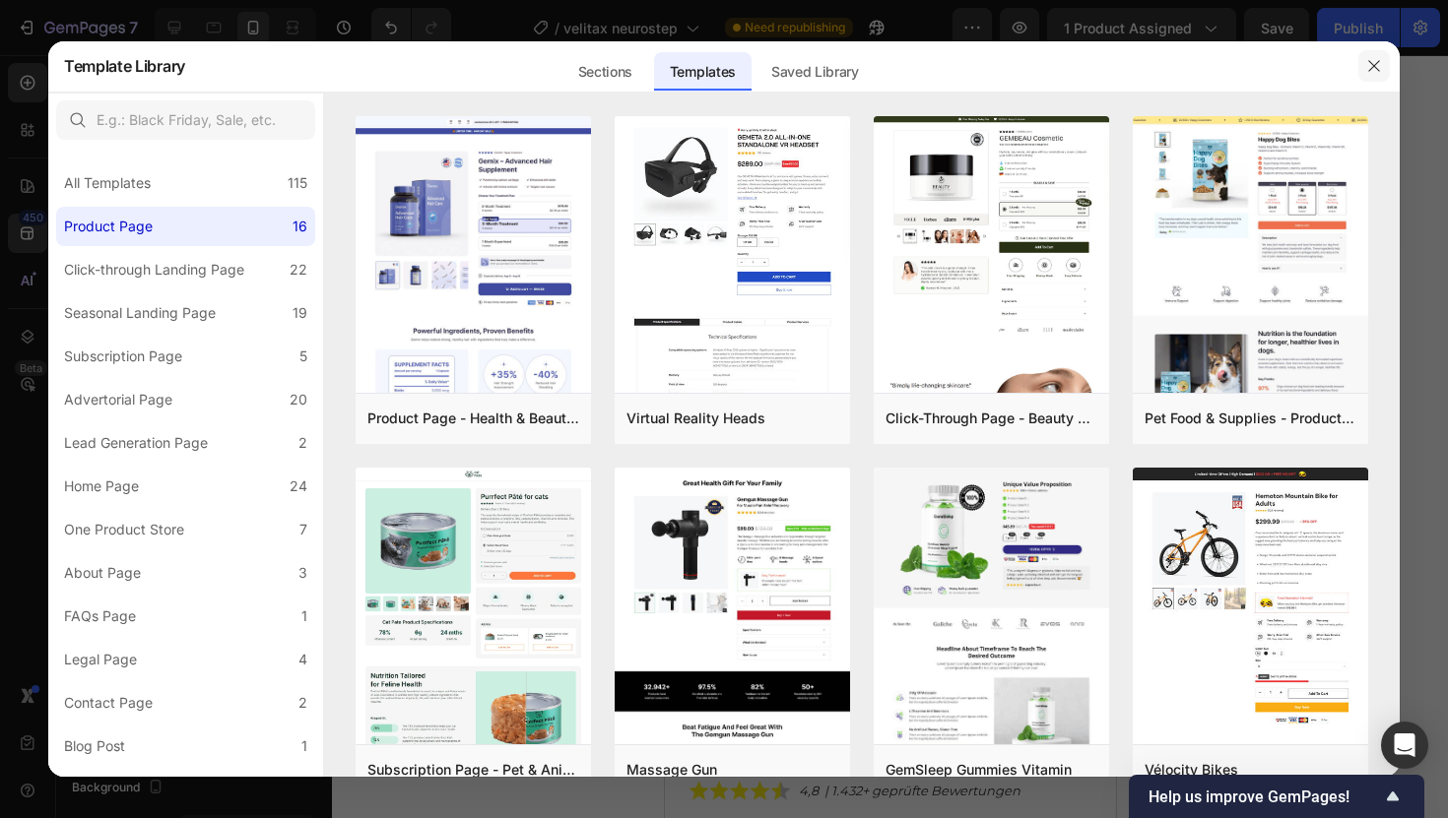
click at [1376, 68] on icon "button" at bounding box center [1373, 65] width 11 height 11
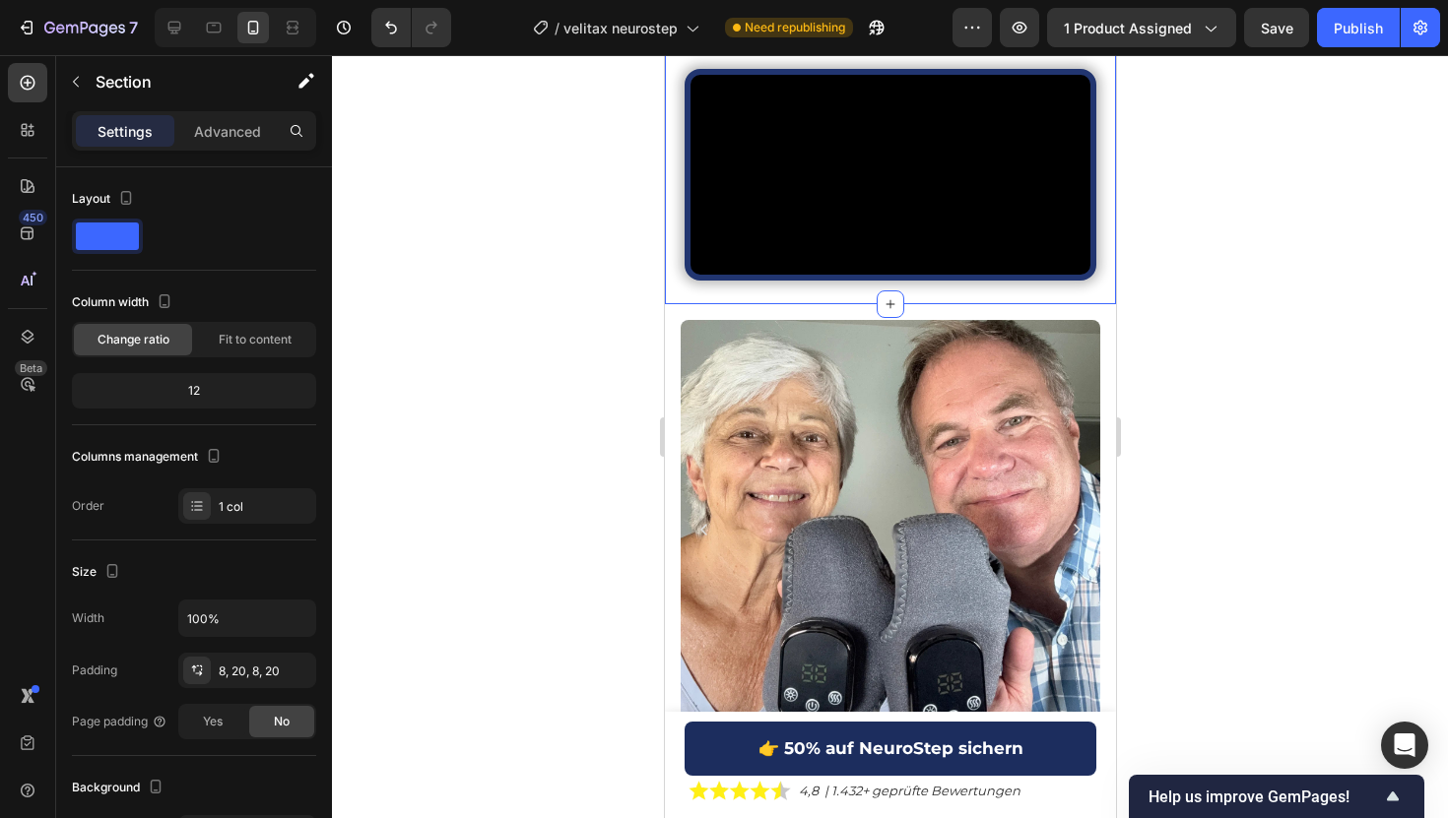
click at [904, 297] on div "Publish the page to see the content. Custom Code Image 4.7 | 627+ Rezensionen T…" at bounding box center [889, 85] width 412 height 424
click at [897, 318] on div at bounding box center [889, 305] width 28 height 28
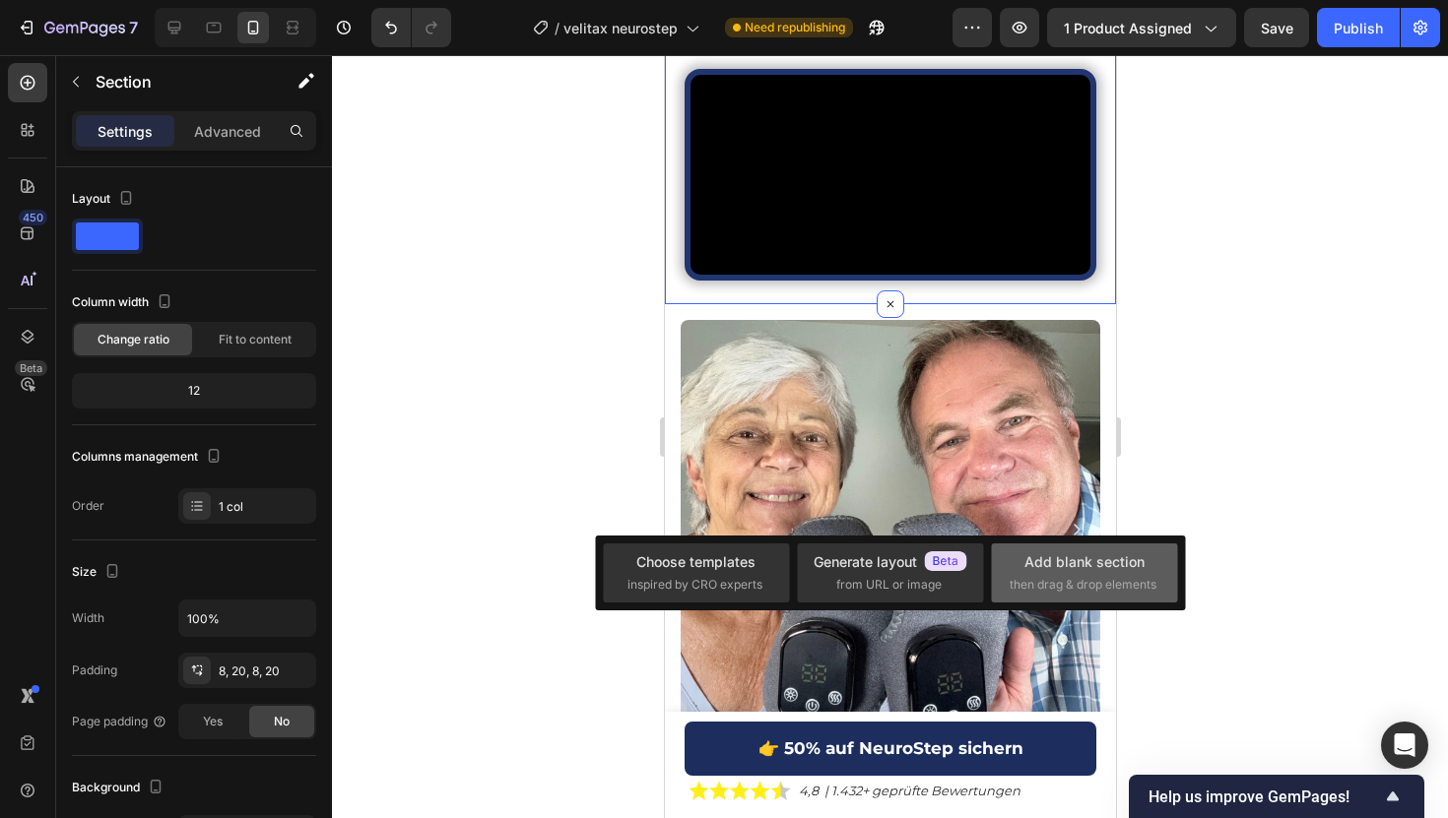
click at [1043, 576] on span "then drag & drop elements" at bounding box center [1082, 585] width 147 height 18
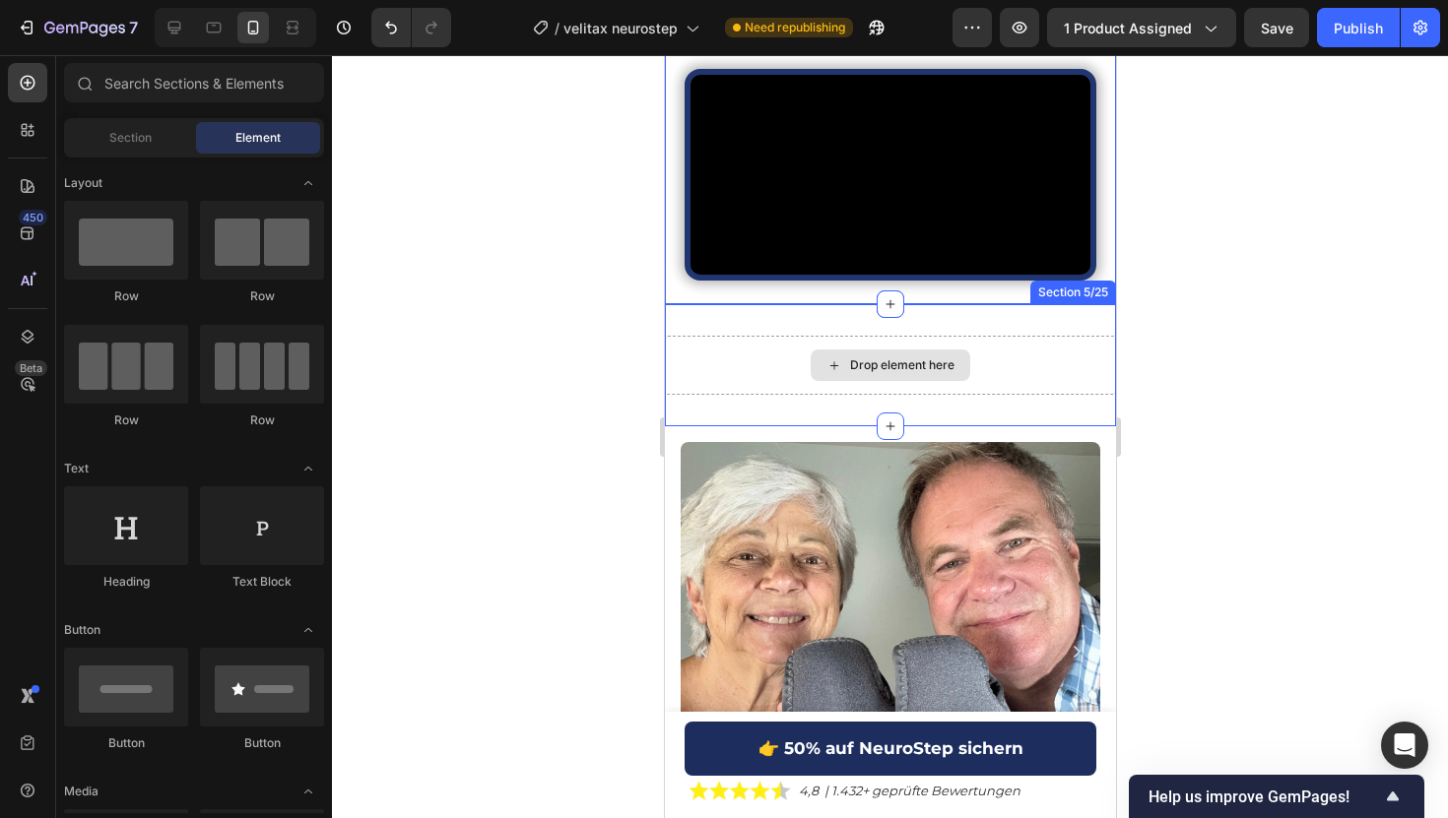
click at [908, 373] on div "Drop element here" at bounding box center [901, 365] width 104 height 16
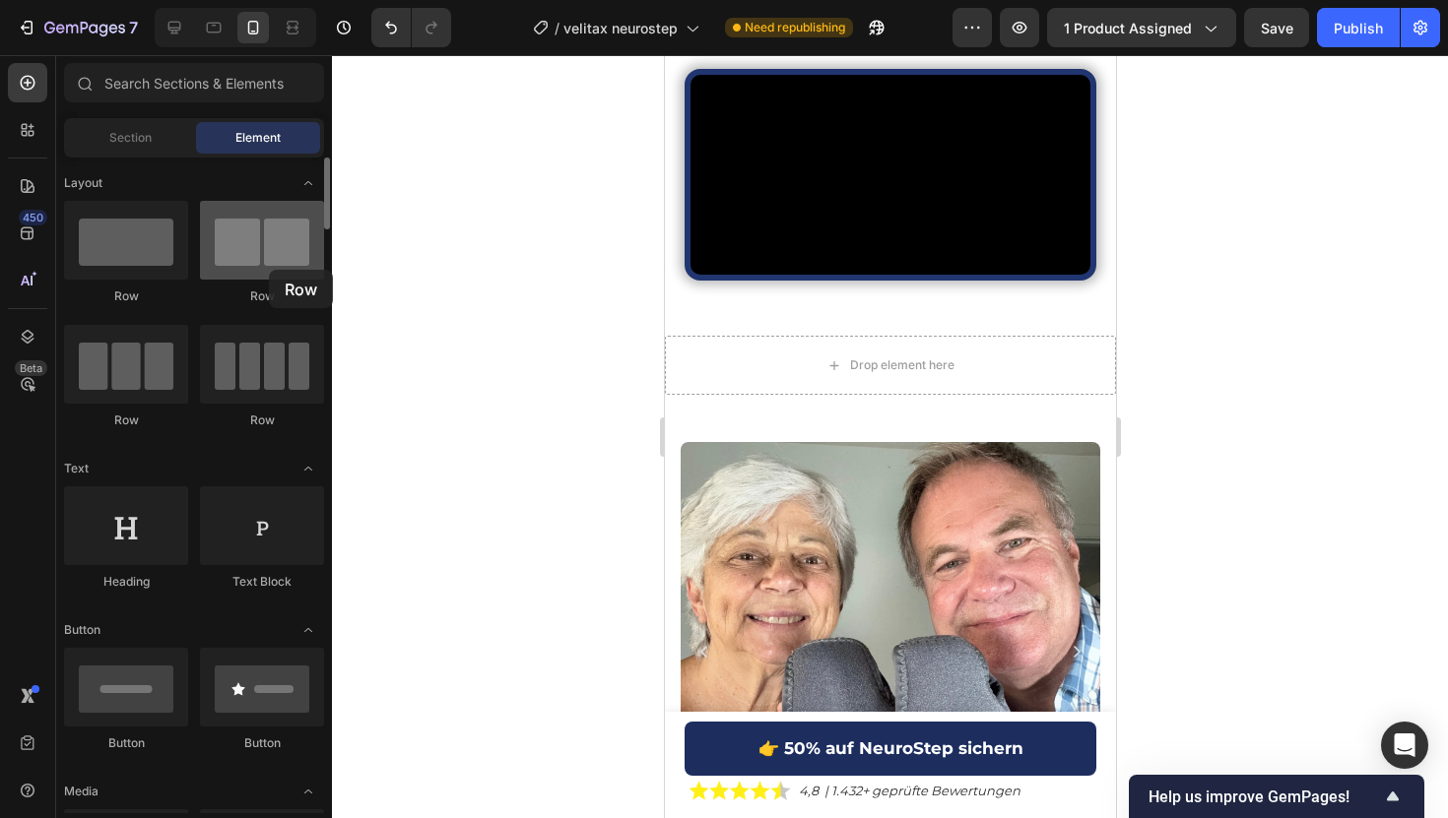
click at [269, 270] on div at bounding box center [262, 240] width 124 height 79
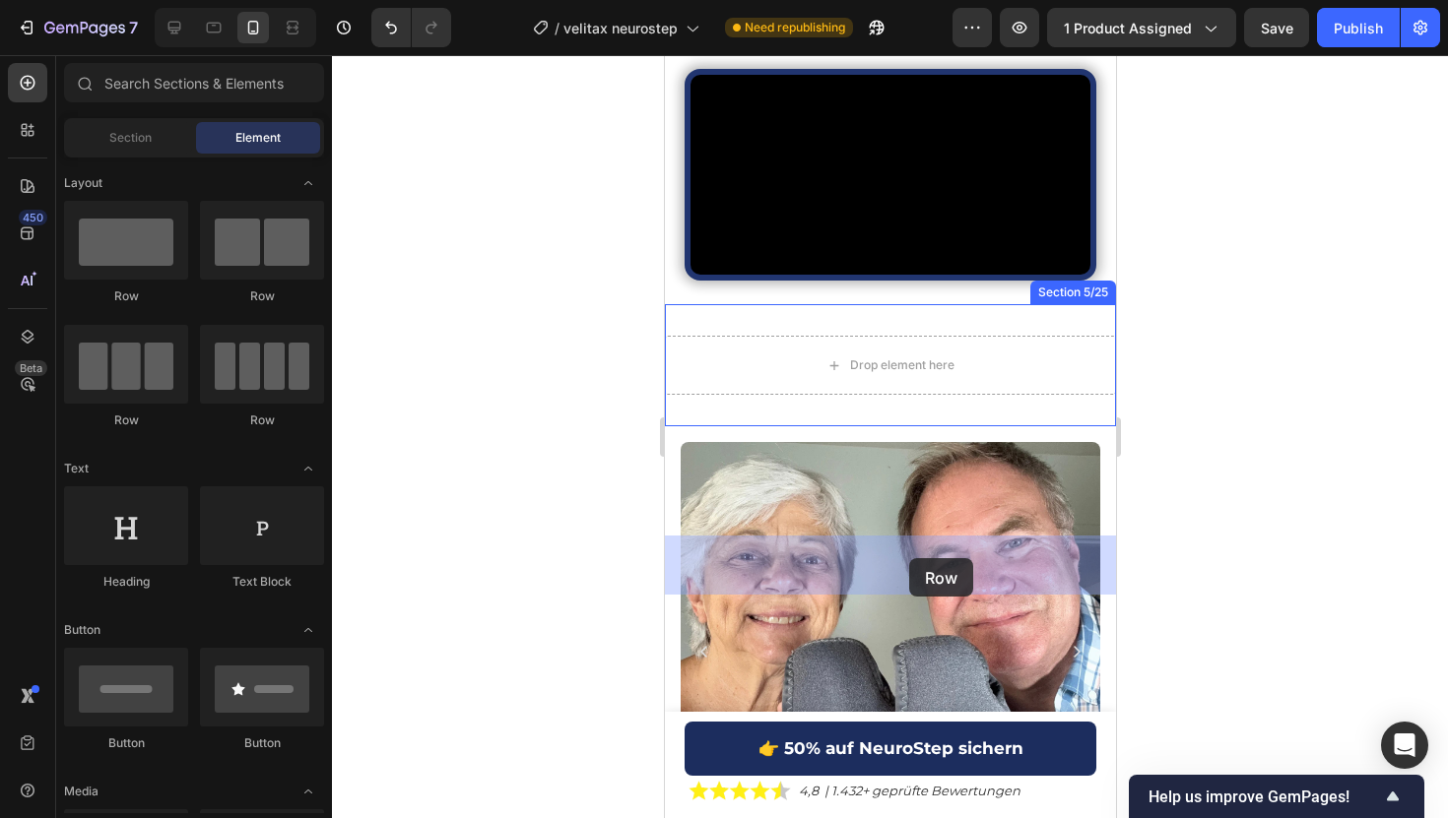
drag, startPoint x: 901, startPoint y: 299, endPoint x: 908, endPoint y: 558, distance: 259.1
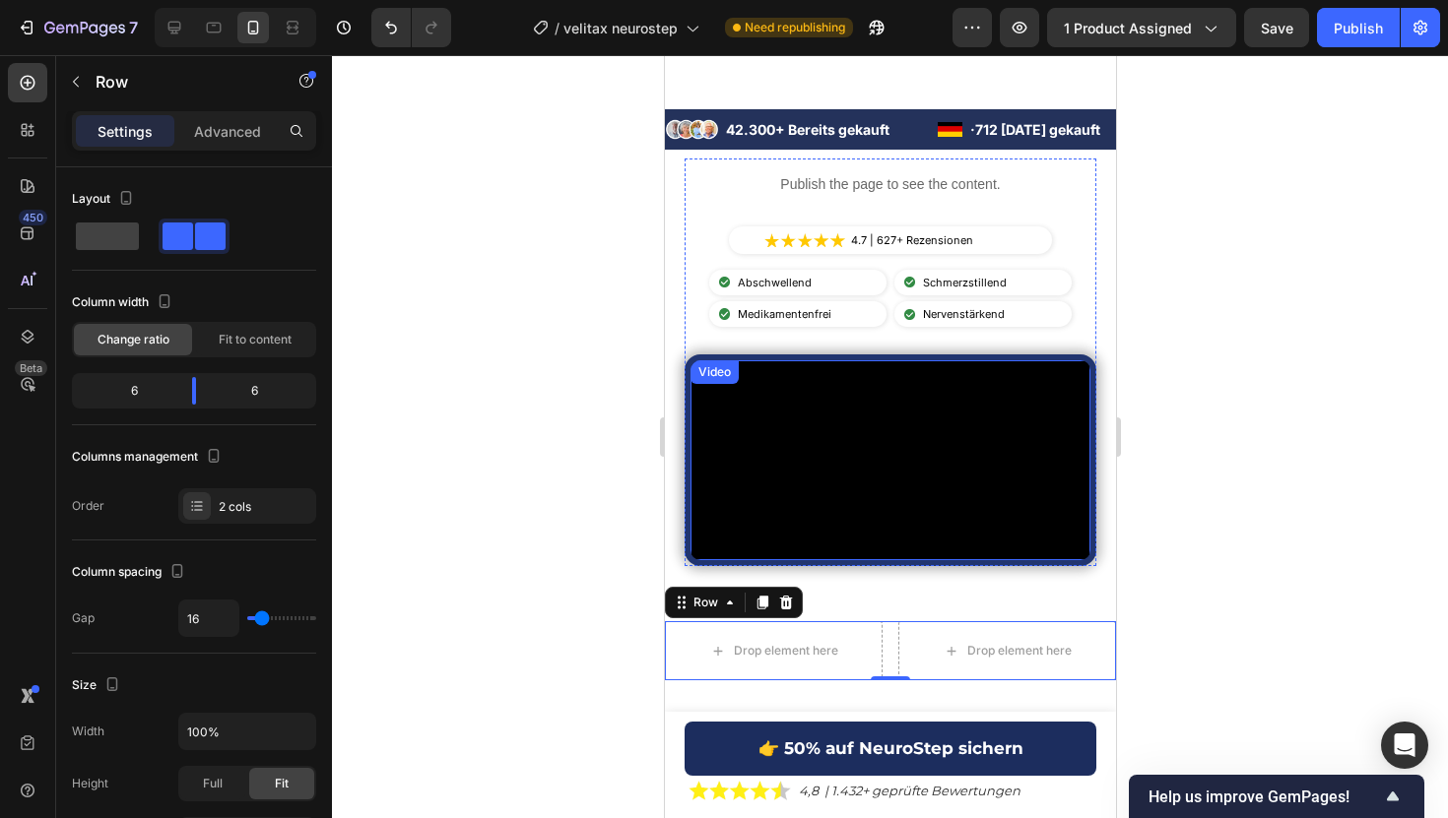
scroll to position [487, 0]
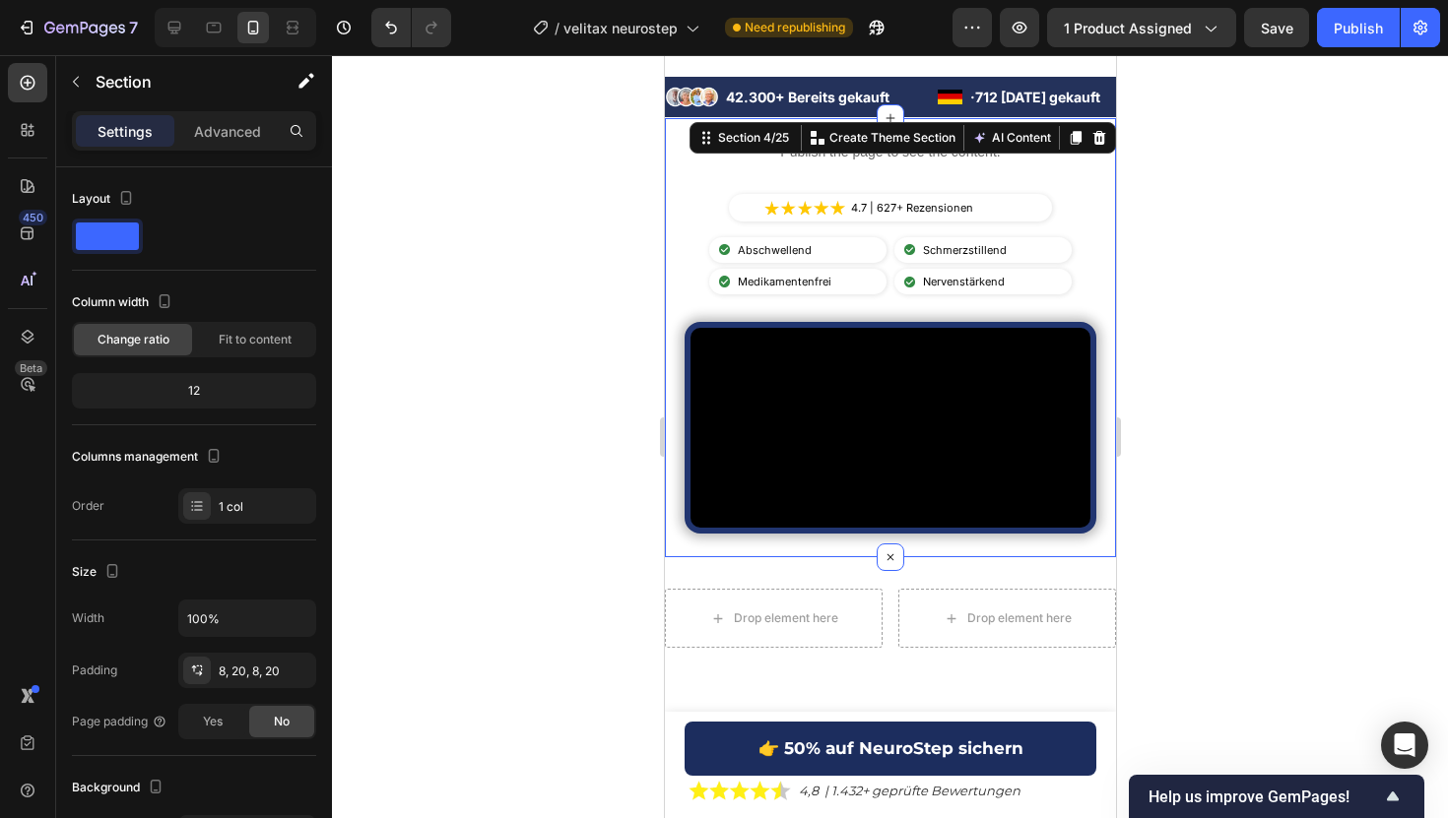
scroll to position [510, 0]
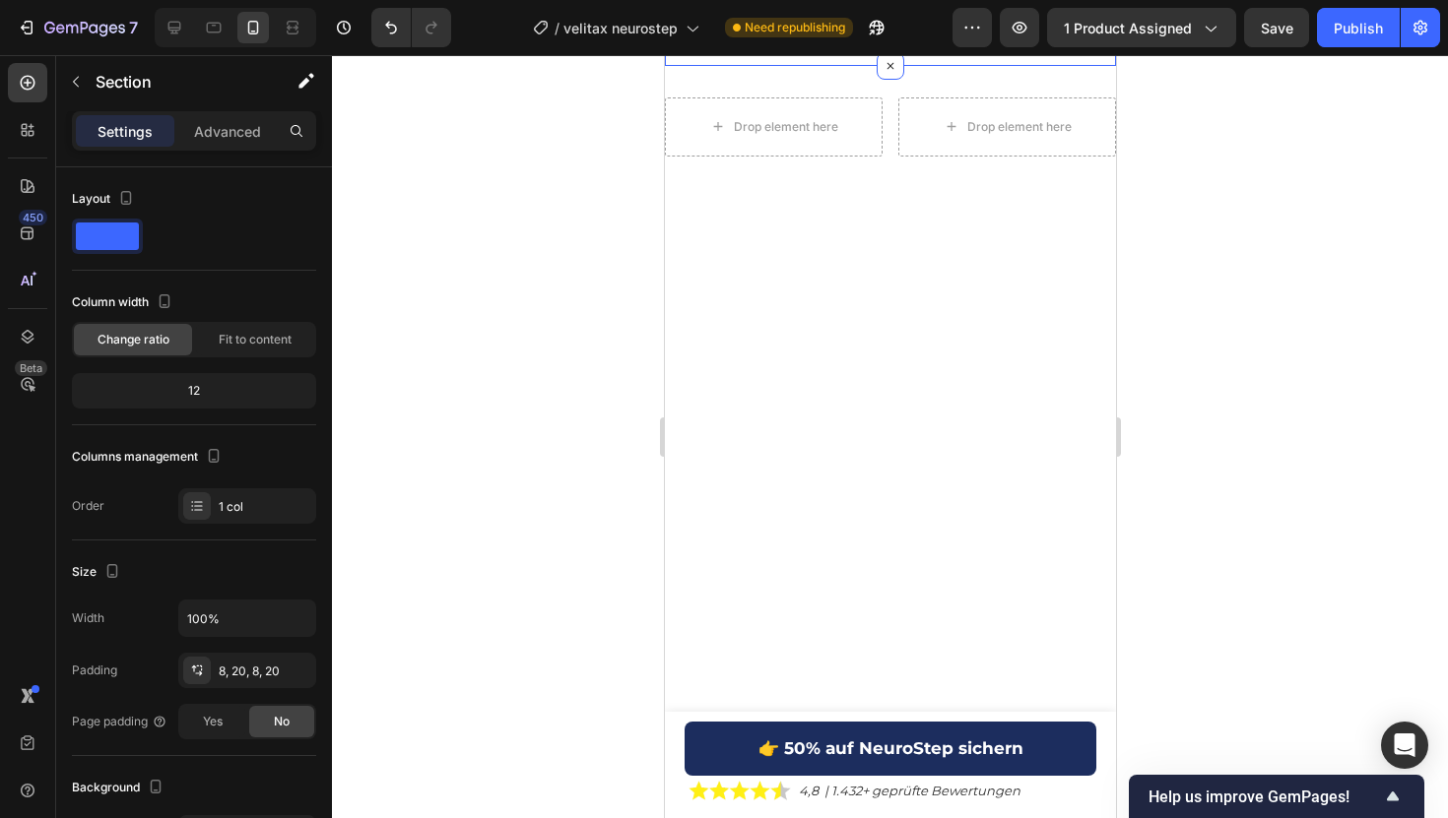
click at [504, 288] on div at bounding box center [890, 436] width 1116 height 763
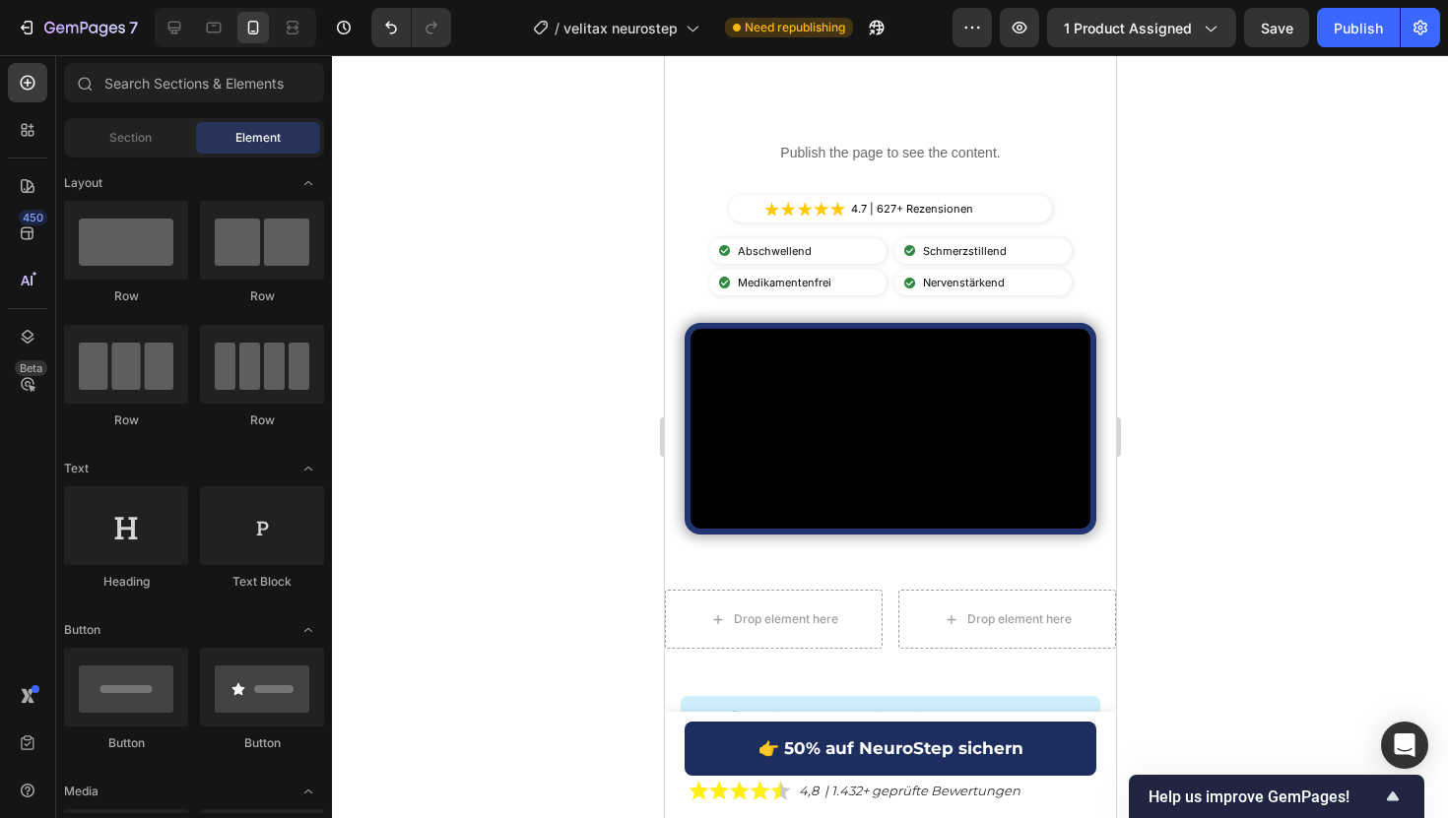
scroll to position [878, 0]
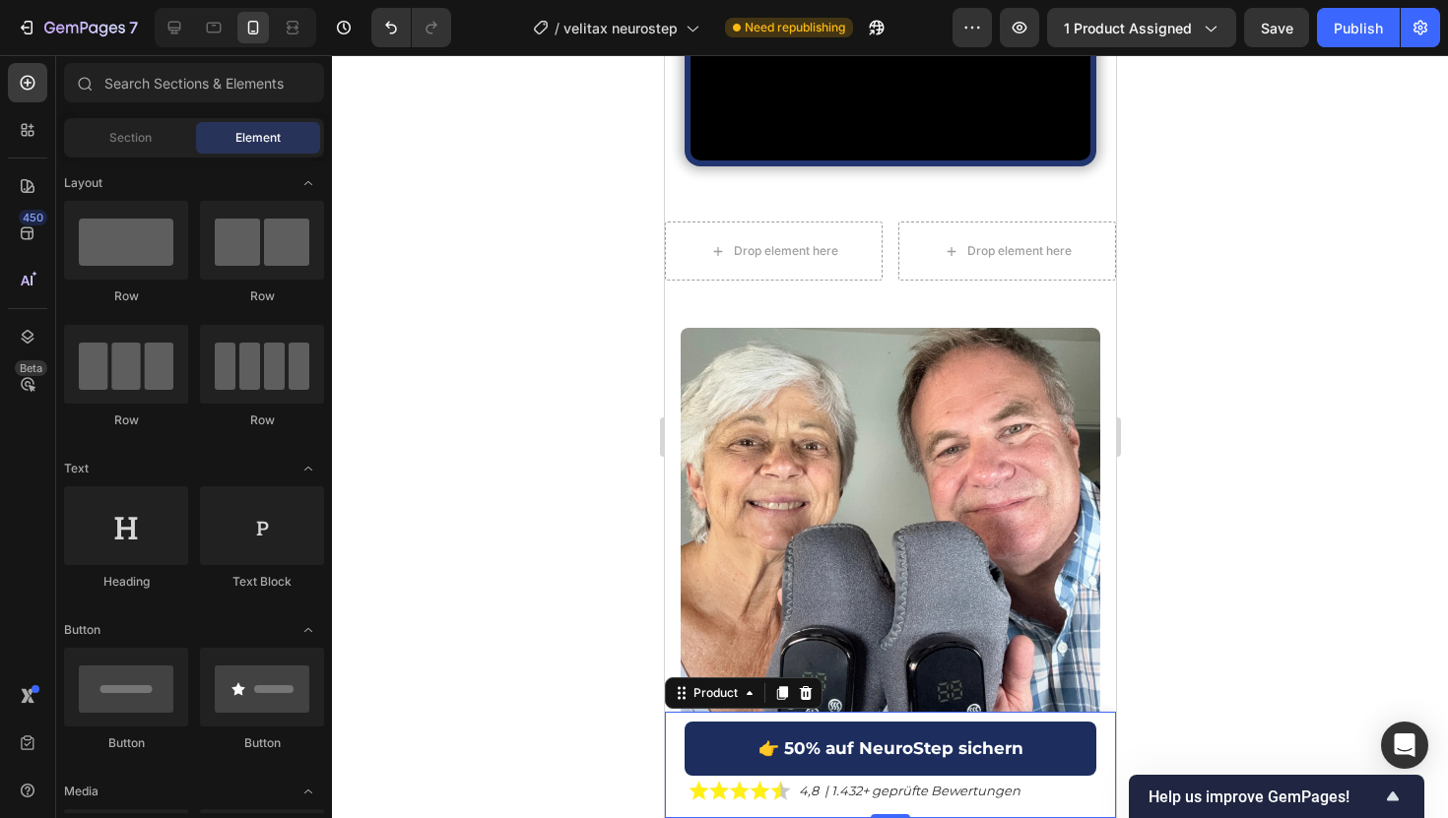
click at [667, 771] on div "Product Images NeuroStep™ Product Title €49,95 Product Price Product Price Row …" at bounding box center [889, 765] width 451 height 106
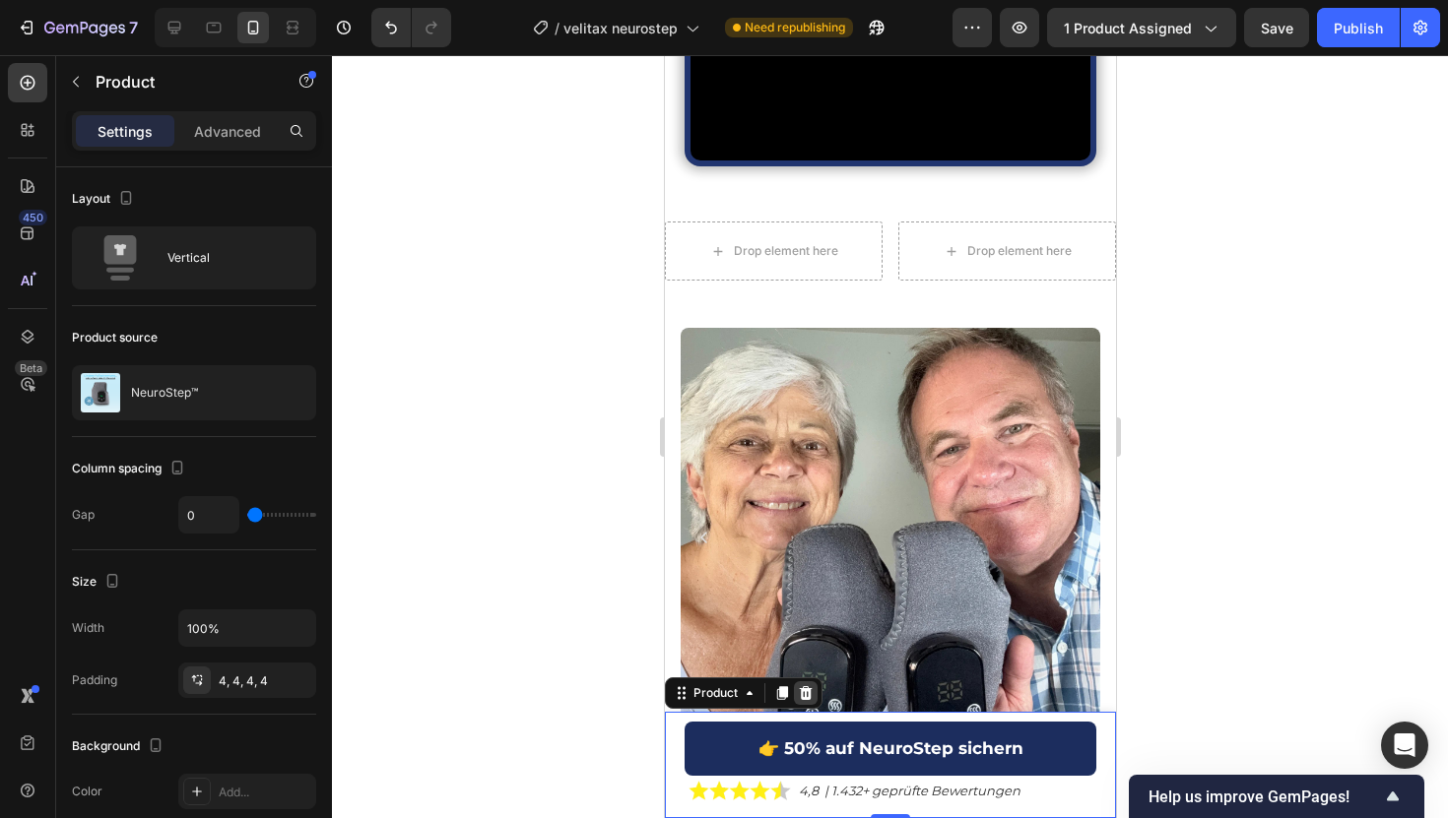
click at [810, 685] on icon at bounding box center [805, 693] width 16 height 16
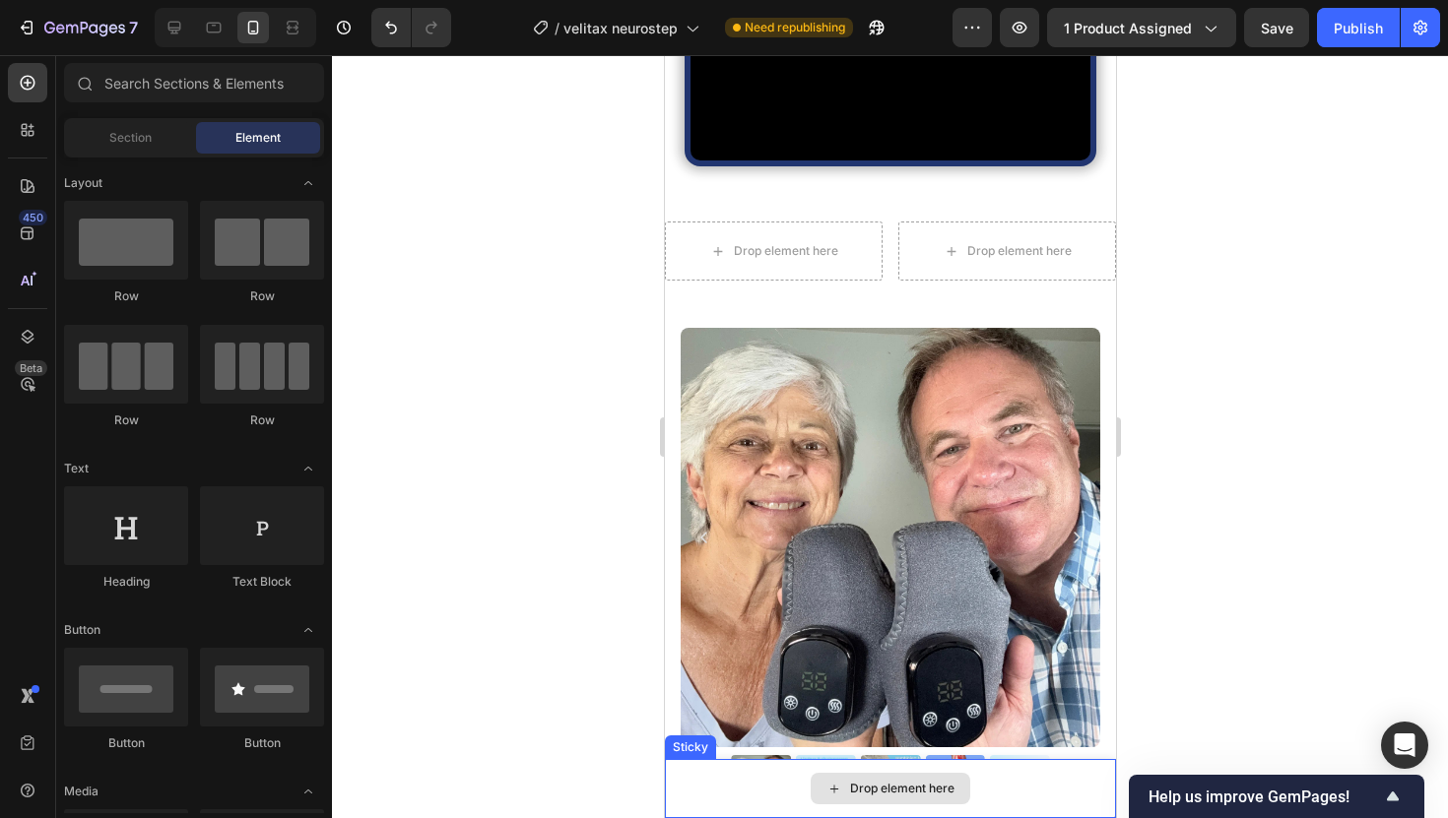
click at [796, 807] on div "Drop element here" at bounding box center [889, 788] width 451 height 59
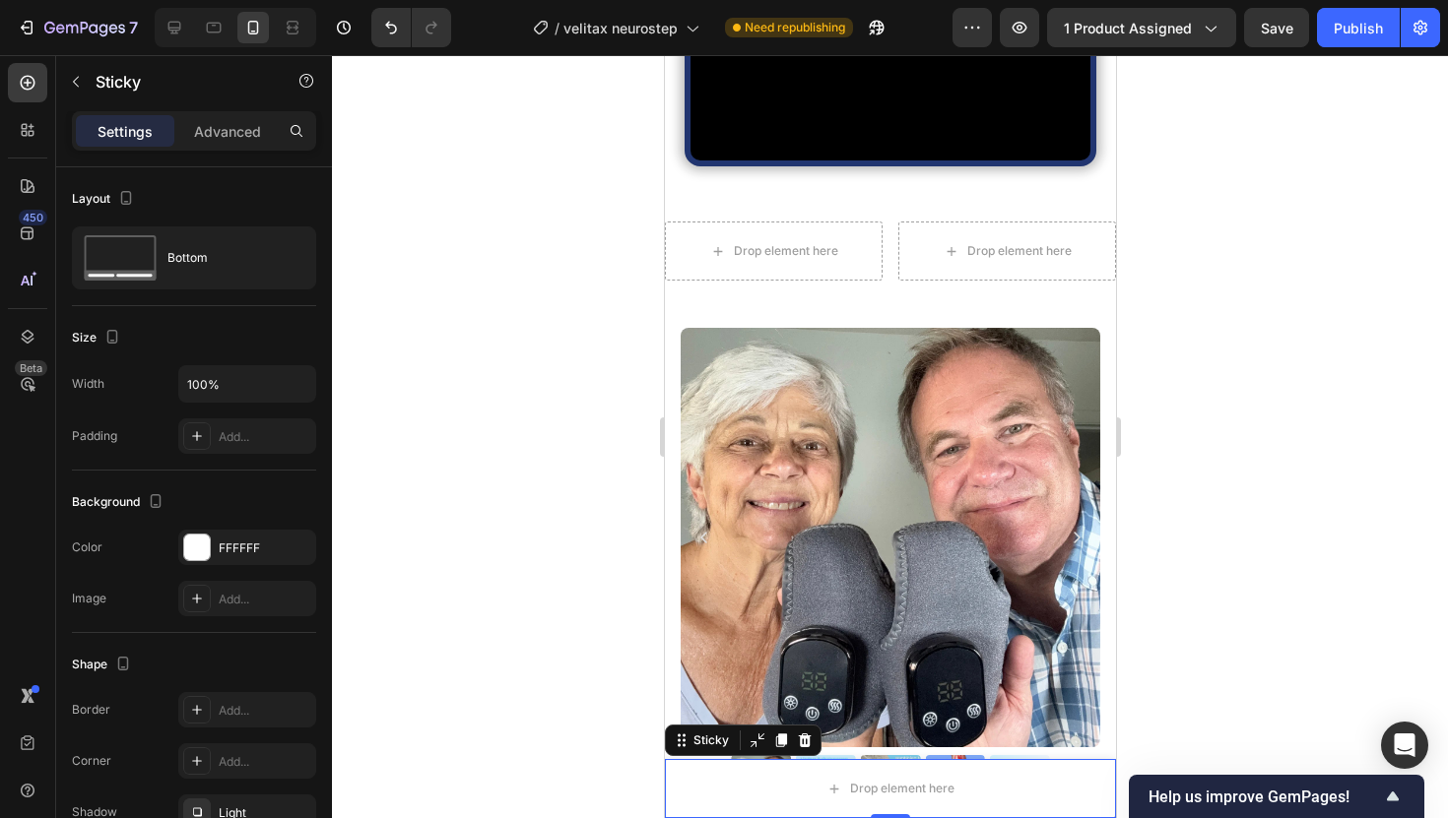
click at [815, 736] on div "Sticky" at bounding box center [742, 741] width 157 height 32
click at [803, 736] on icon at bounding box center [804, 741] width 13 height 14
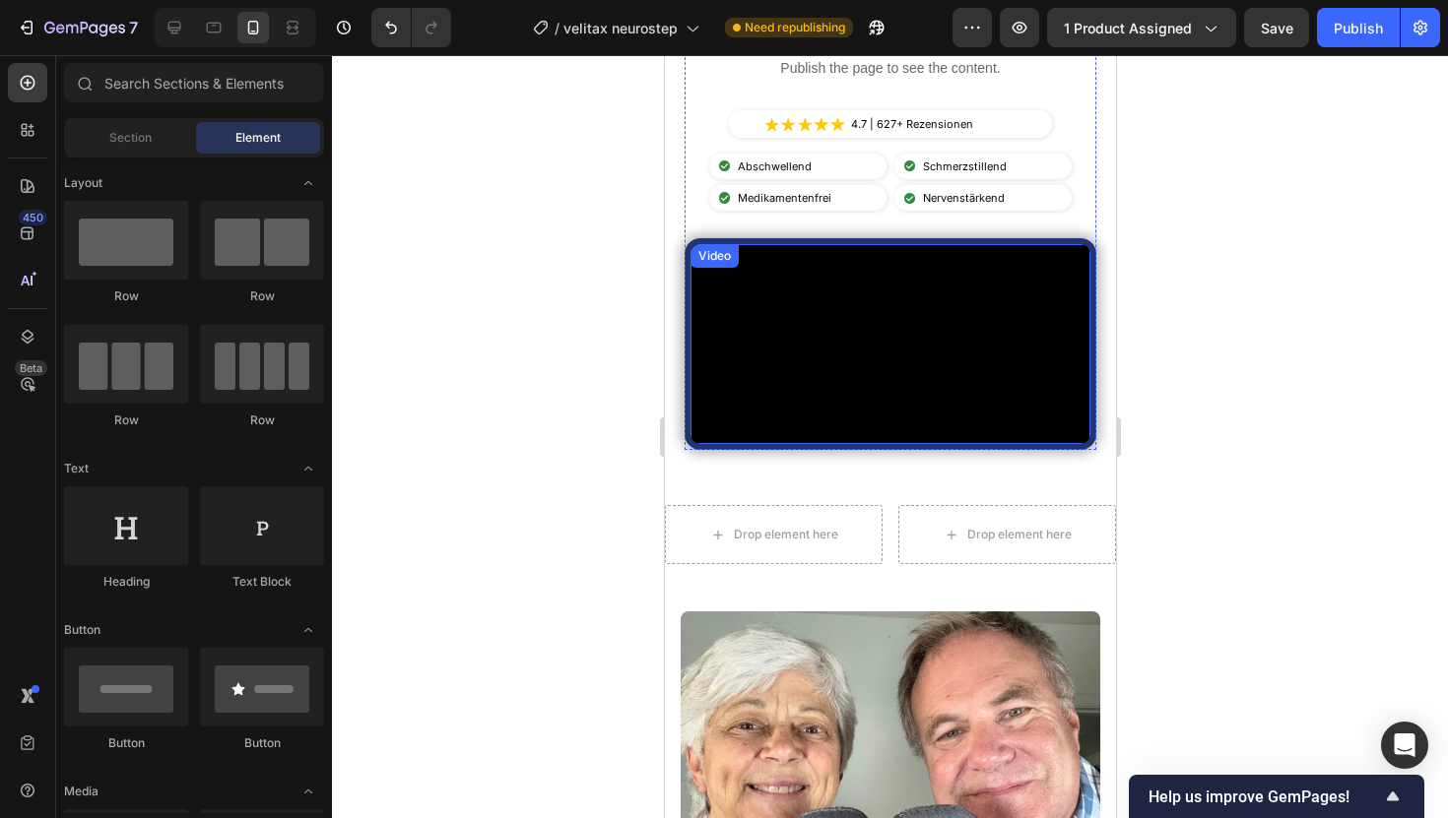
scroll to position [594, 0]
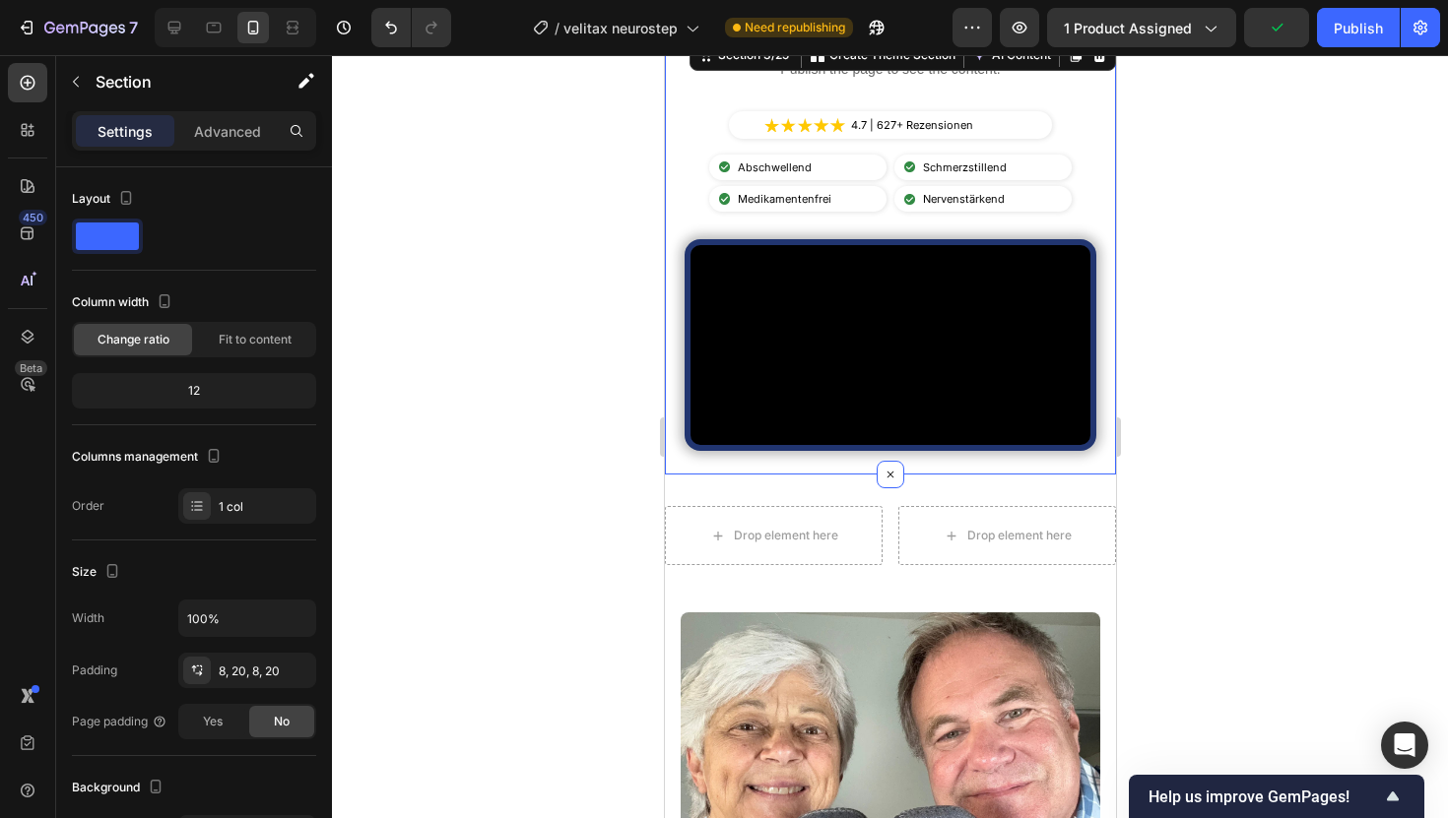
click at [668, 241] on div "Publish the page to see the content. Custom Code Image 4.7 | 627+ Rezensionen T…" at bounding box center [889, 255] width 451 height 440
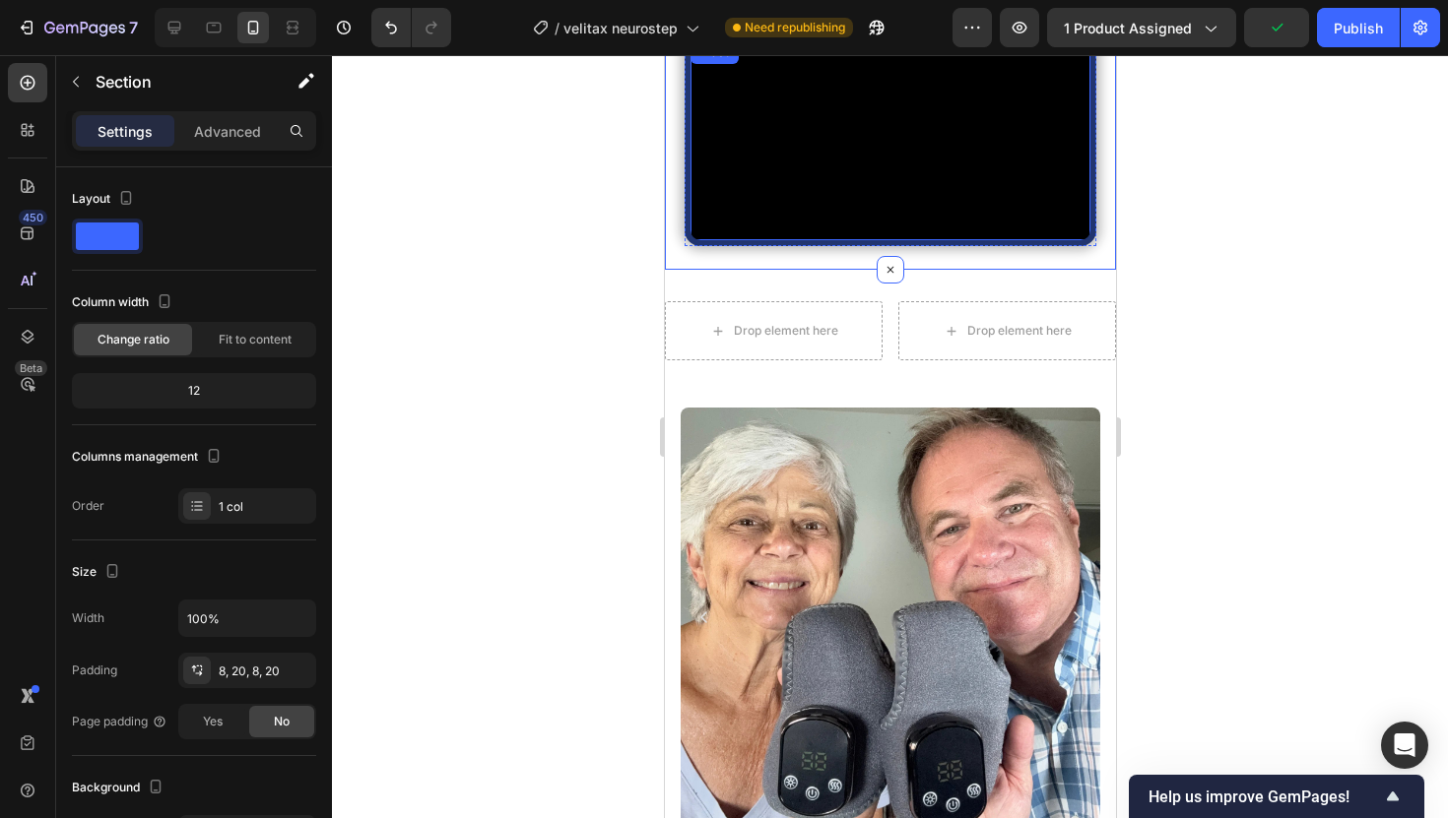
scroll to position [802, 0]
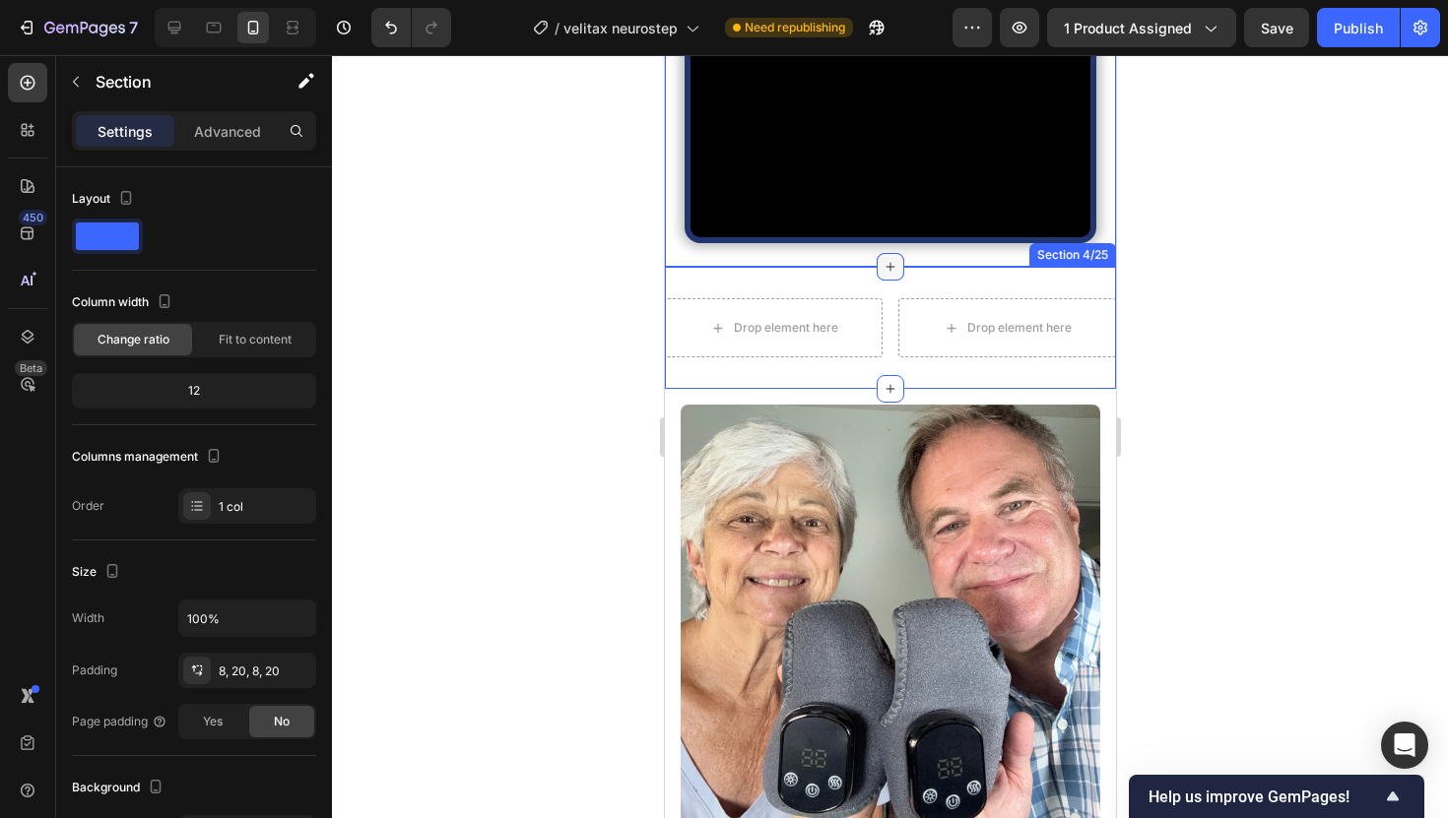
click at [890, 275] on icon at bounding box center [889, 267] width 16 height 16
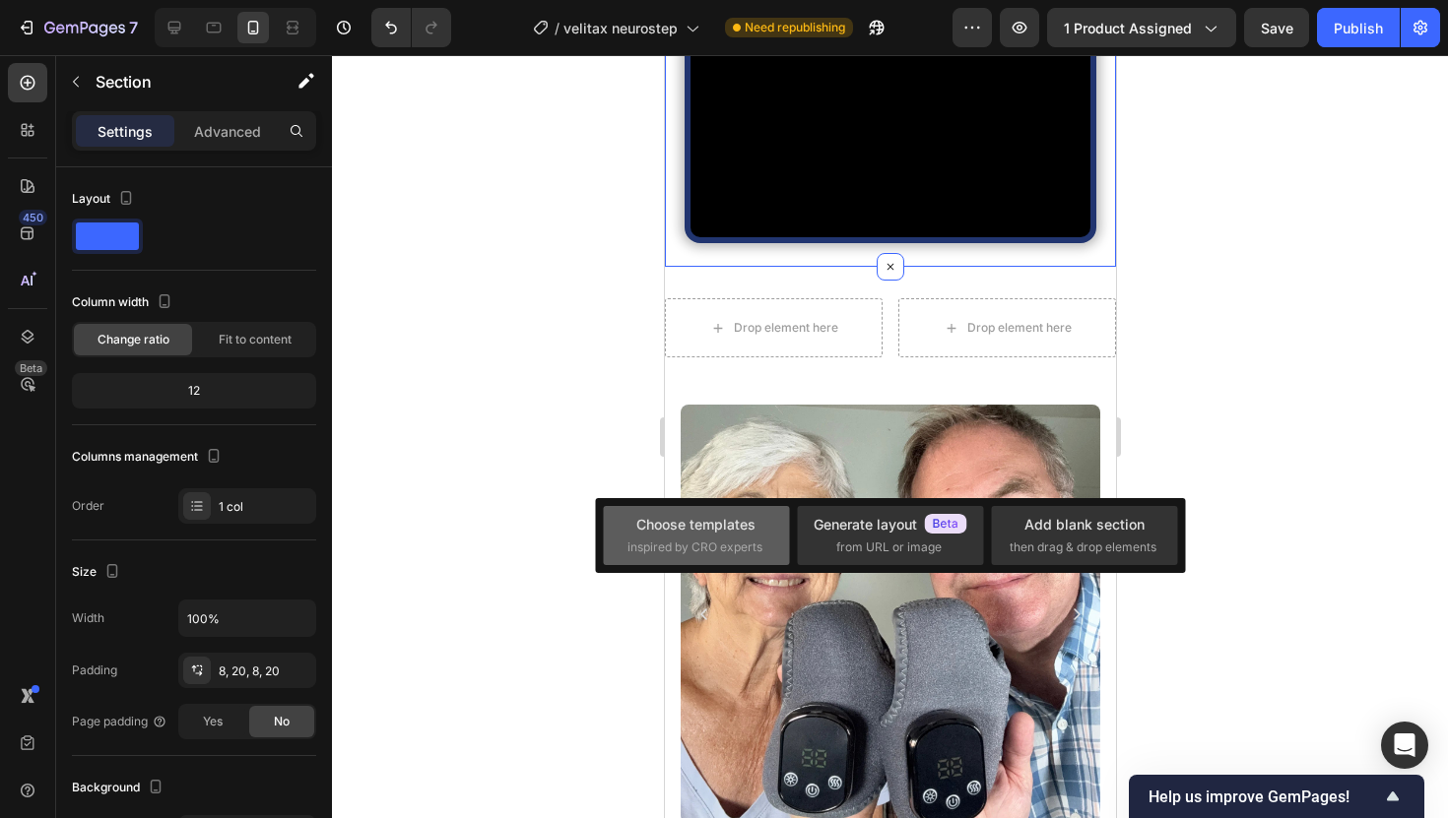
click at [675, 538] on div "Choose templates inspired by CRO experts" at bounding box center [696, 535] width 138 height 42
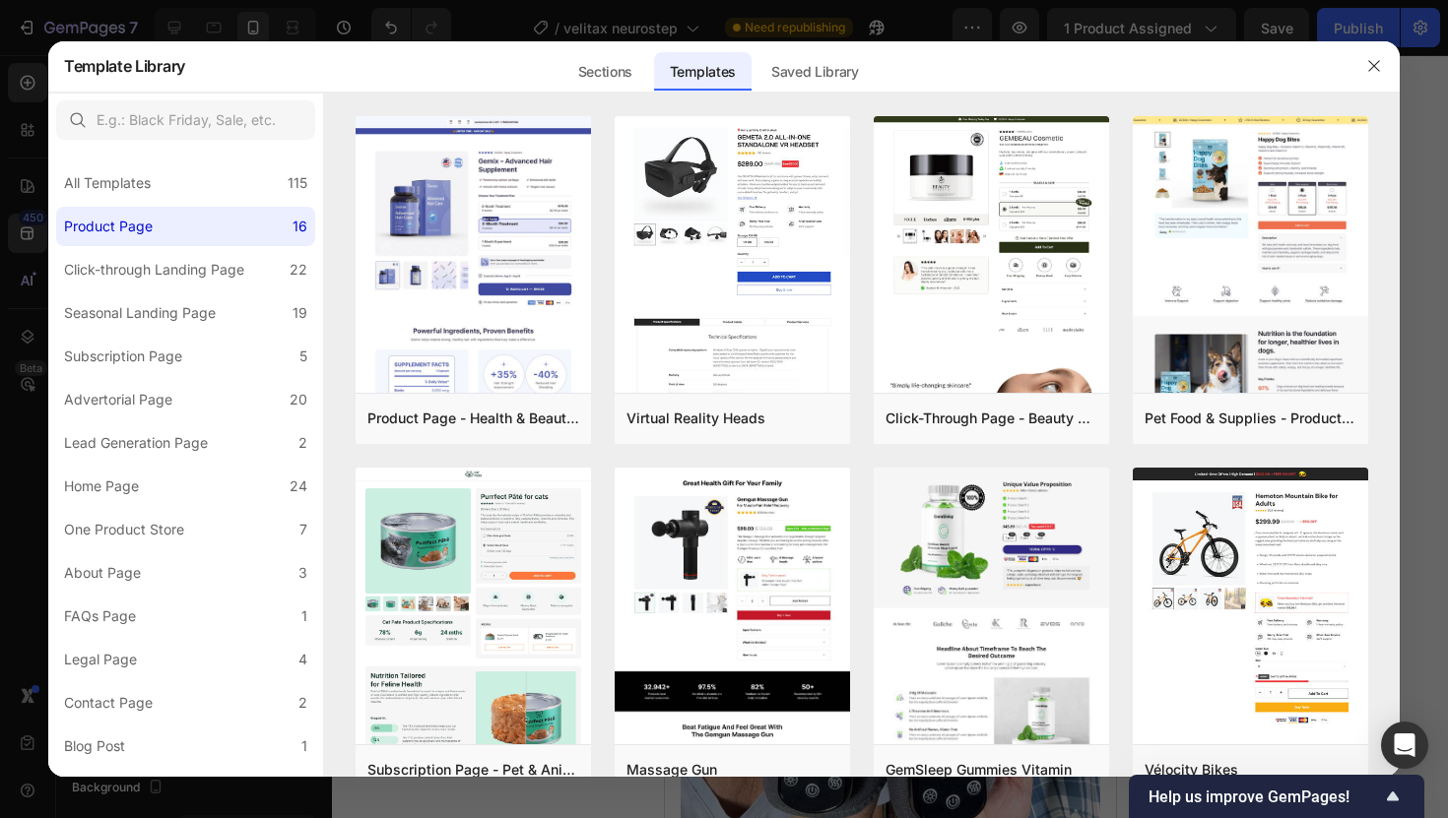
click at [1382, 48] on div at bounding box center [1373, 65] width 51 height 51
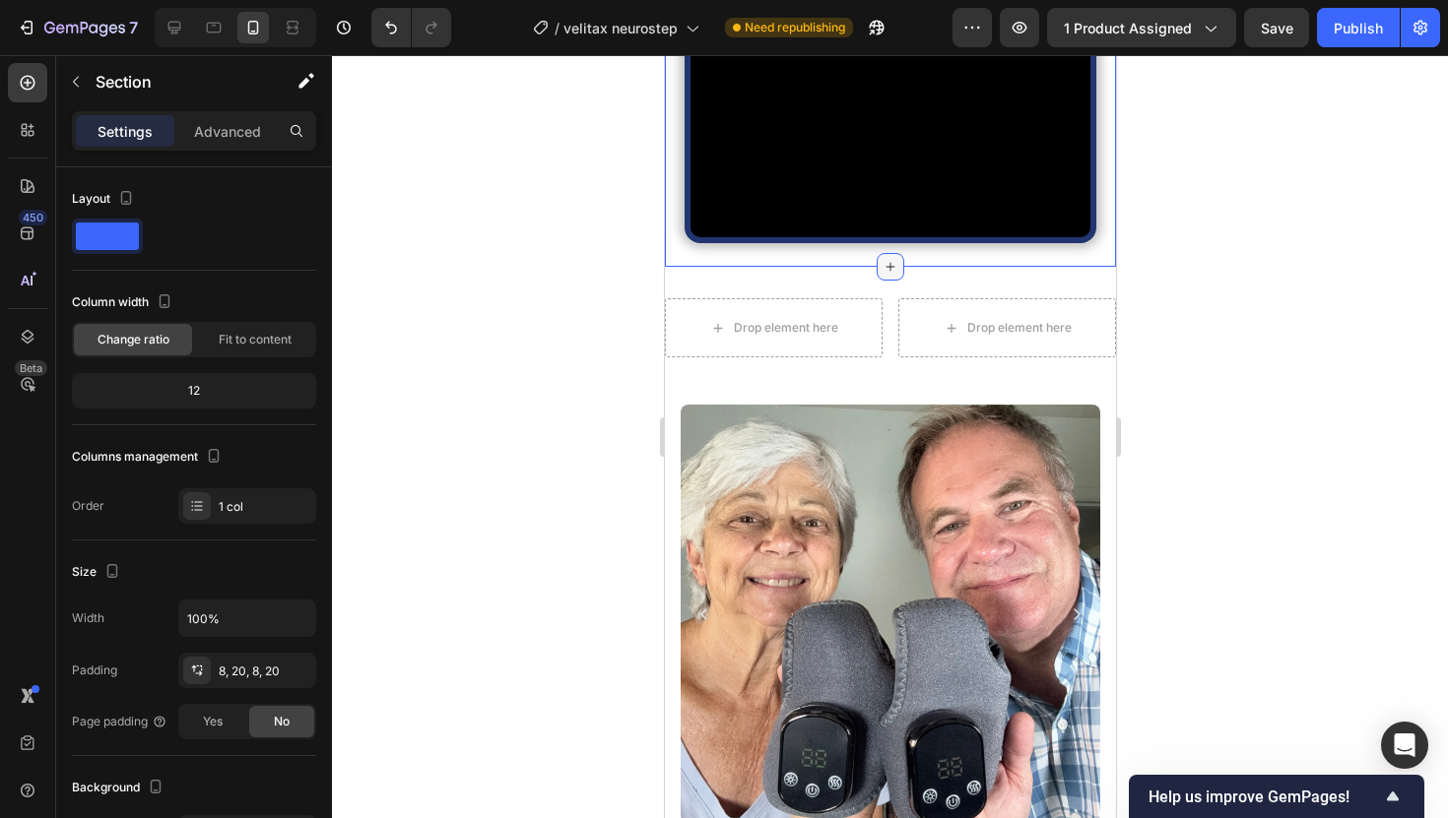
click at [886, 275] on icon at bounding box center [889, 267] width 16 height 16
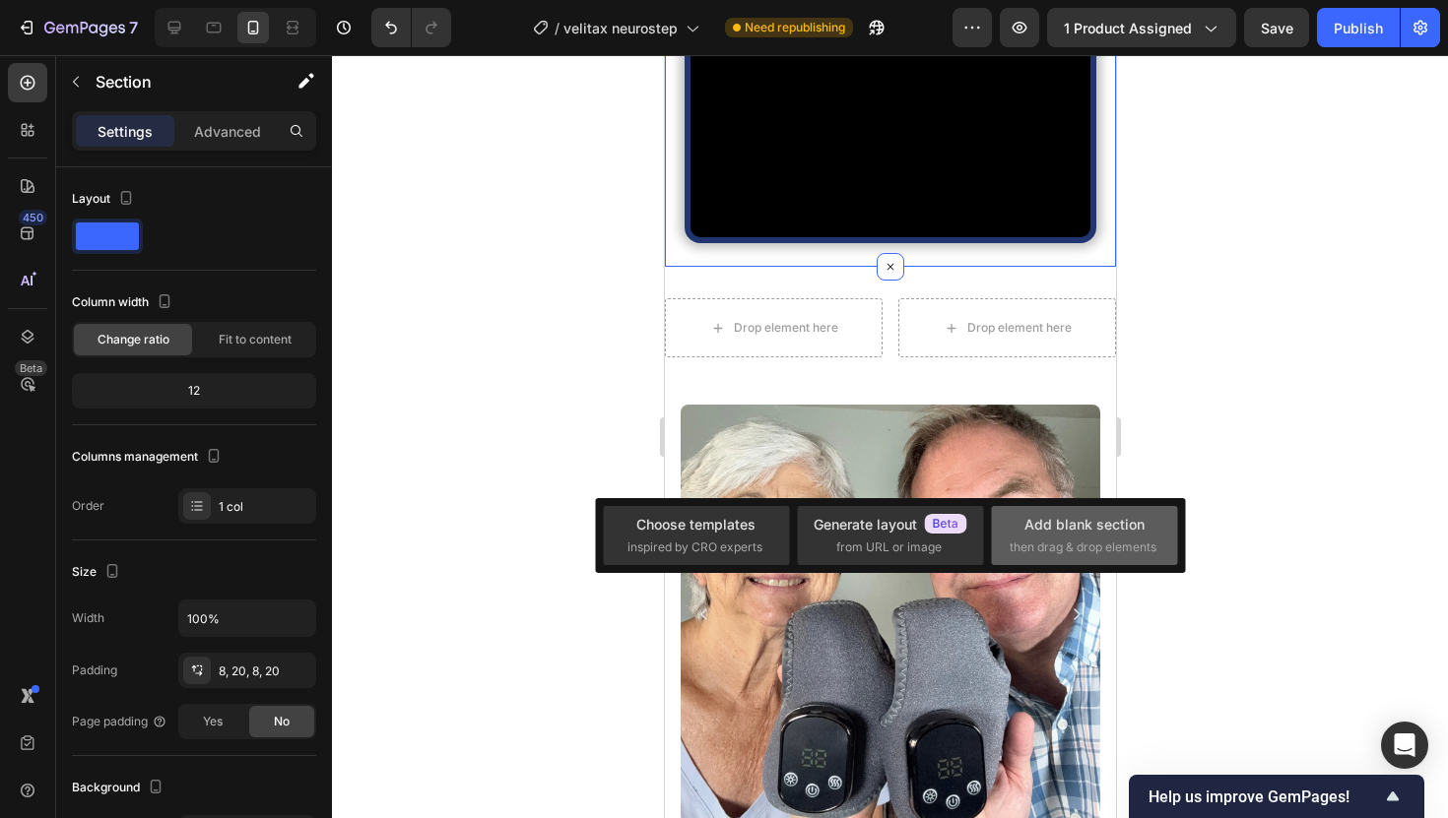
click at [1017, 519] on div "Add blank section then drag & drop elements" at bounding box center [1084, 535] width 150 height 42
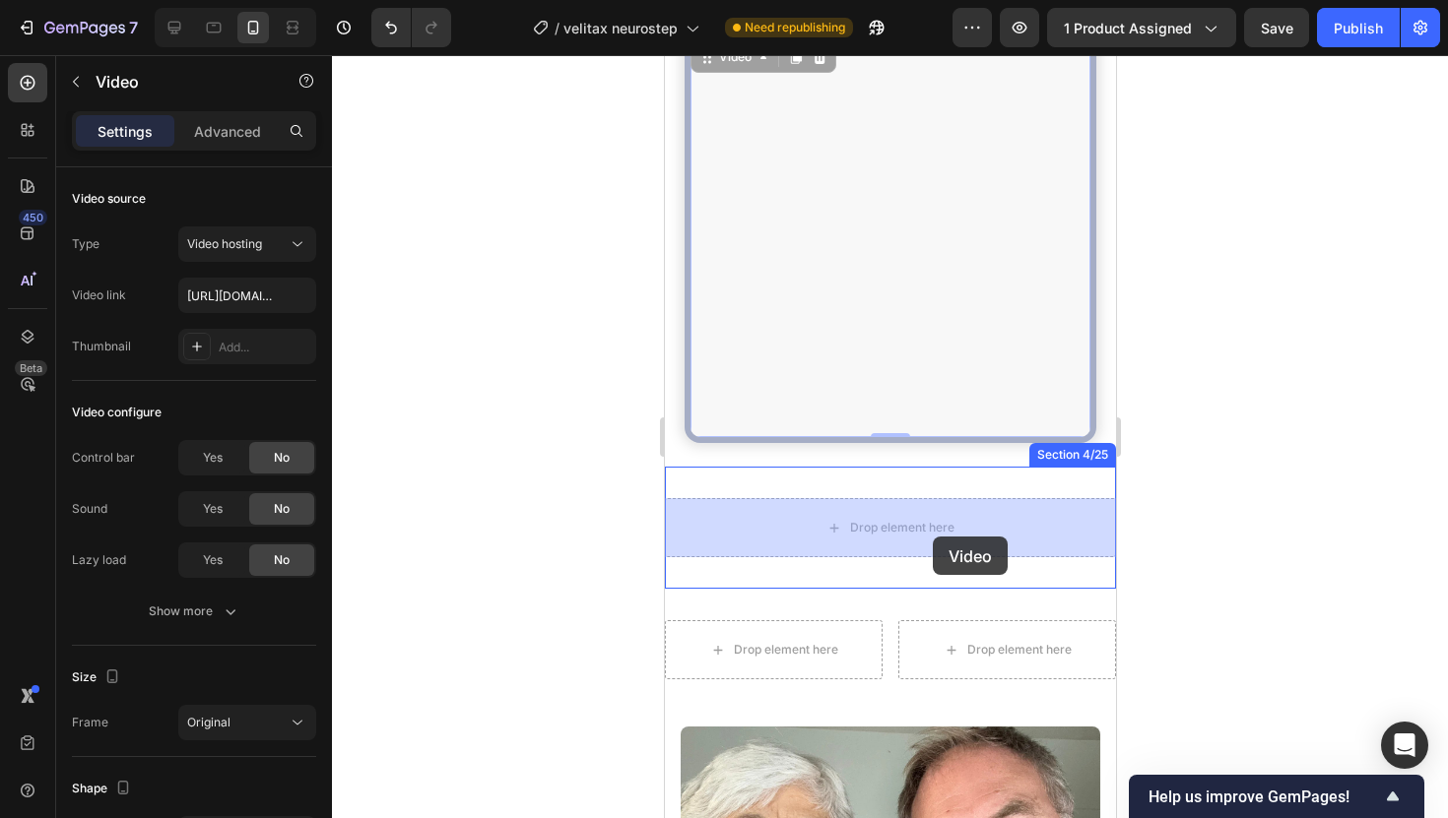
drag, startPoint x: 924, startPoint y: 354, endPoint x: 932, endPoint y: 537, distance: 183.3
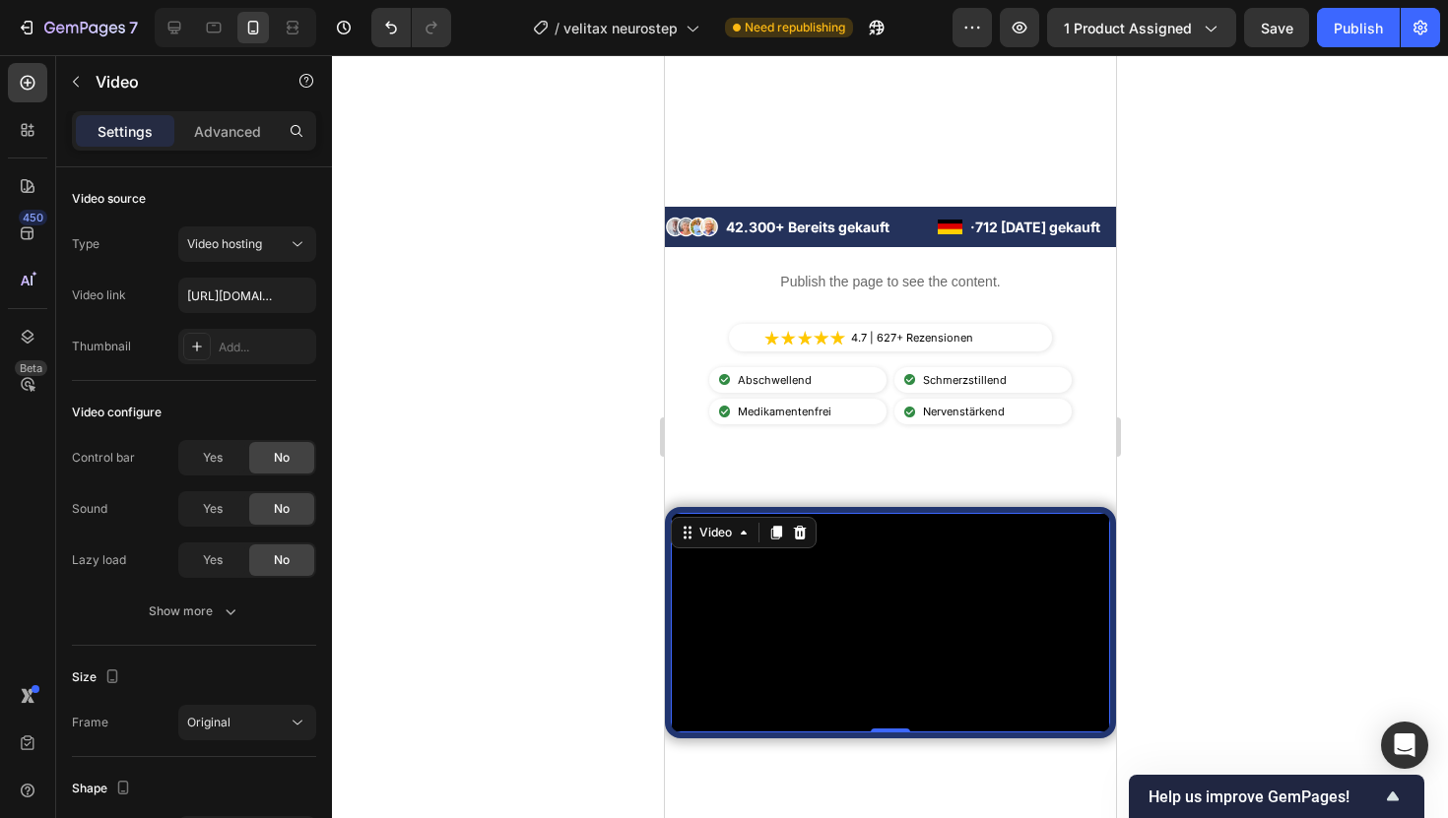
scroll to position [374, 0]
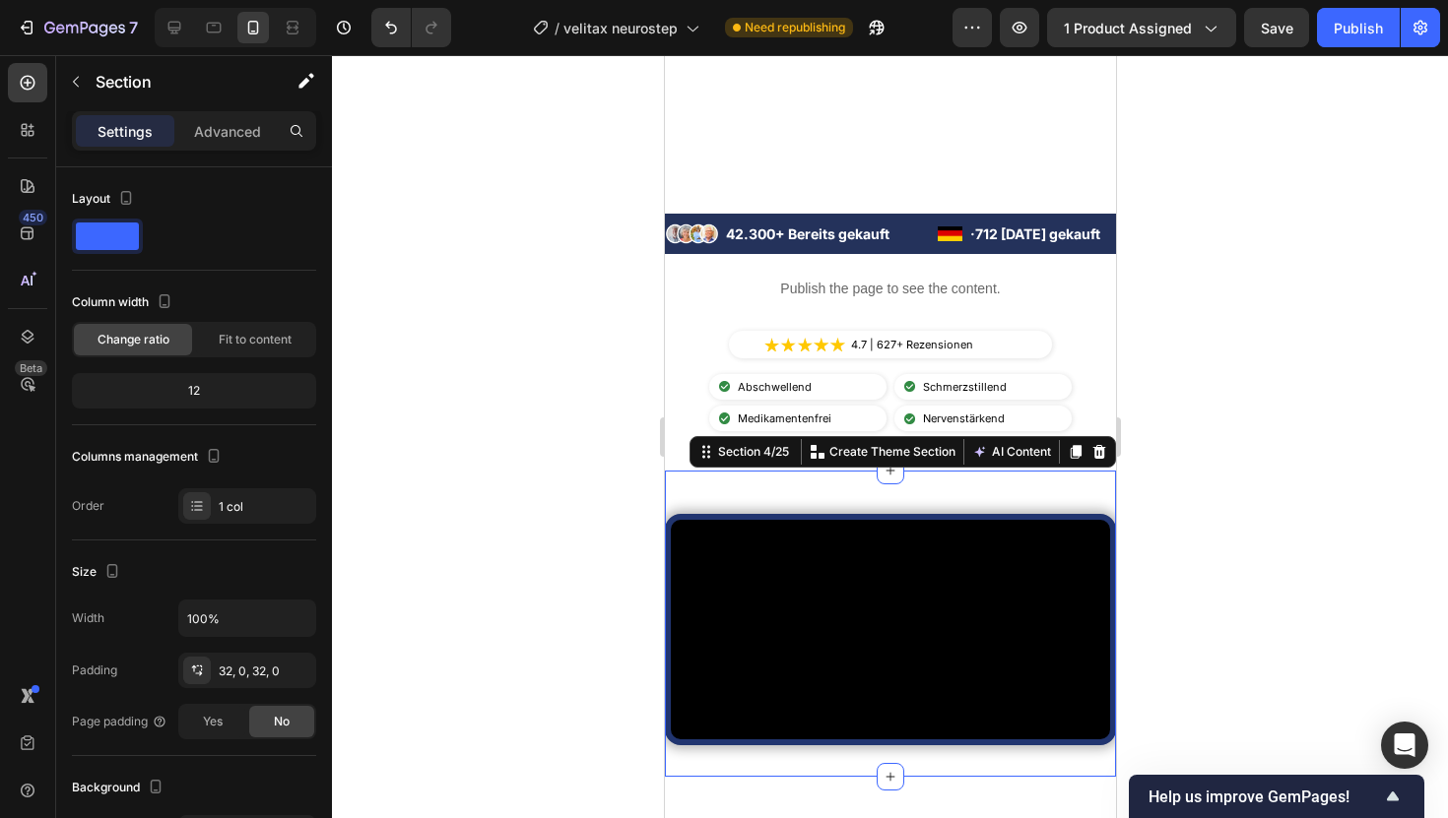
click at [800, 510] on div "Video" at bounding box center [889, 623] width 451 height 243
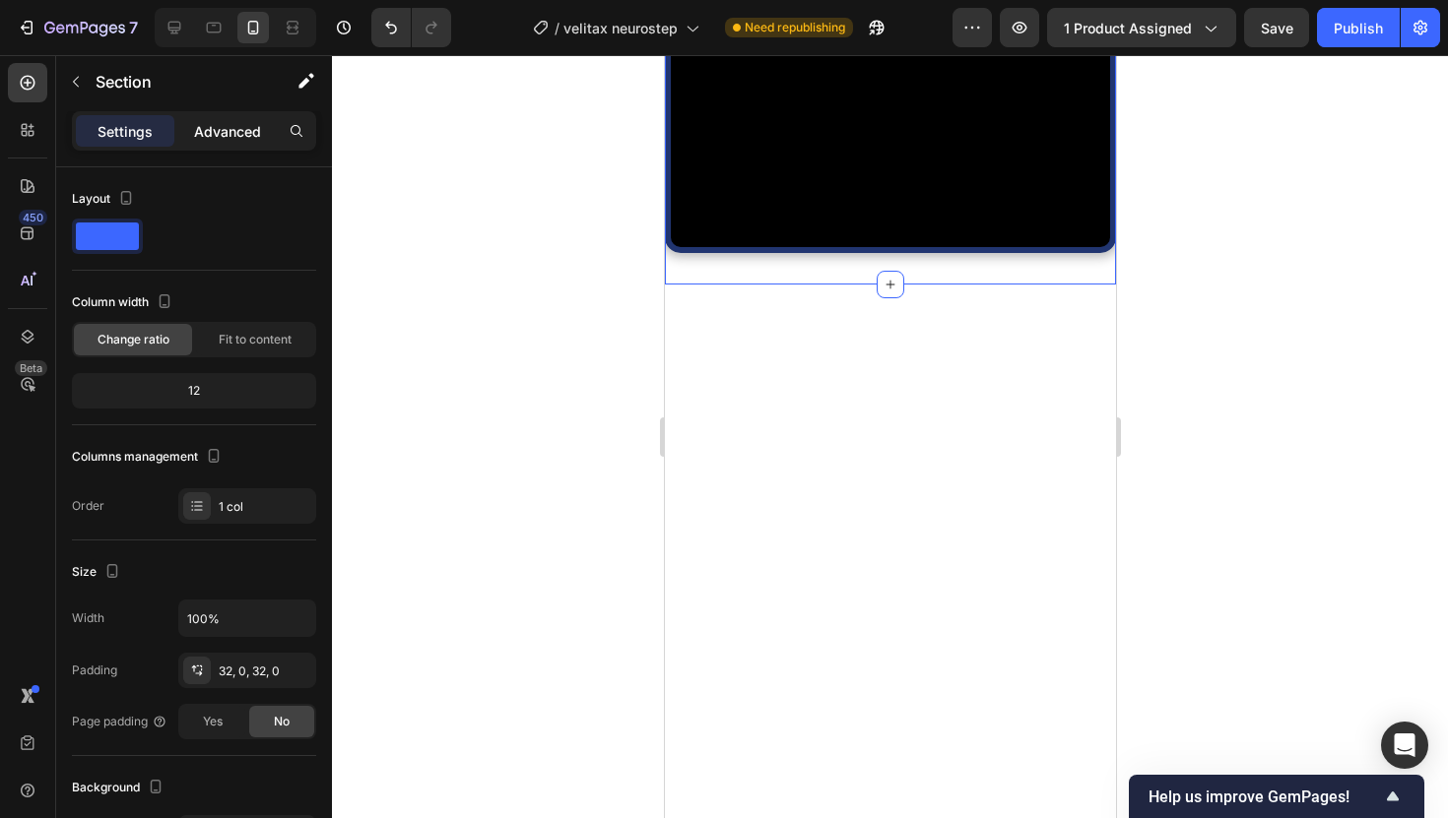
click at [241, 143] on div "Advanced" at bounding box center [227, 131] width 98 height 32
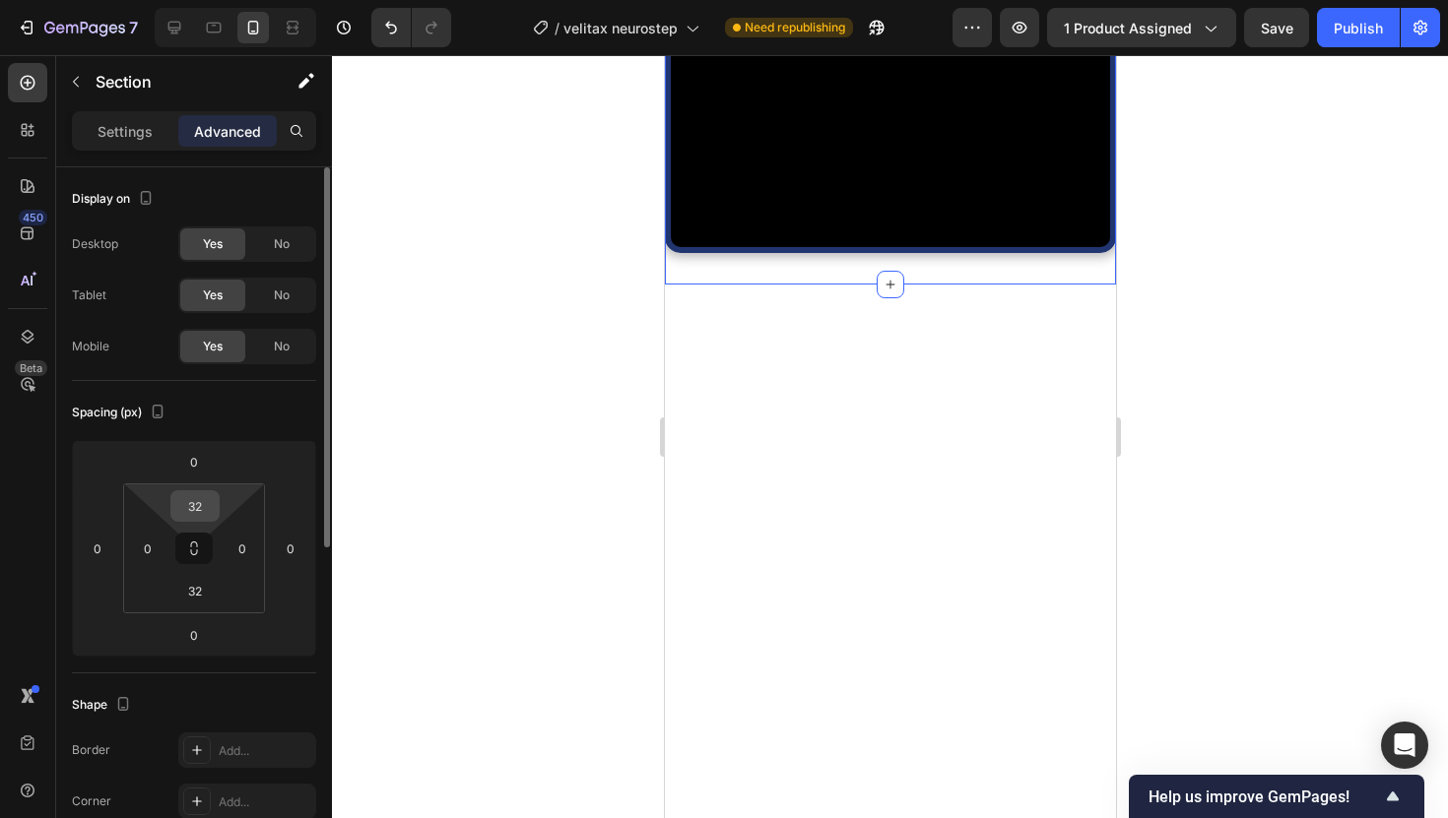
click at [190, 509] on input "32" at bounding box center [194, 506] width 39 height 30
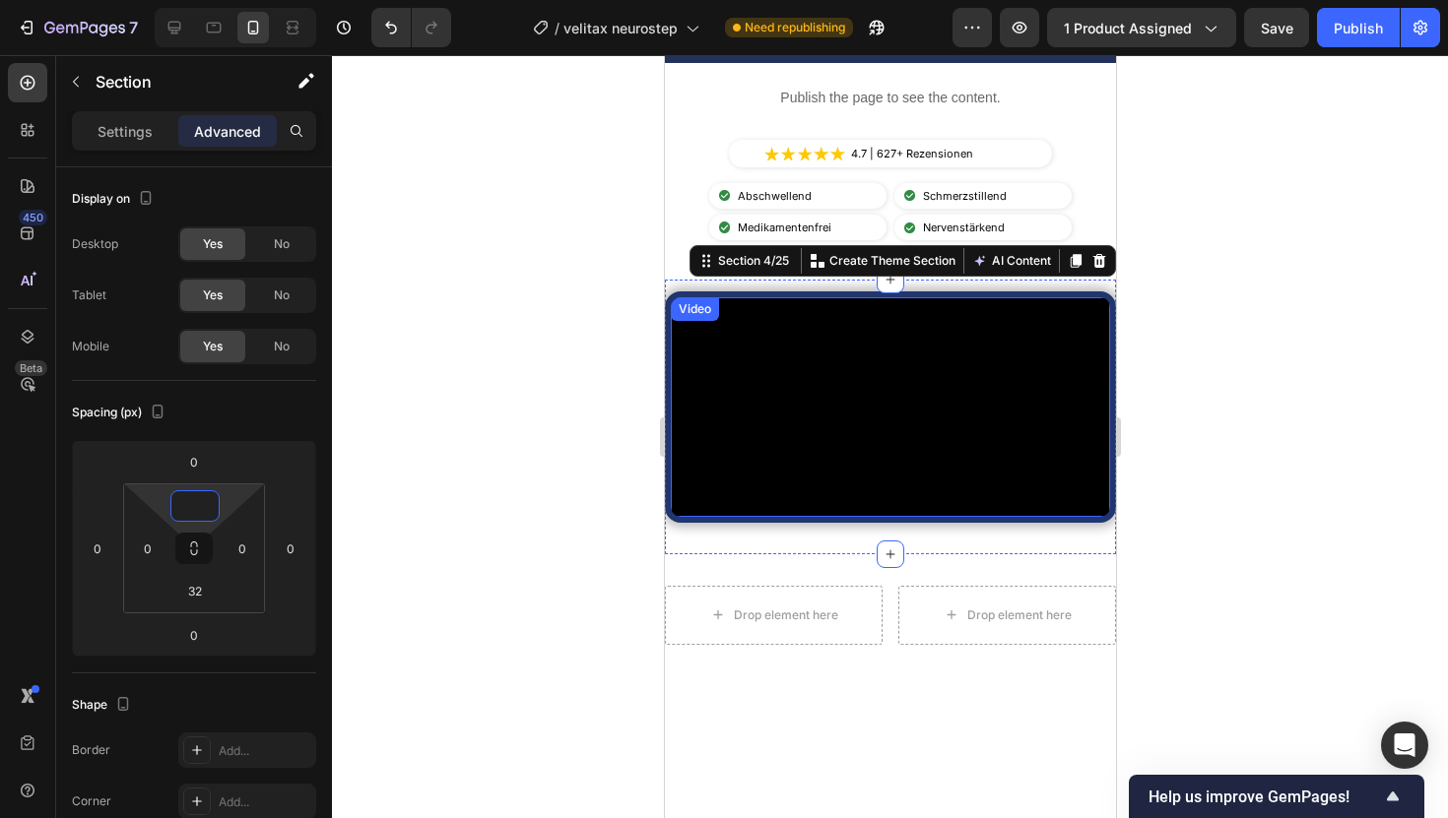
scroll to position [560, 0]
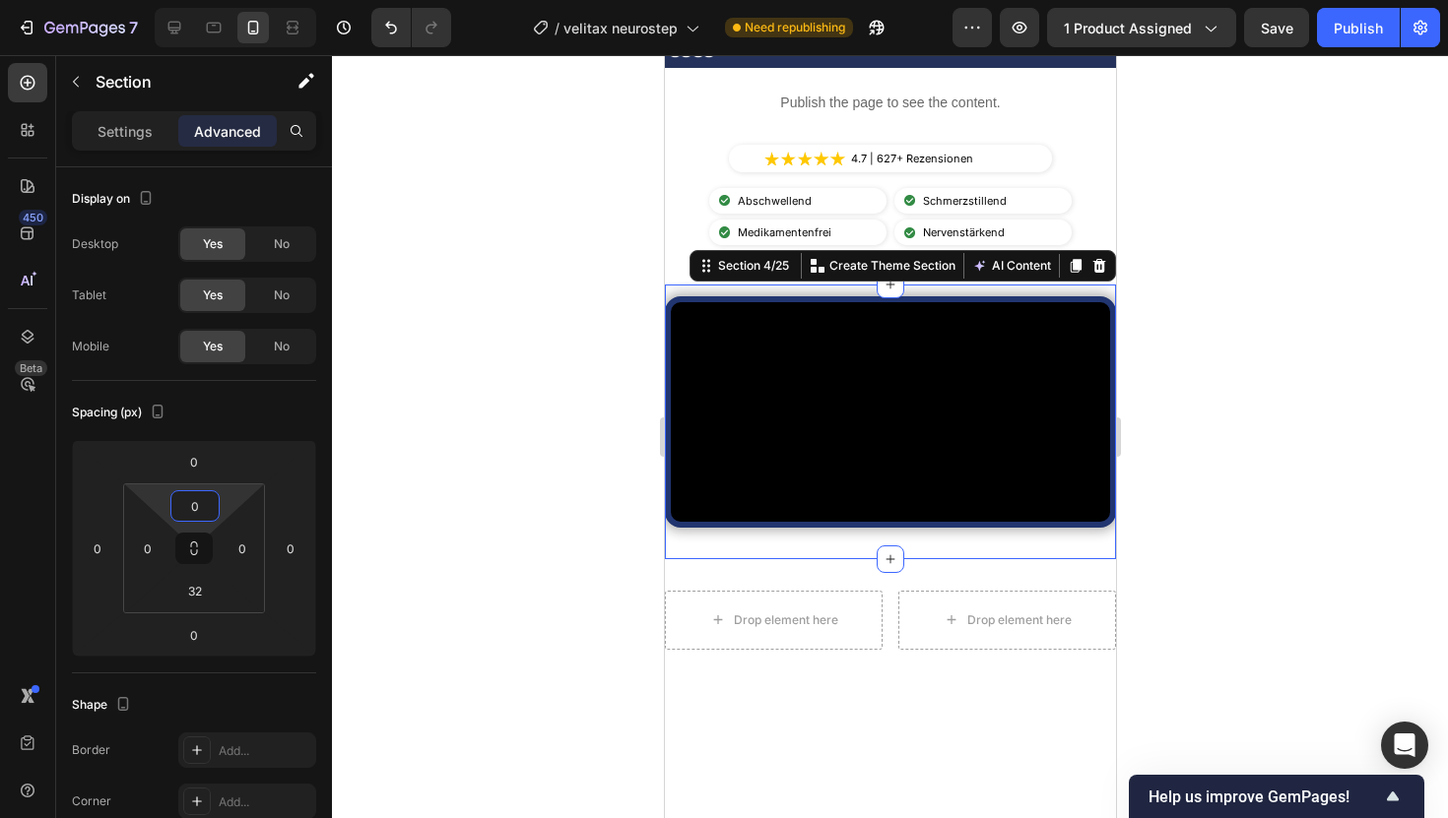
click at [613, 245] on div at bounding box center [890, 436] width 1116 height 763
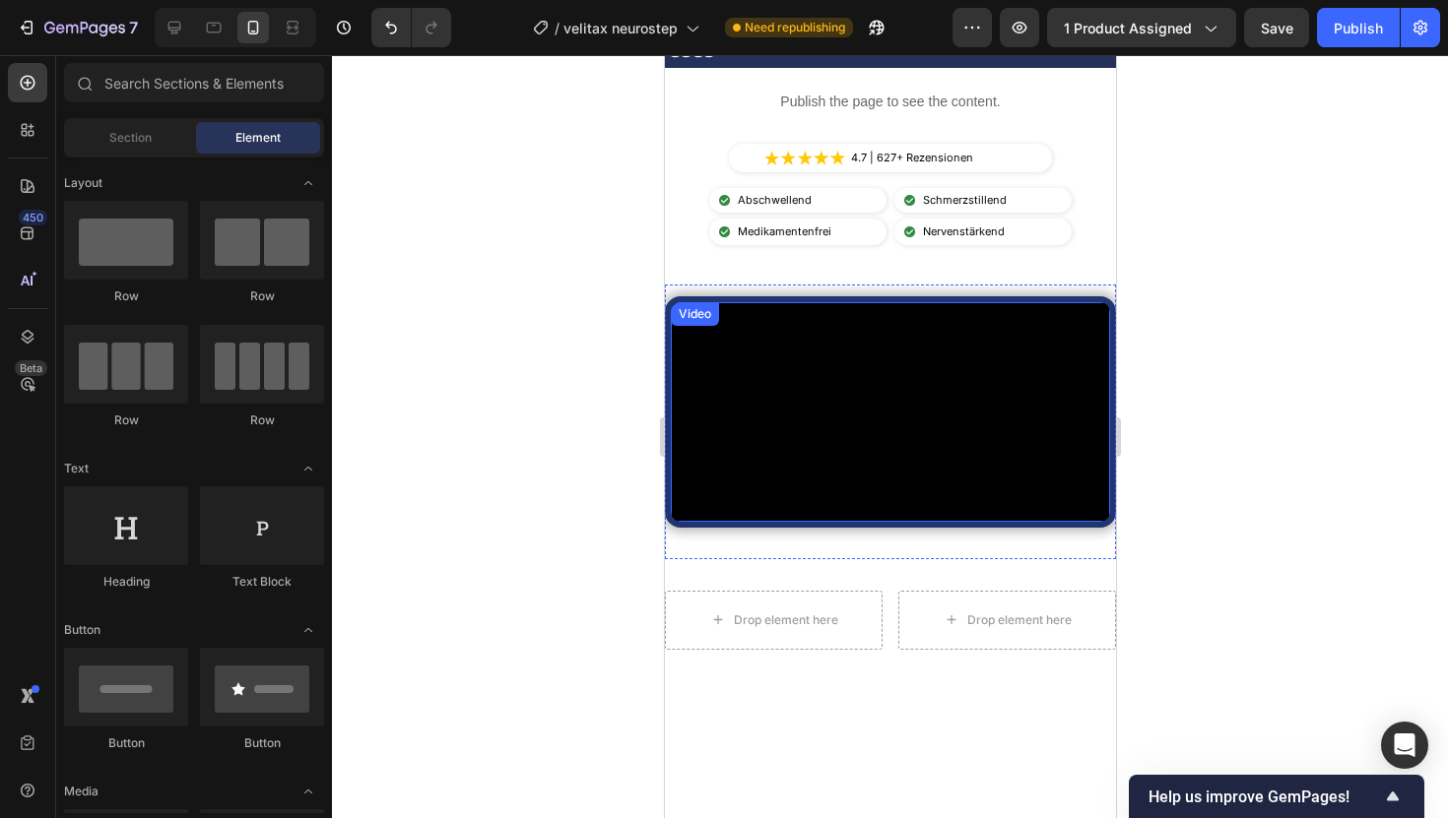
click at [697, 431] on video at bounding box center [889, 412] width 439 height 220
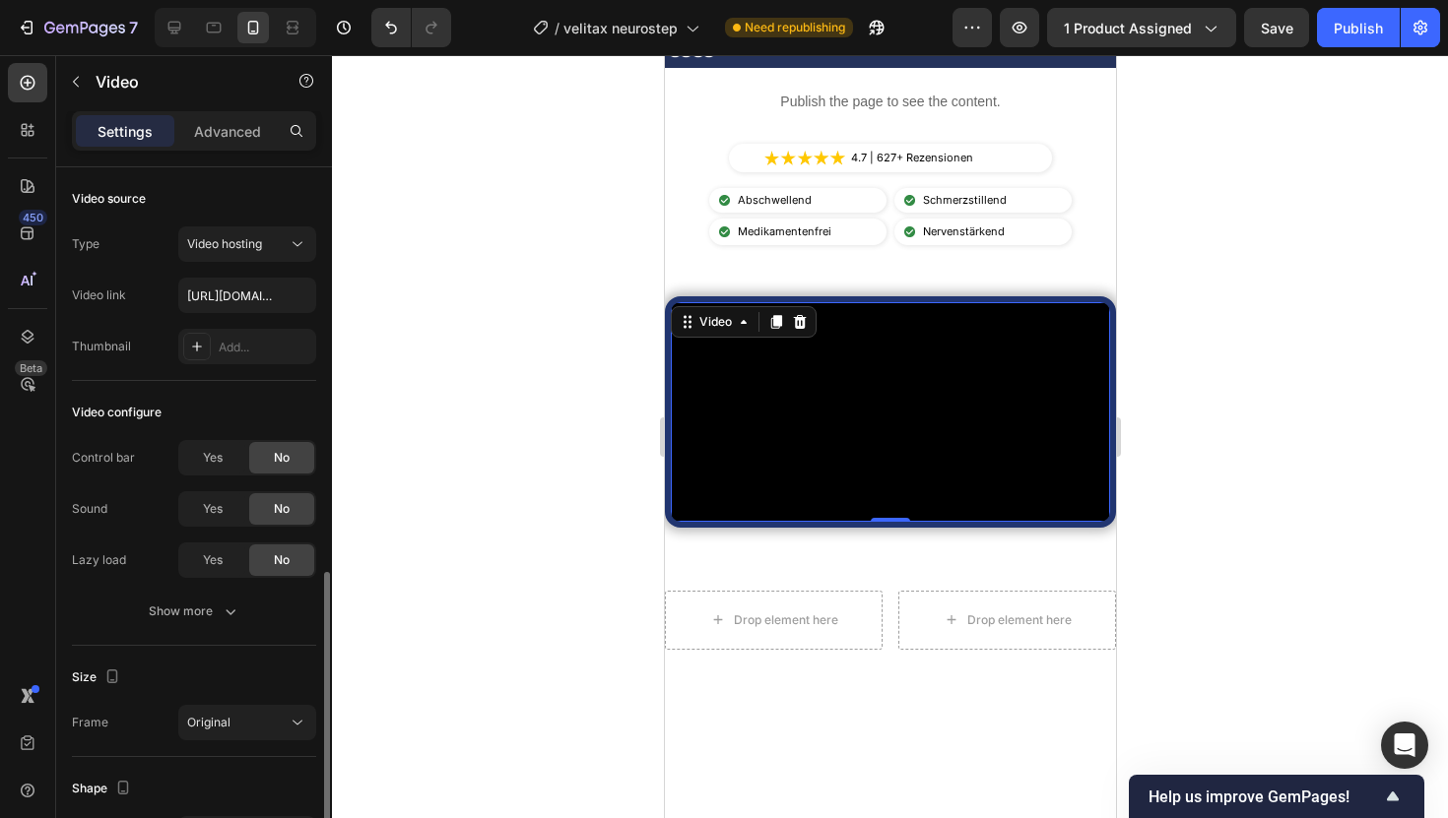
scroll to position [230, 0]
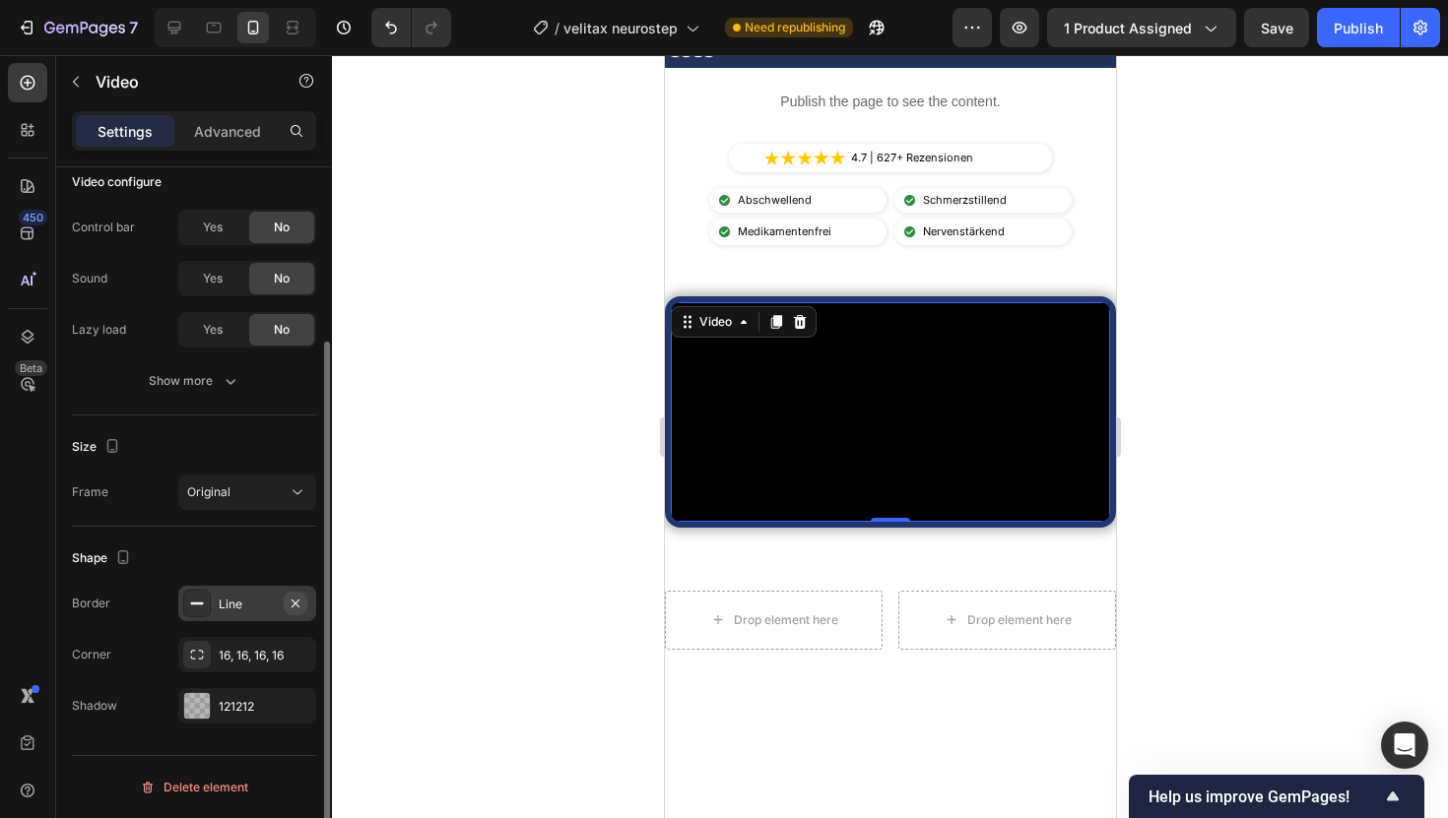
click at [296, 607] on icon "button" at bounding box center [296, 604] width 16 height 16
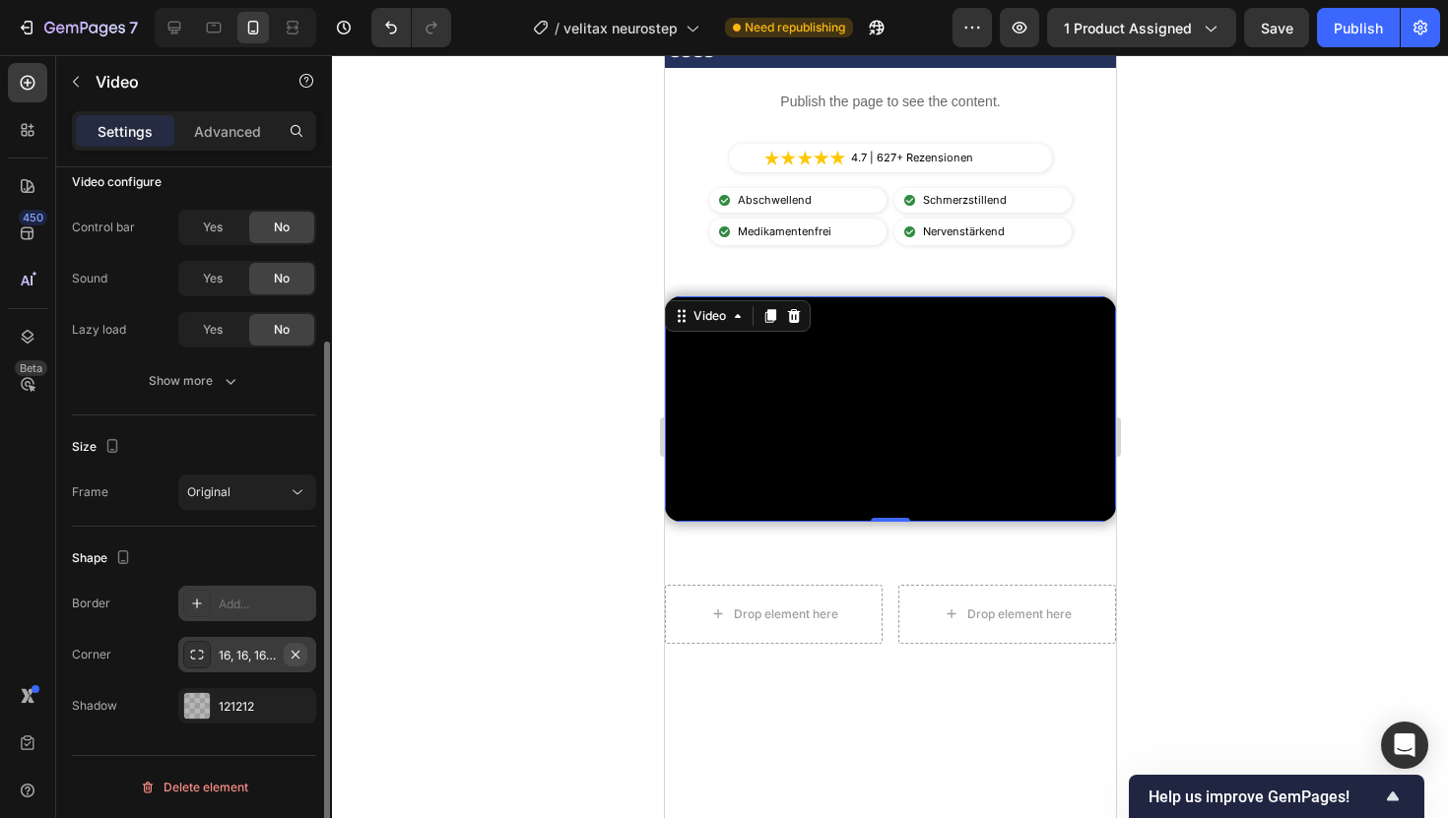
click at [298, 657] on icon "button" at bounding box center [295, 654] width 8 height 8
click at [1375, 169] on div at bounding box center [890, 436] width 1116 height 763
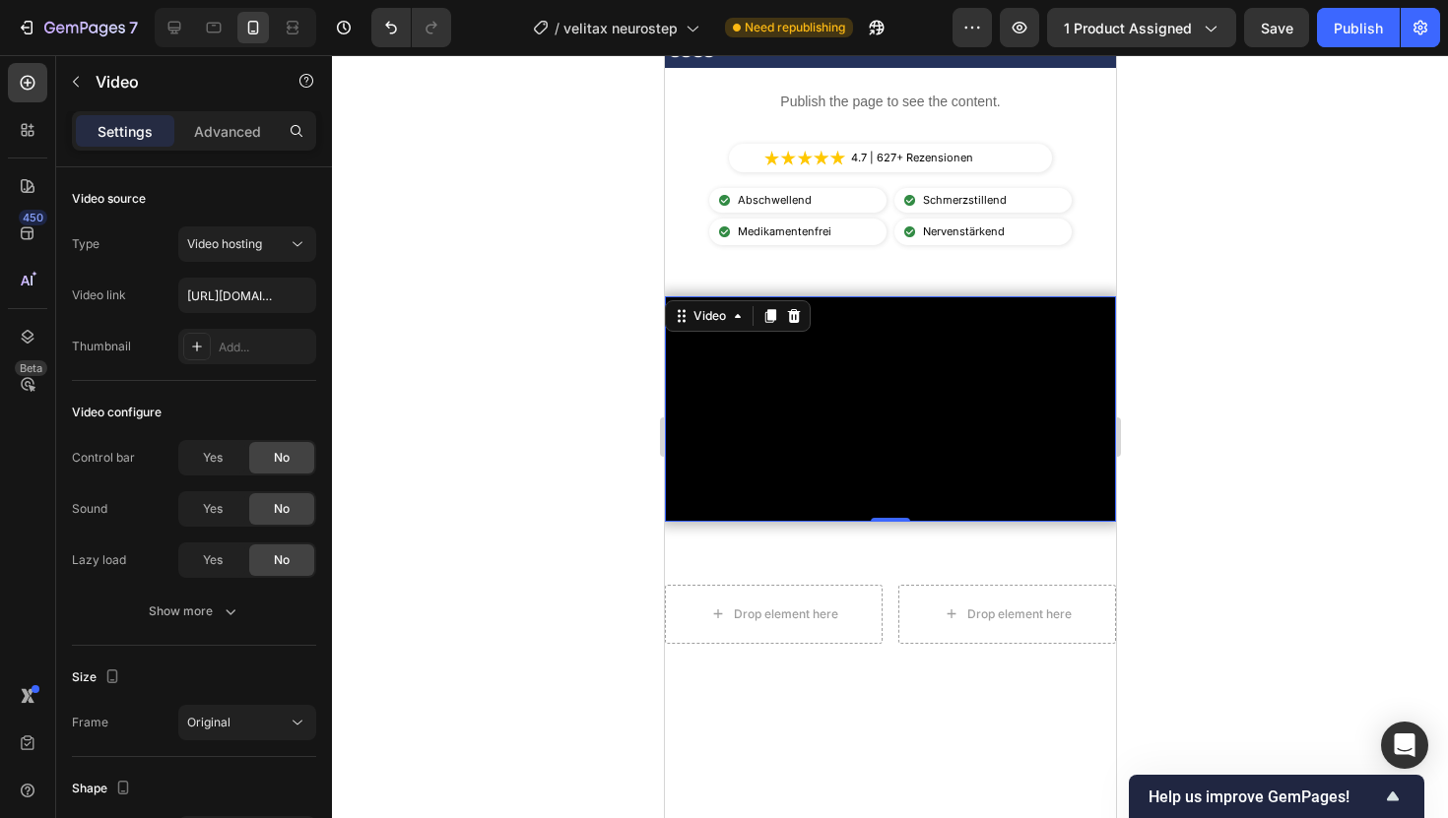
click at [916, 339] on video at bounding box center [889, 409] width 451 height 226
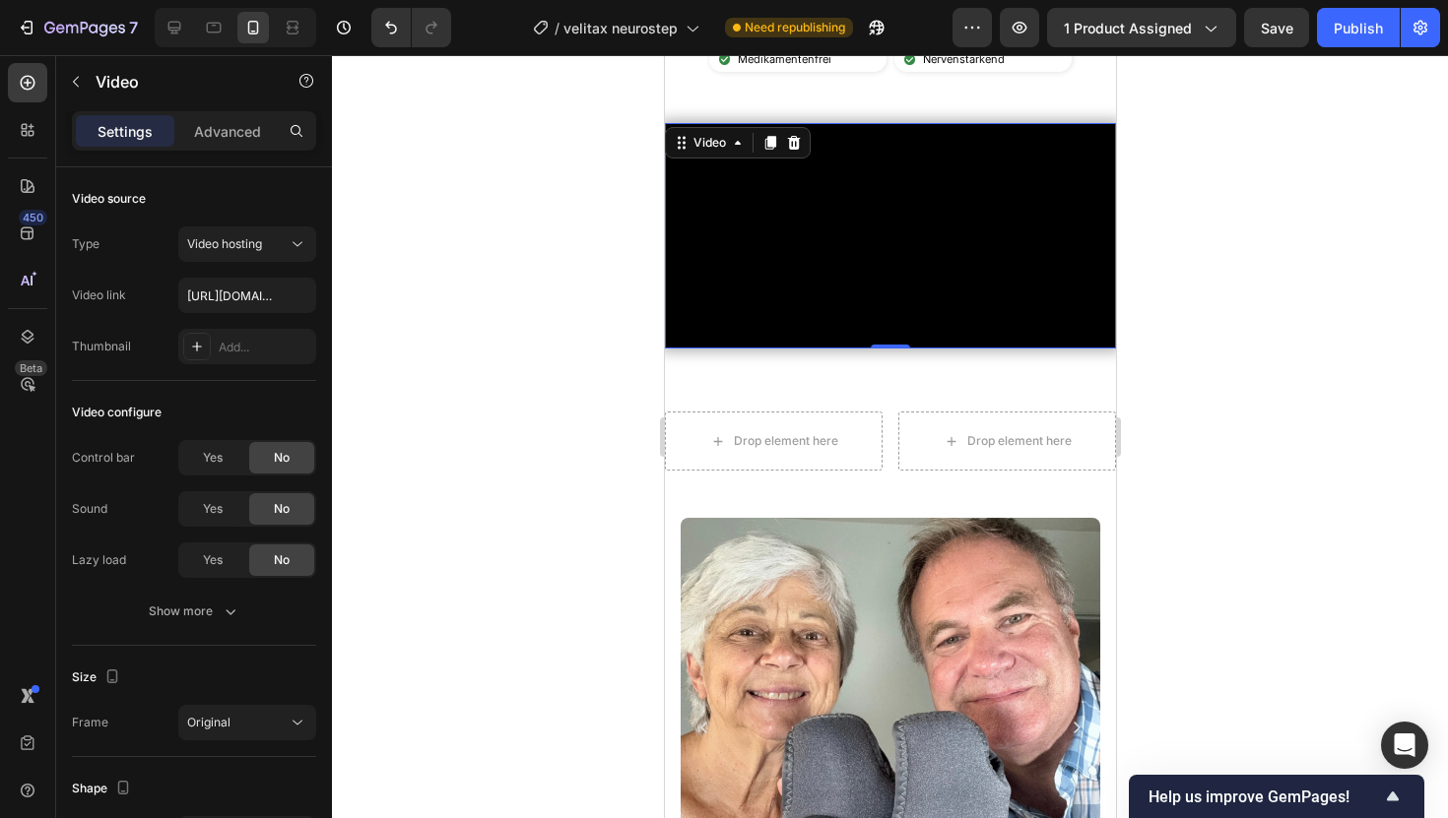
scroll to position [730, 0]
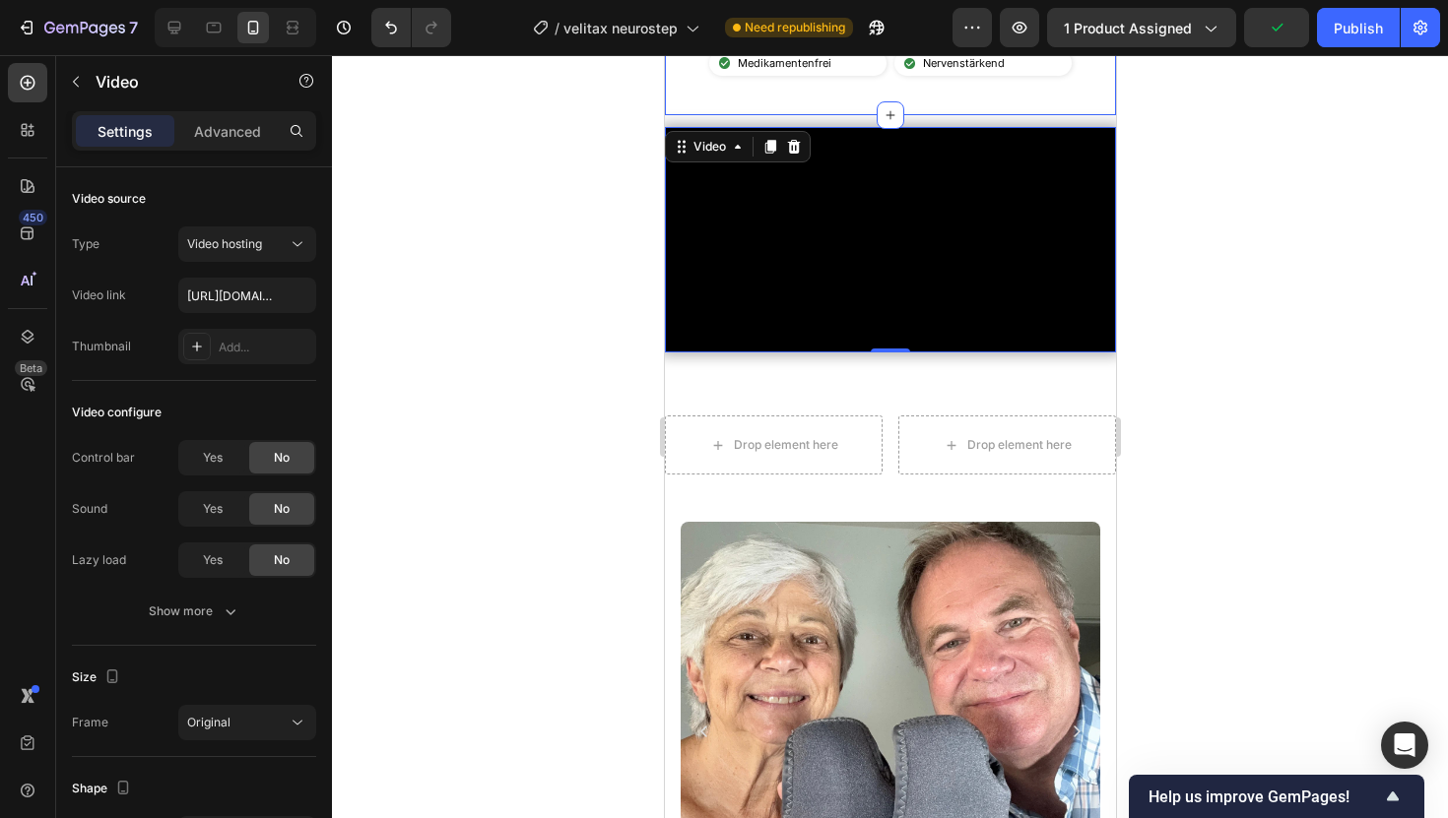
click at [905, 107] on div "Publish the page to see the content. Custom Code Image 4.7 | 627+ Rezensionen T…" at bounding box center [889, 8] width 451 height 217
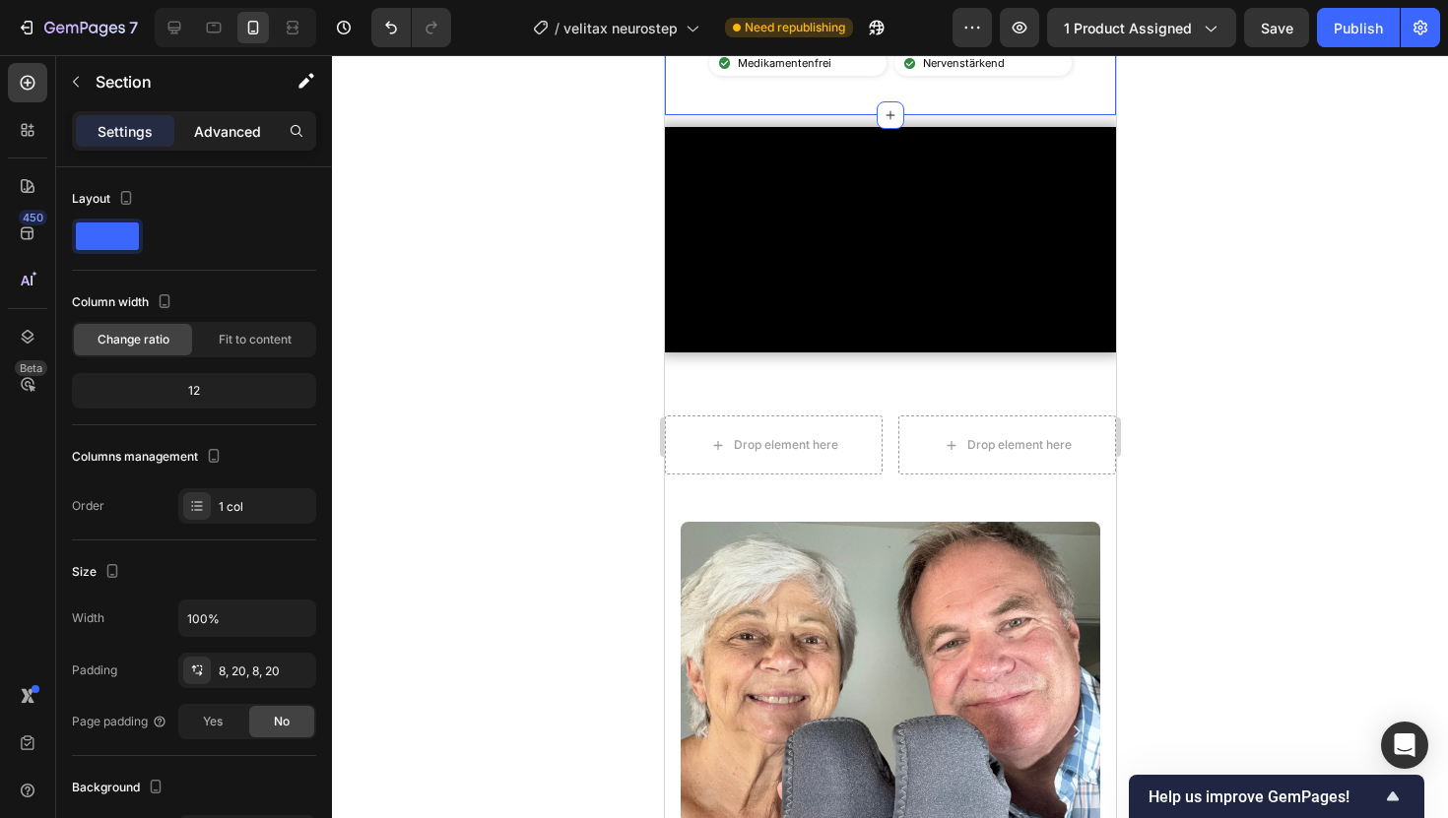
click at [249, 124] on p "Advanced" at bounding box center [227, 131] width 67 height 21
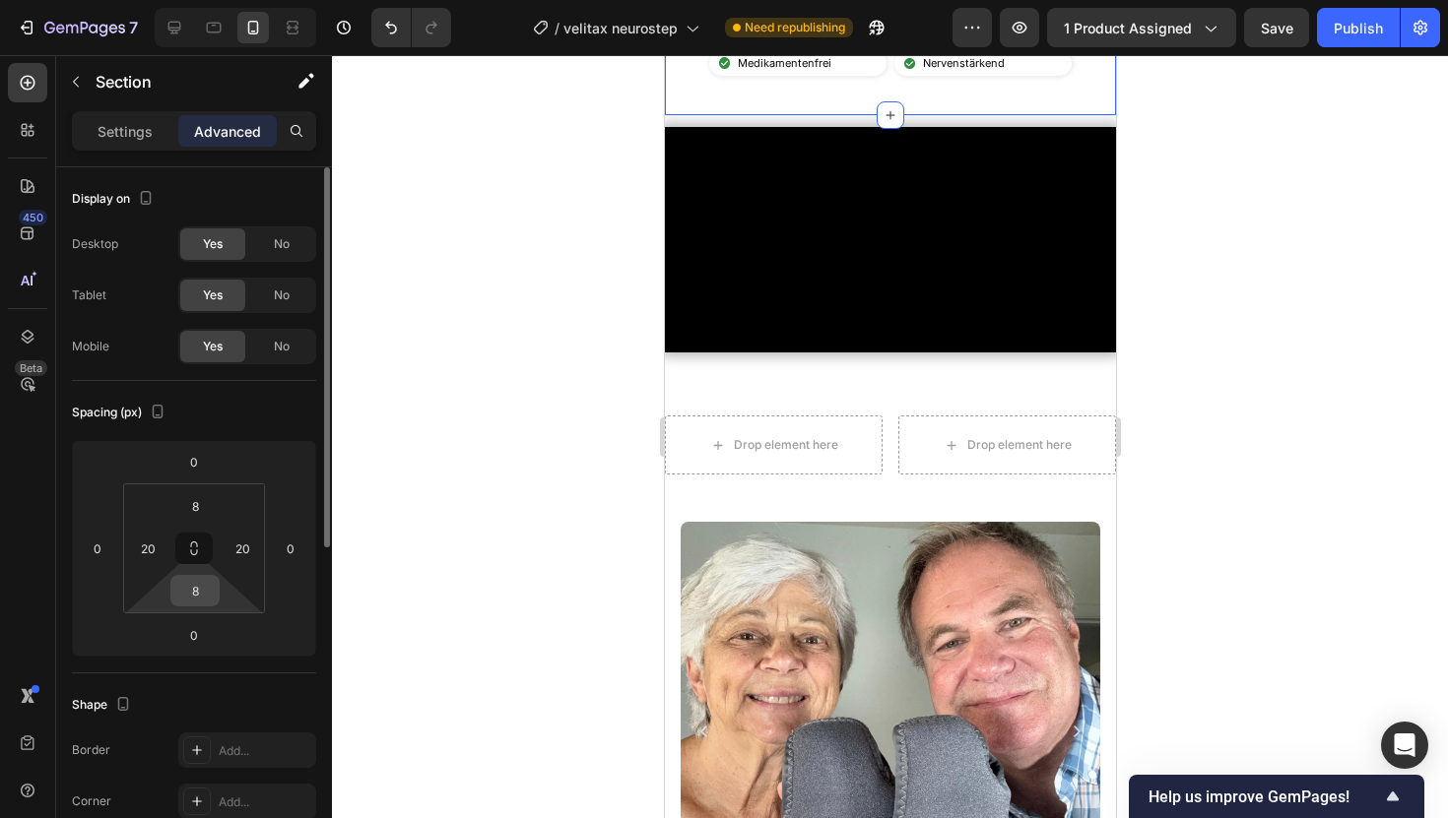
click at [198, 579] on input "8" at bounding box center [194, 591] width 39 height 30
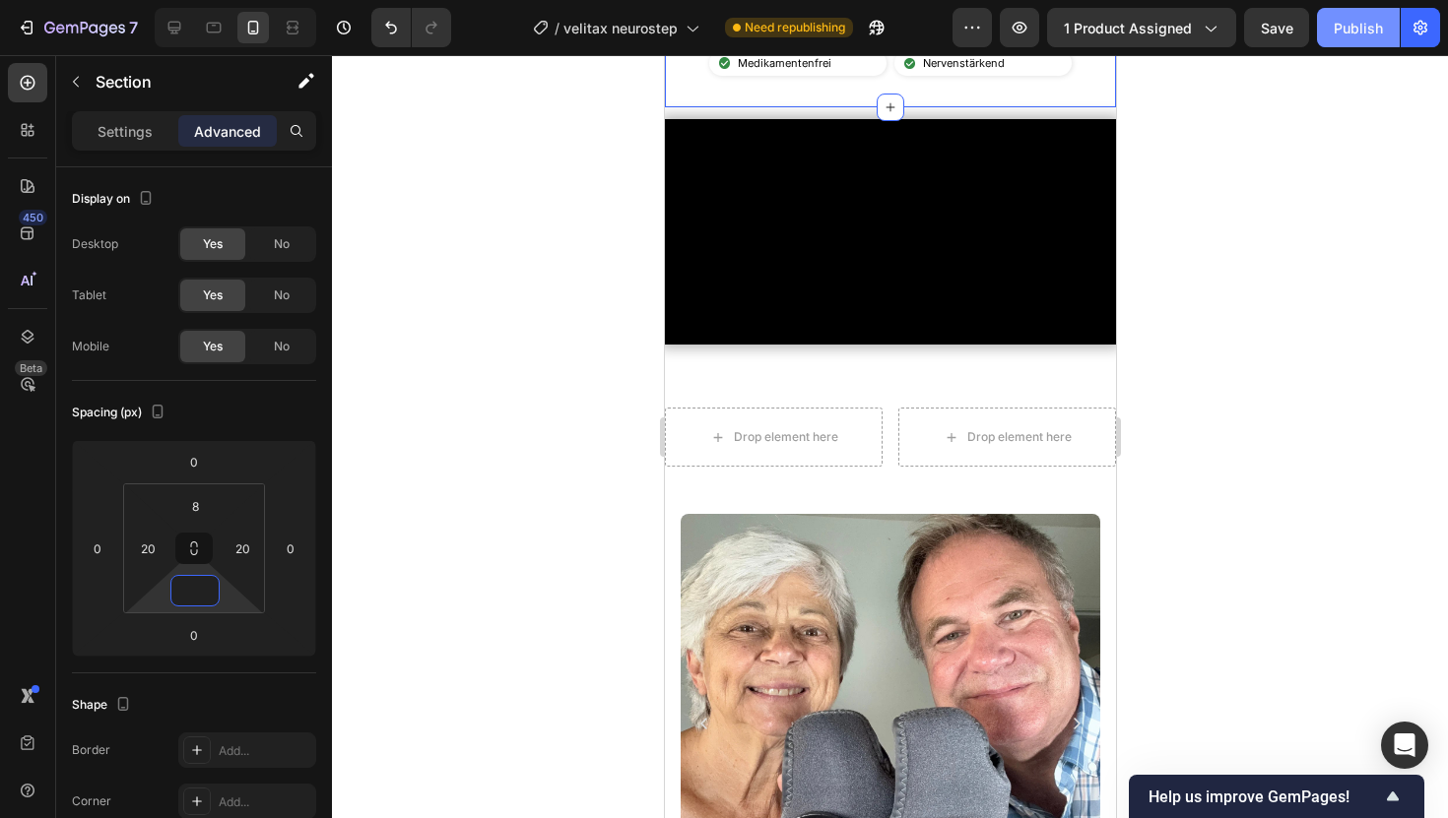
type input "0"
click at [1378, 21] on div "Publish" at bounding box center [1357, 28] width 49 height 21
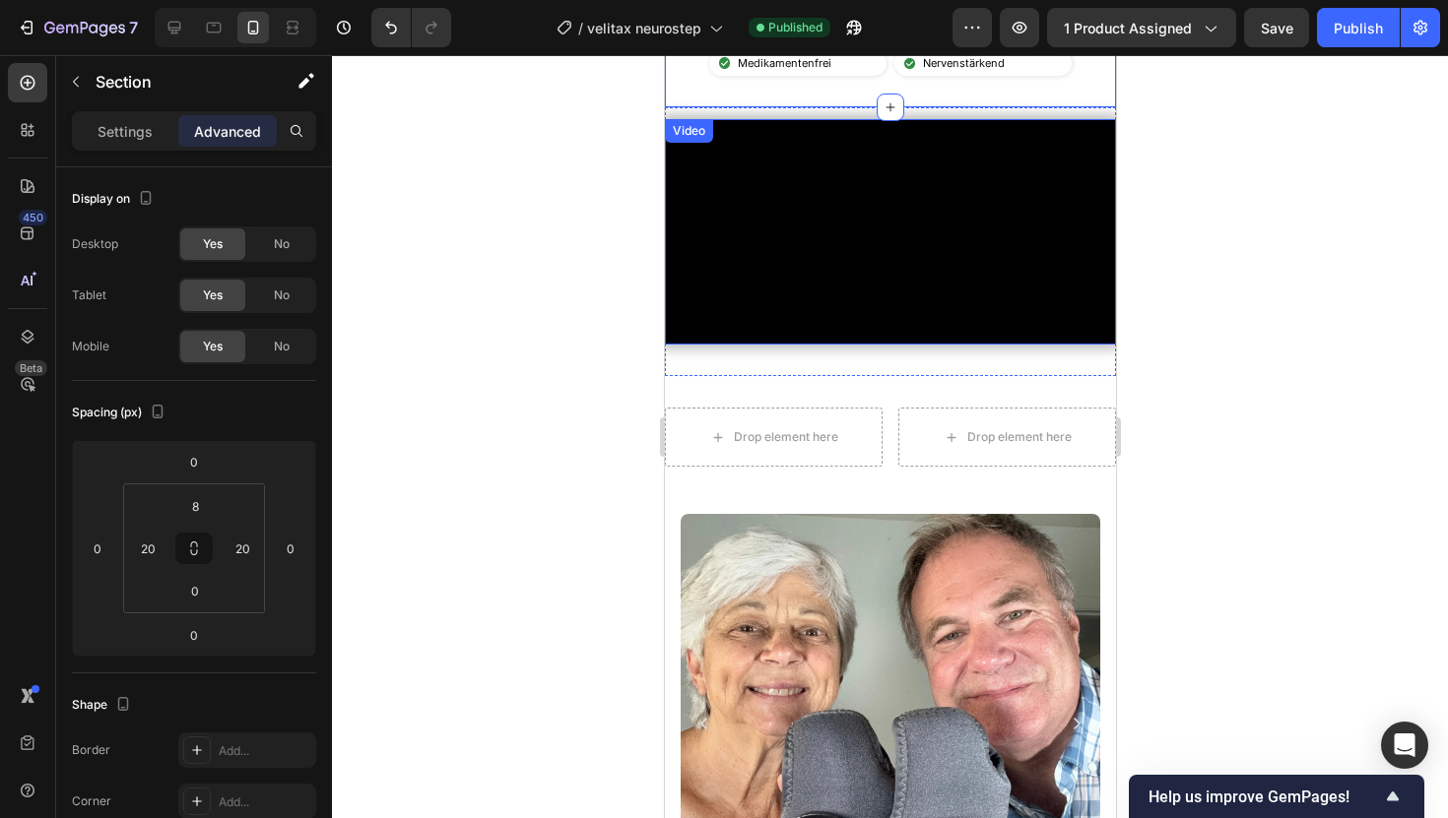
click at [766, 345] on video at bounding box center [889, 232] width 451 height 226
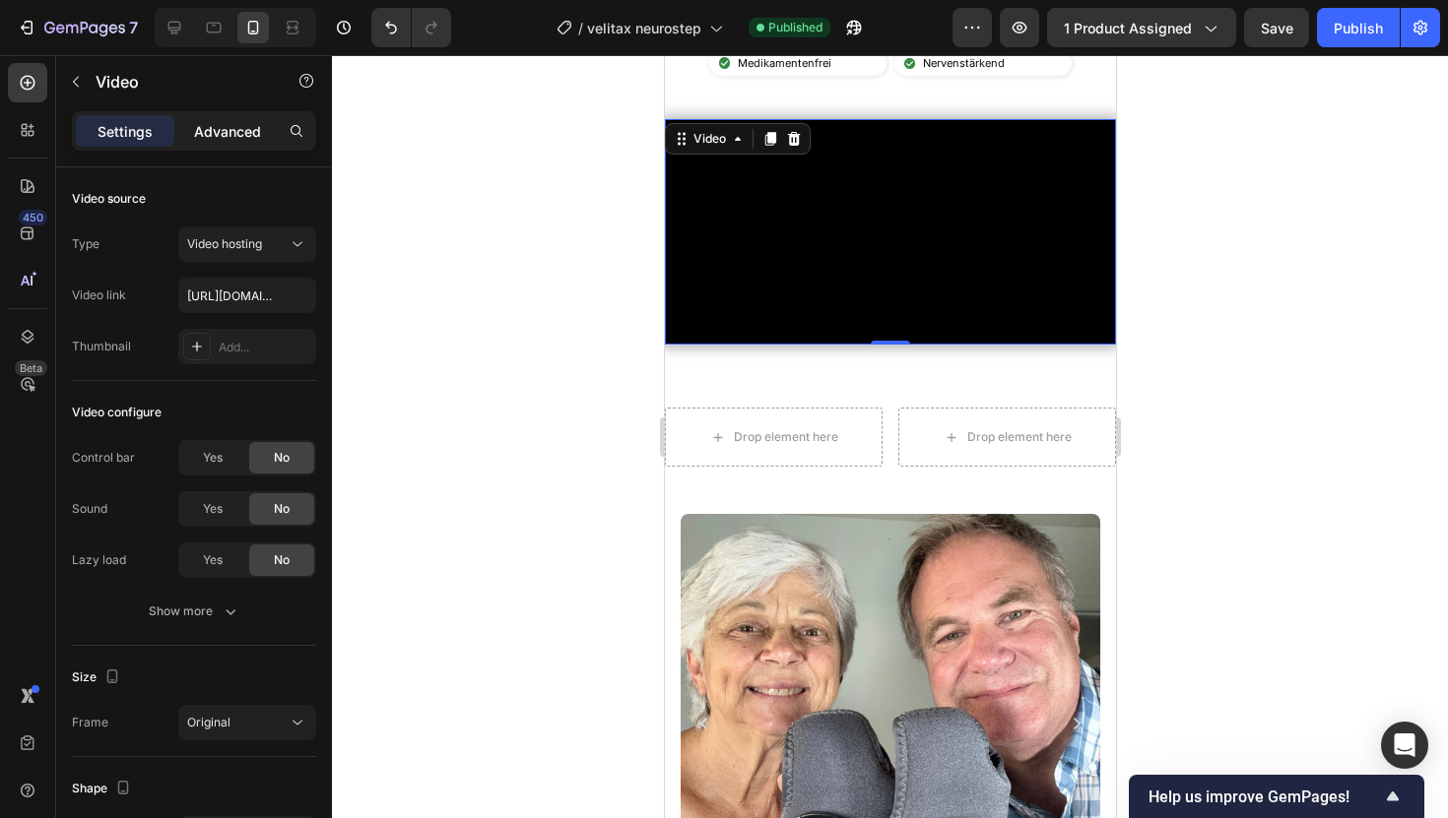
click at [217, 135] on p "Advanced" at bounding box center [227, 131] width 67 height 21
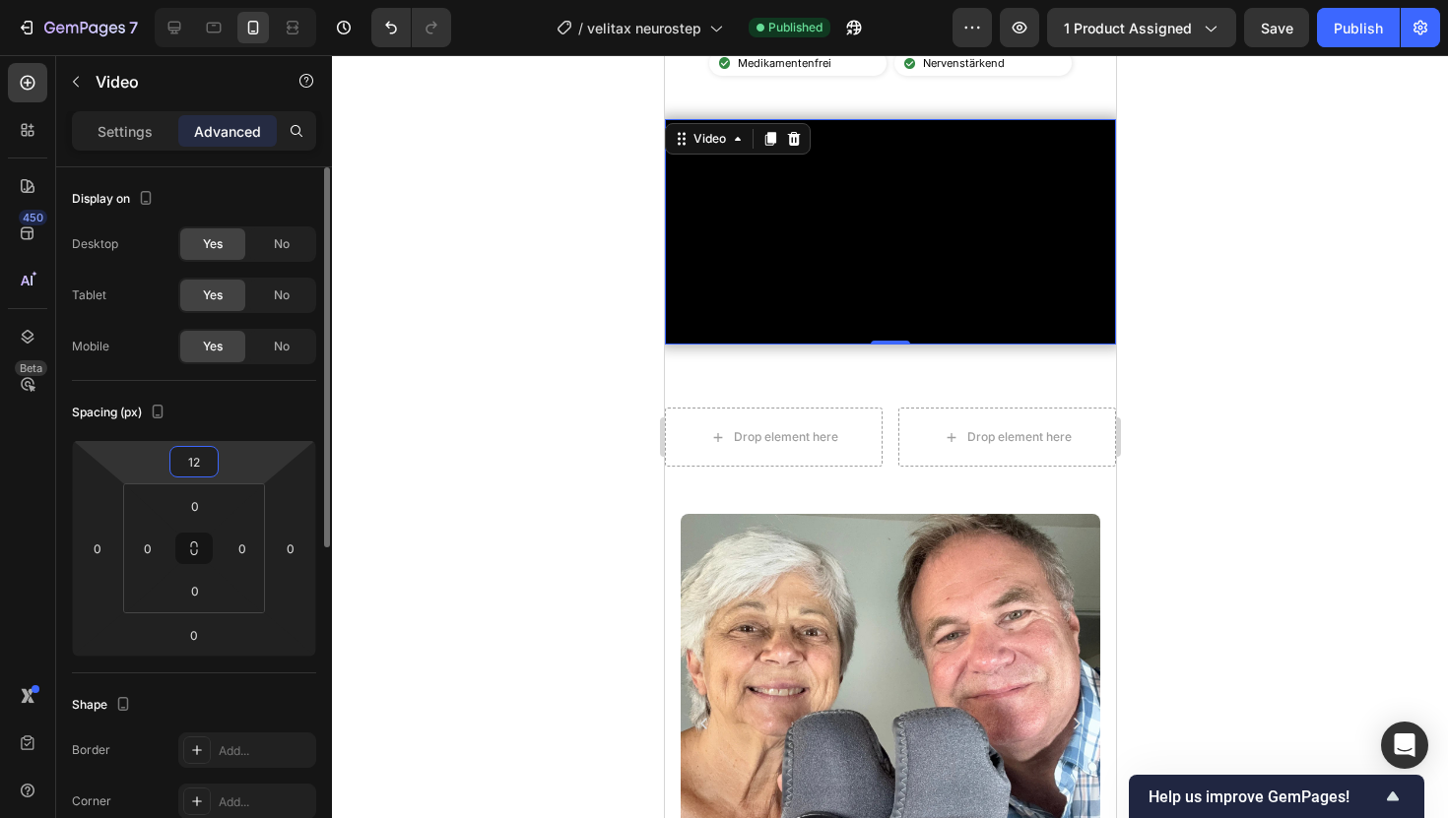
click at [191, 447] on input "12" at bounding box center [193, 462] width 39 height 30
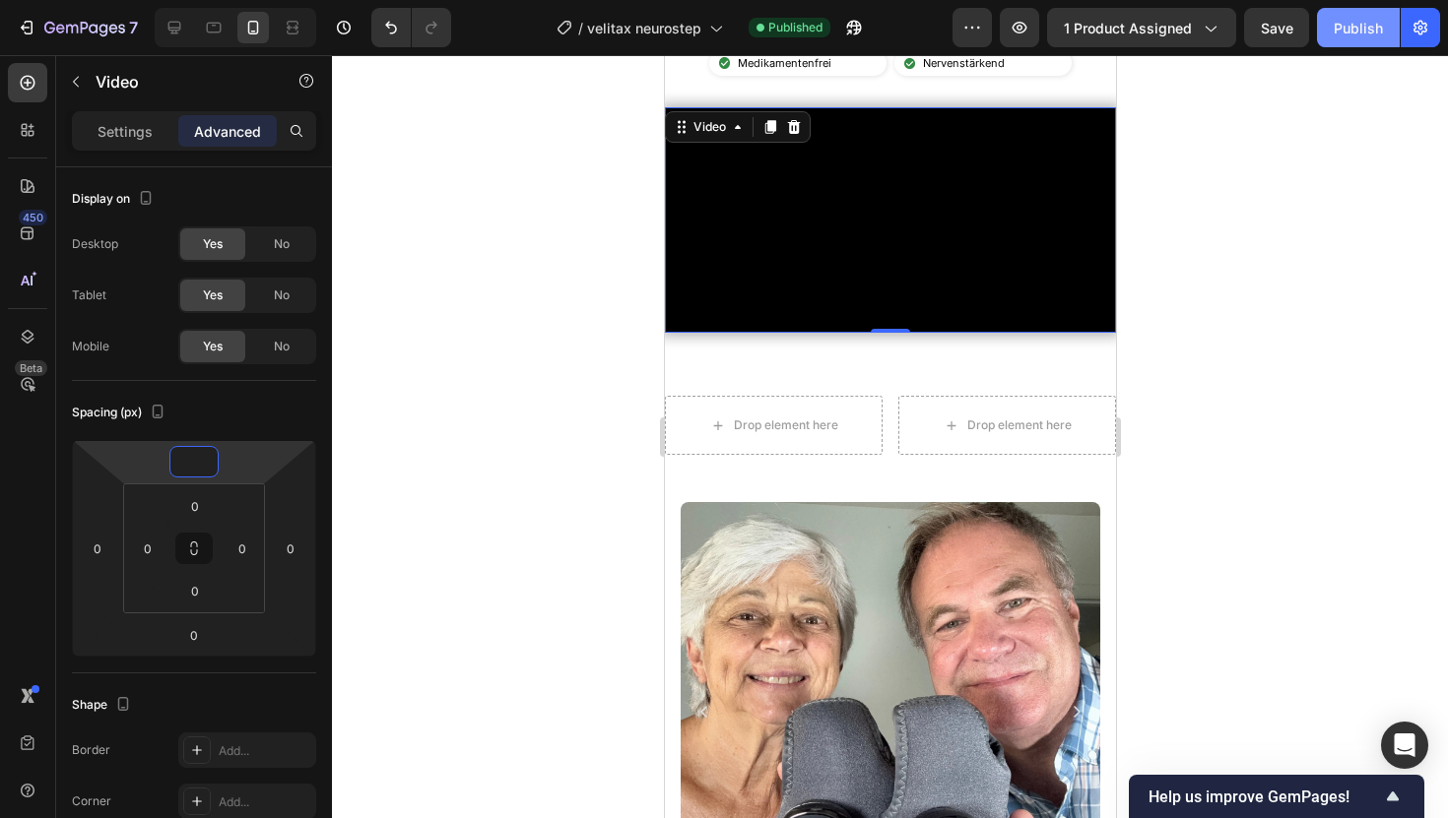
type input "0"
click at [1358, 41] on button "Publish" at bounding box center [1358, 27] width 83 height 39
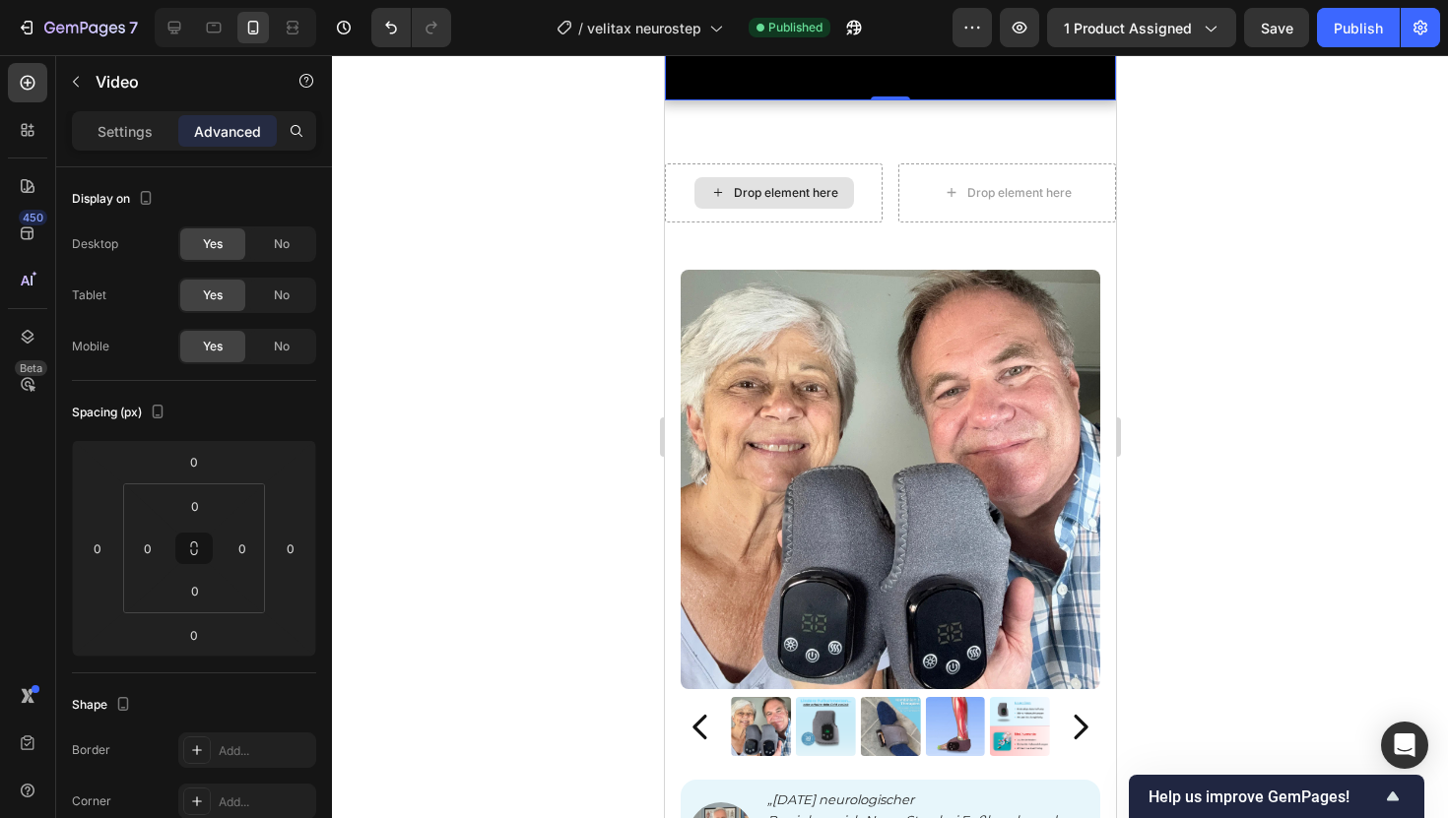
scroll to position [964, 0]
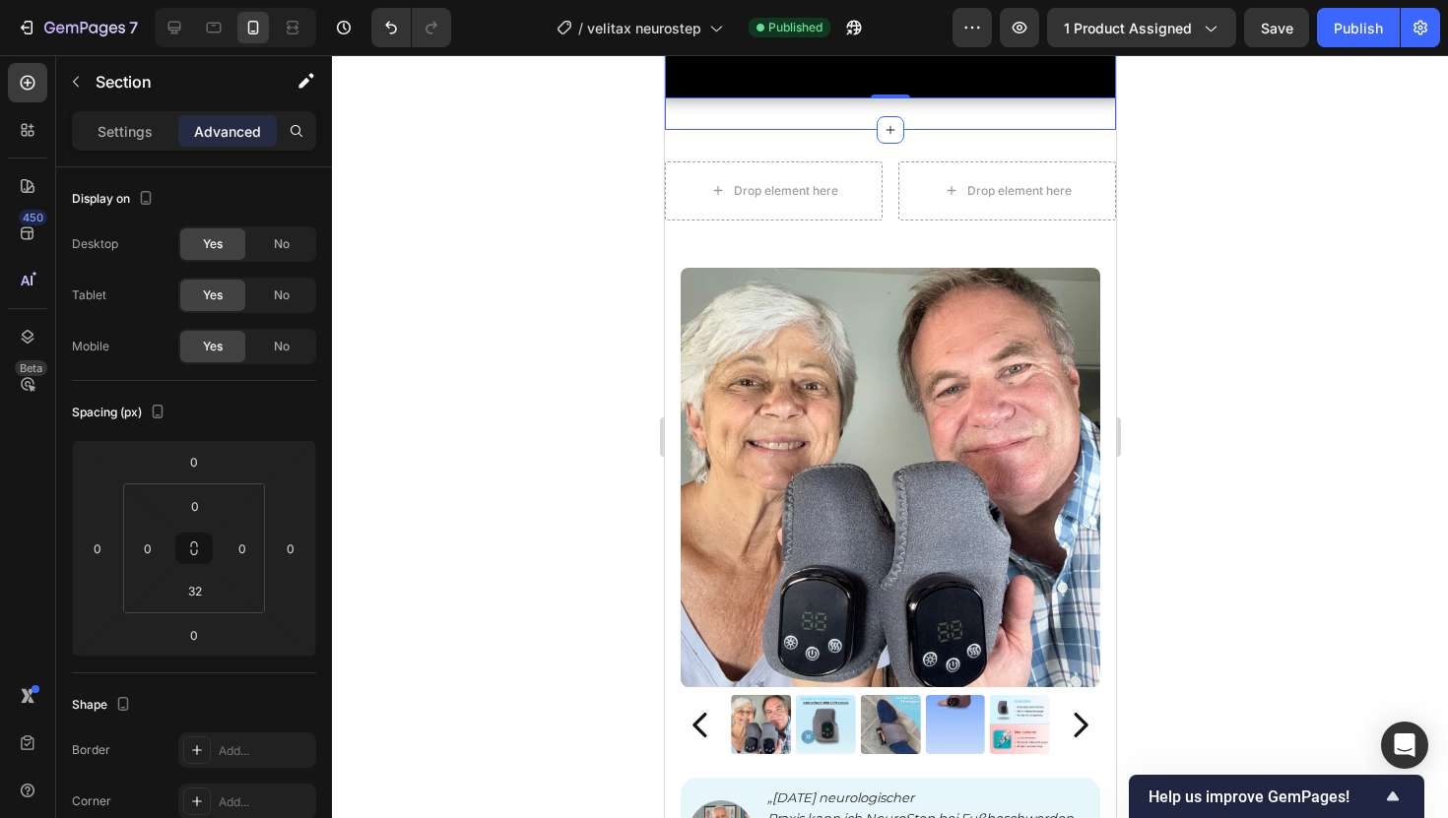
click at [707, 130] on div "Video 0 Section 4/25" at bounding box center [889, 1] width 451 height 257
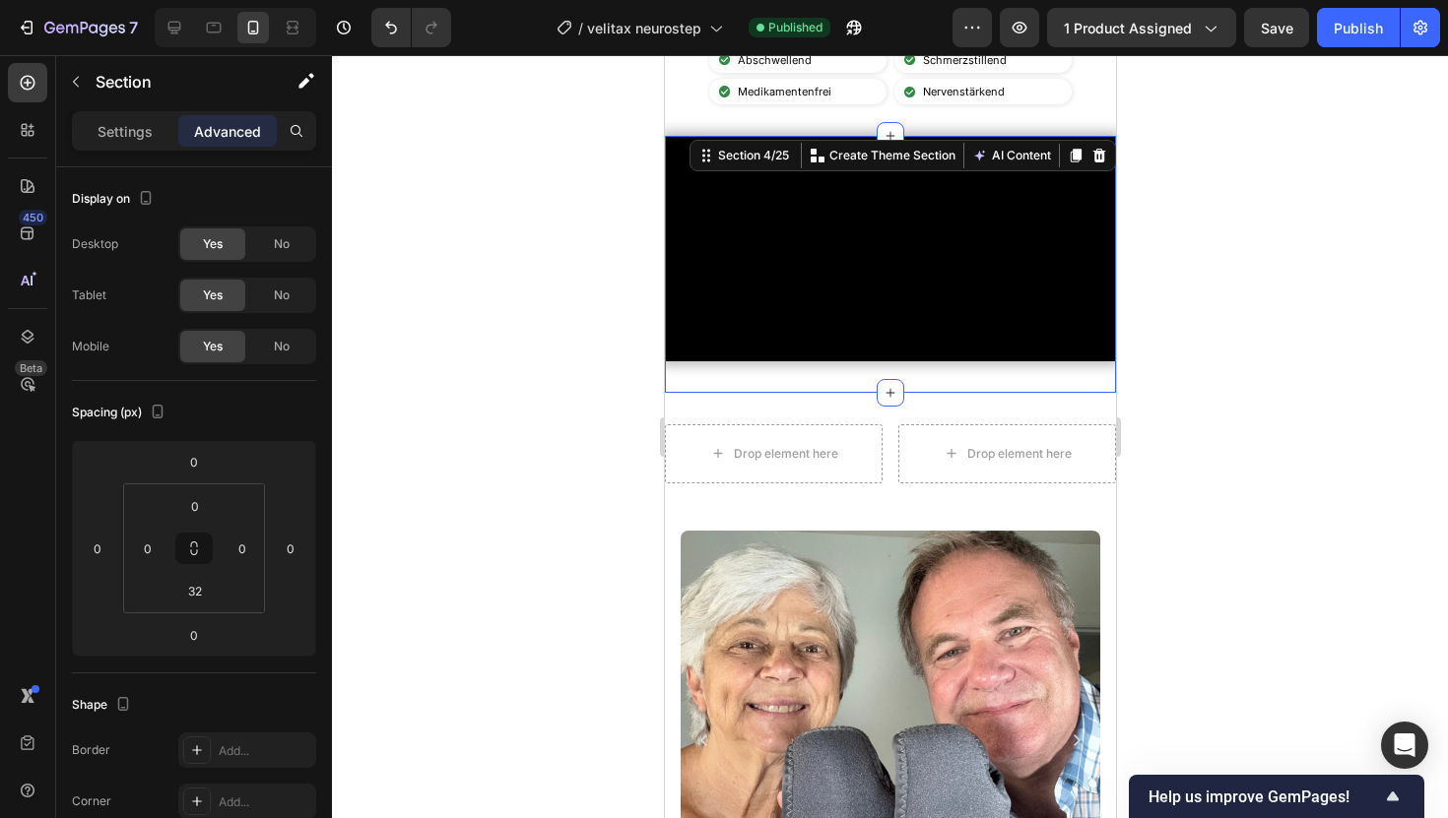
scroll to position [702, 0]
